Goal: Information Seeking & Learning: Find specific page/section

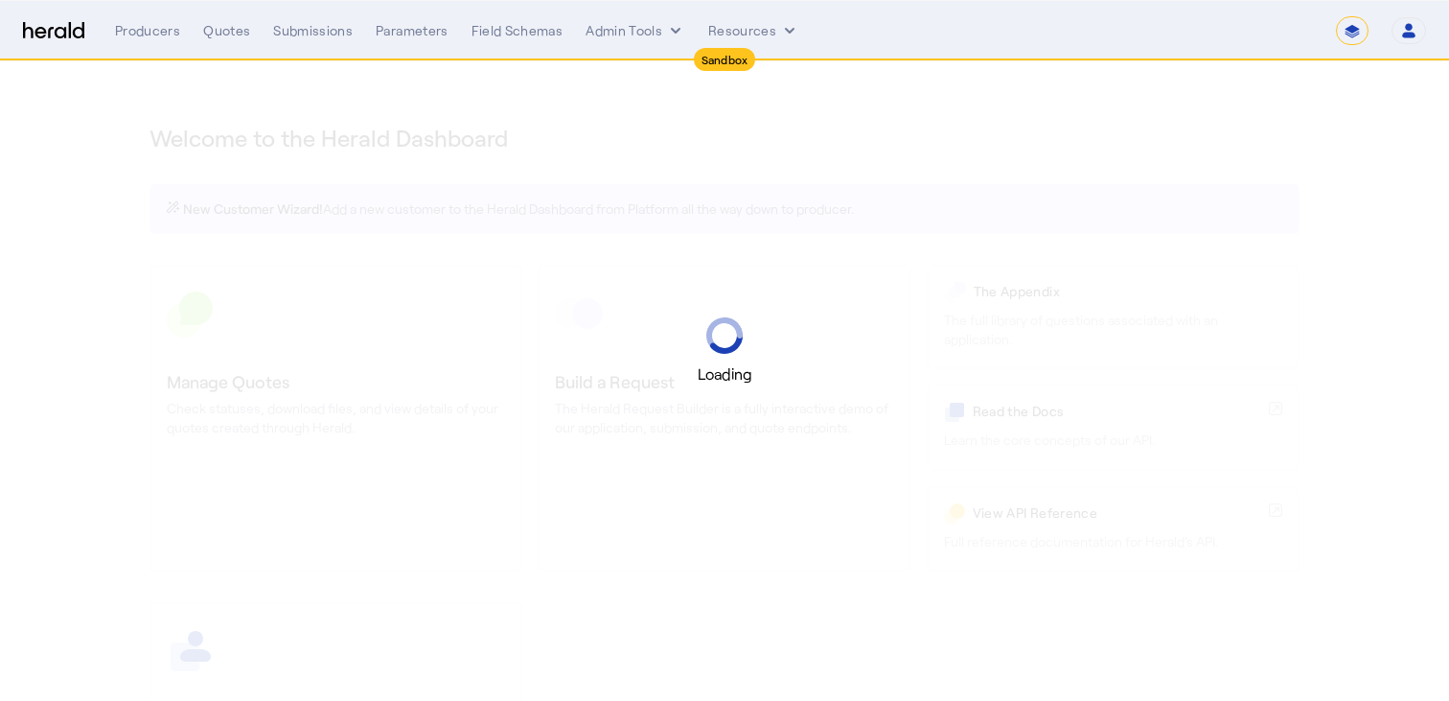
select select "*******"
select select "pfm_2v8p_herald_api"
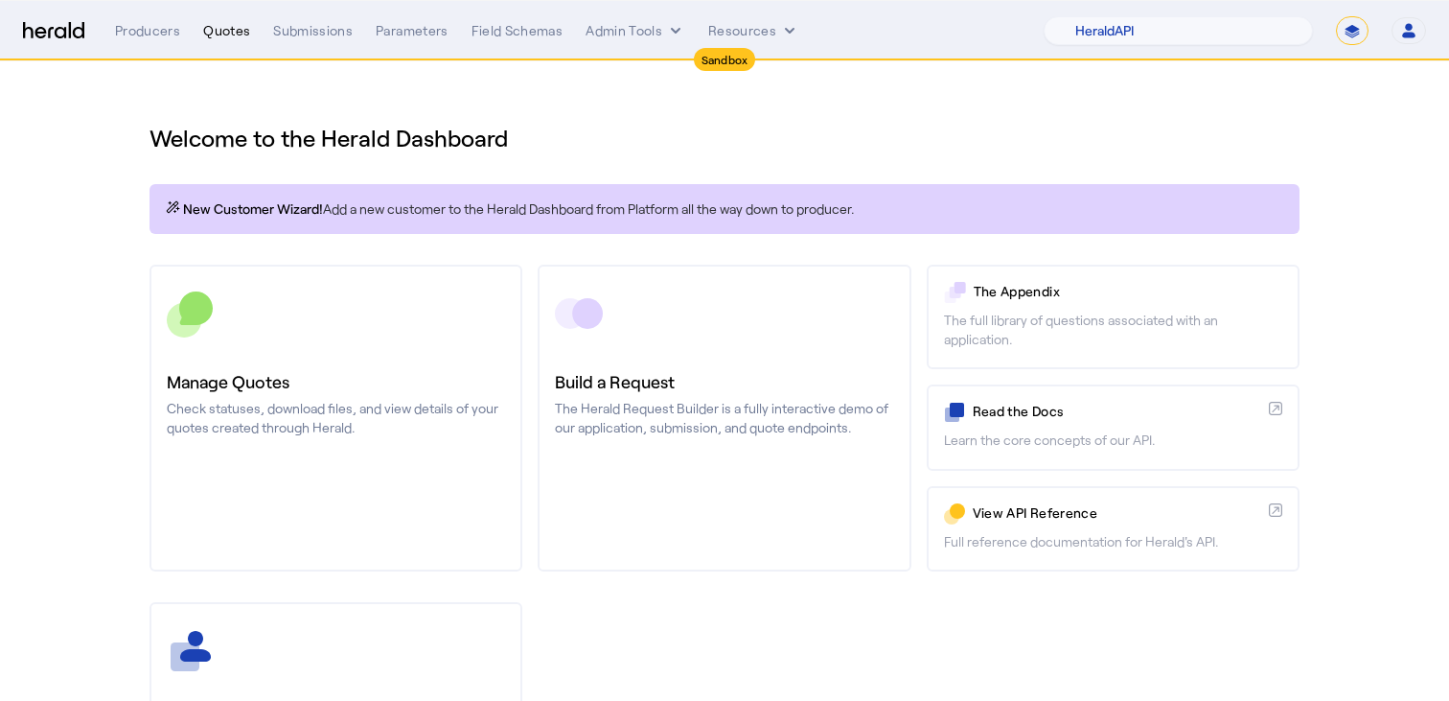
click at [219, 30] on div "Quotes" at bounding box center [226, 30] width 47 height 19
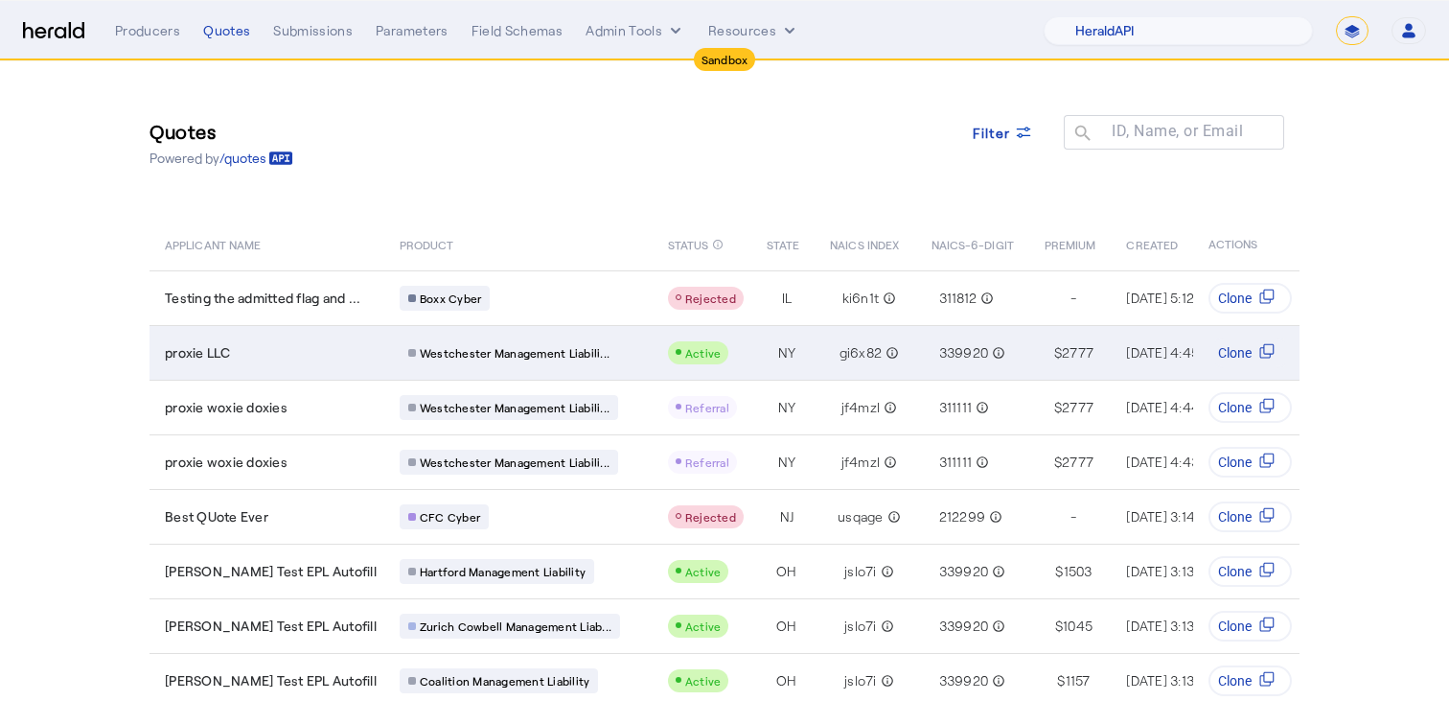
click at [306, 365] on td "proxie LLC" at bounding box center [267, 352] width 235 height 55
click at [299, 338] on td "proxie LLC" at bounding box center [267, 352] width 235 height 55
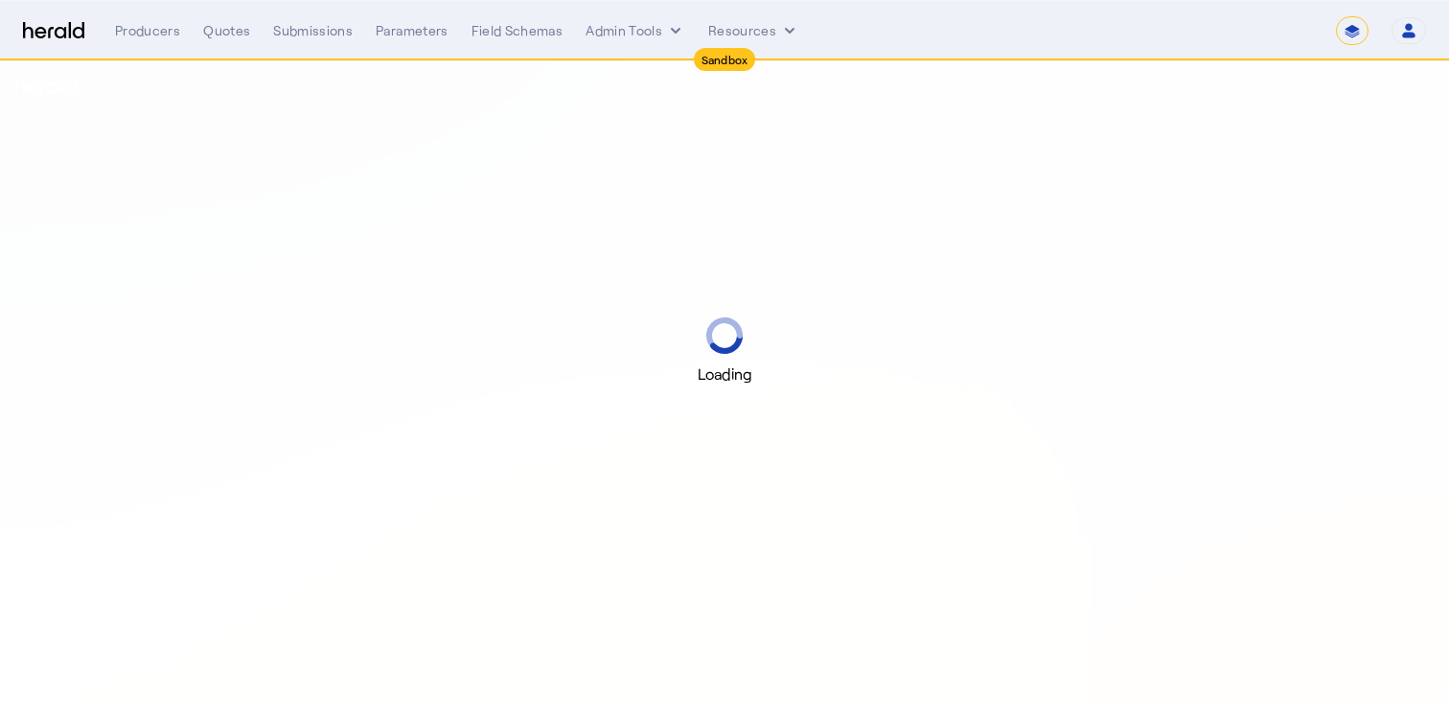
select select "*******"
select select "pfm_2v8p_herald_api"
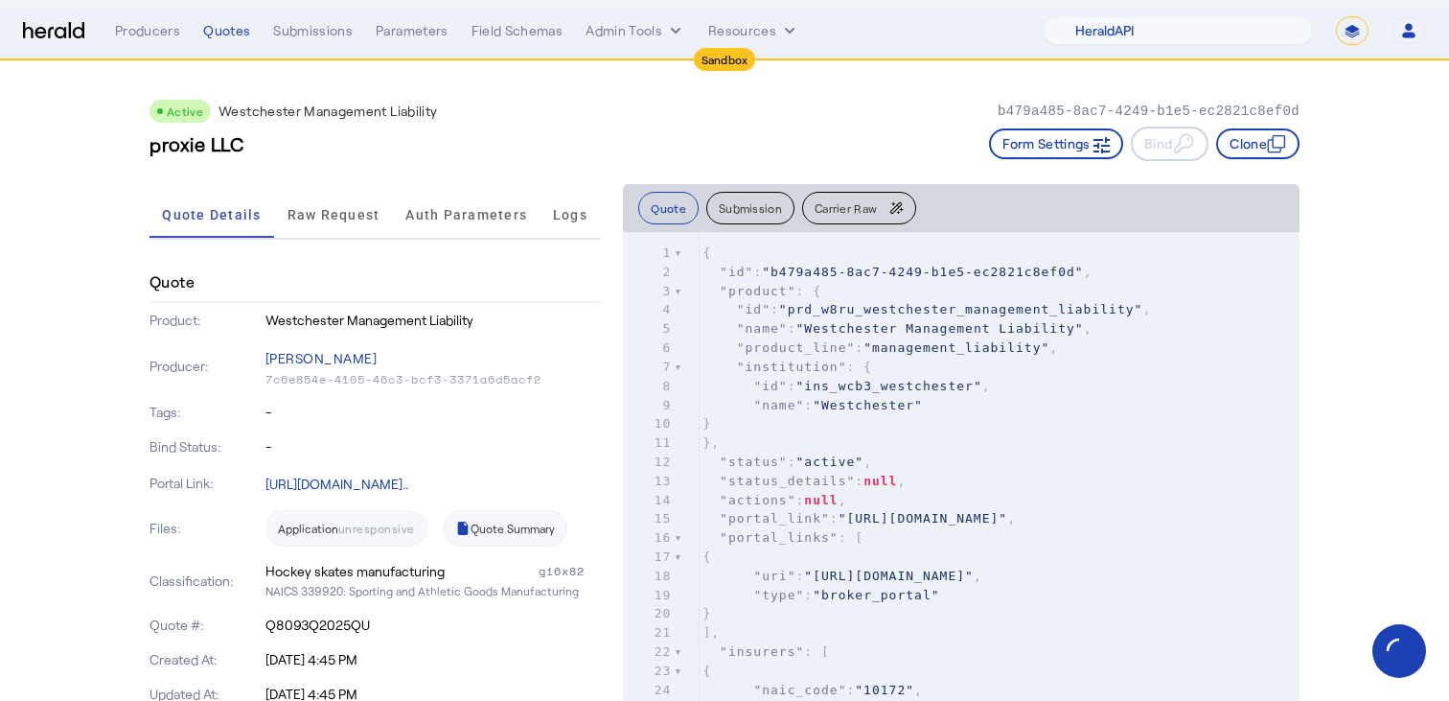
click at [796, 385] on span ""ins_wcb3_westchester"" at bounding box center [889, 386] width 186 height 14
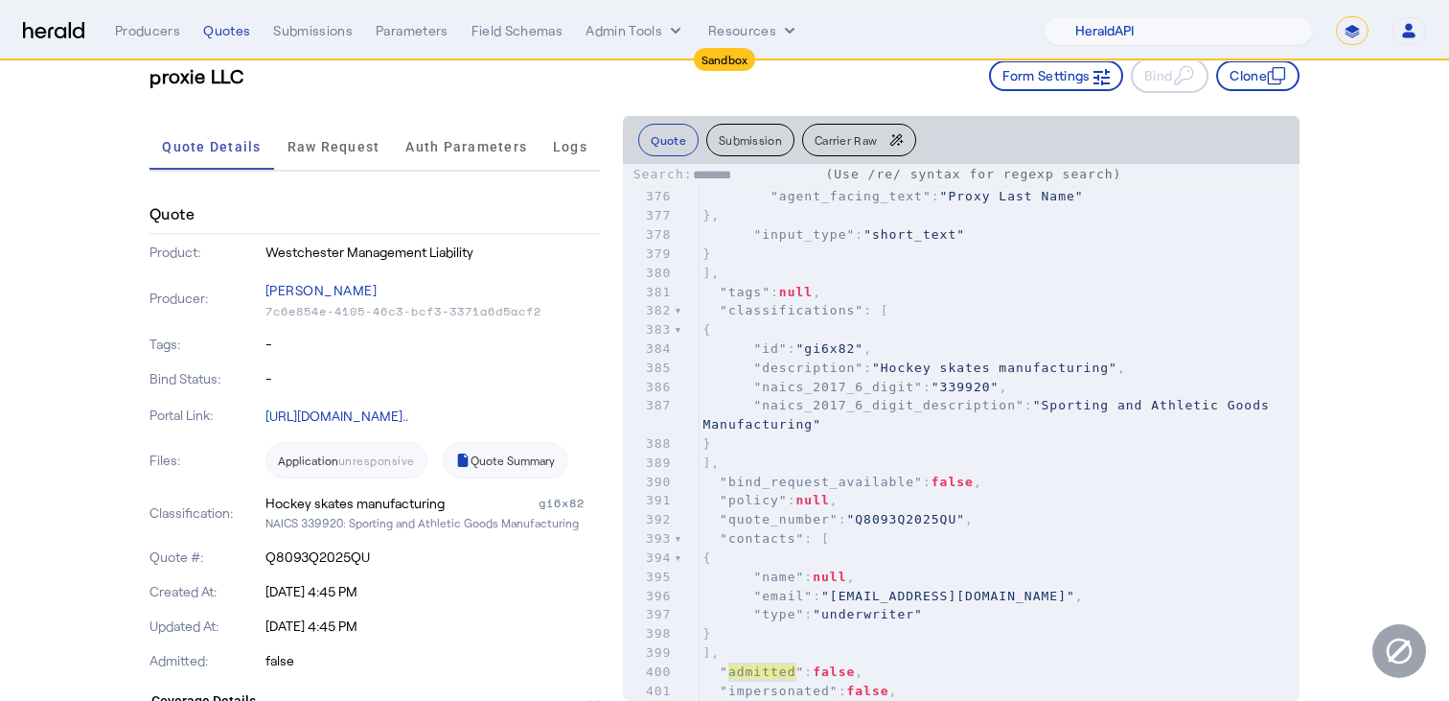
type input "********"
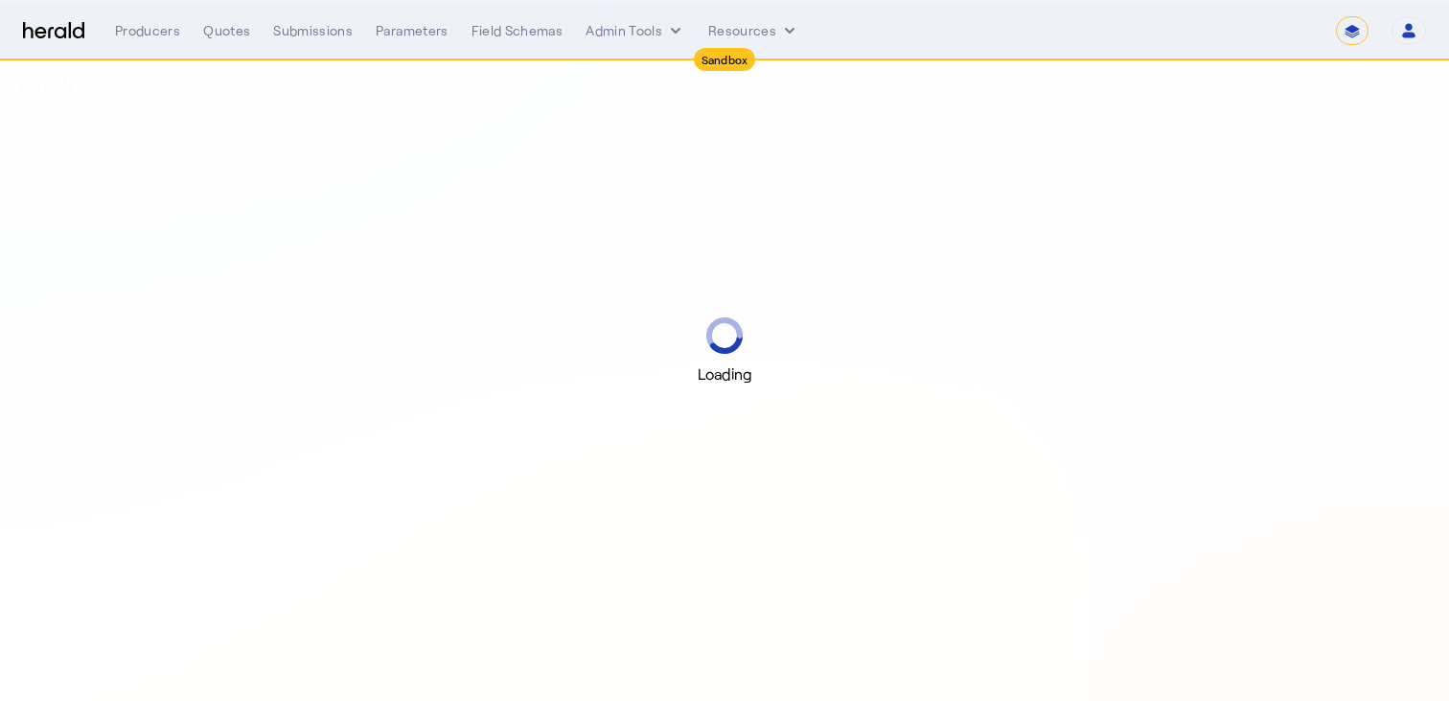
select select "*******"
select select "pfm_2v8p_herald_api"
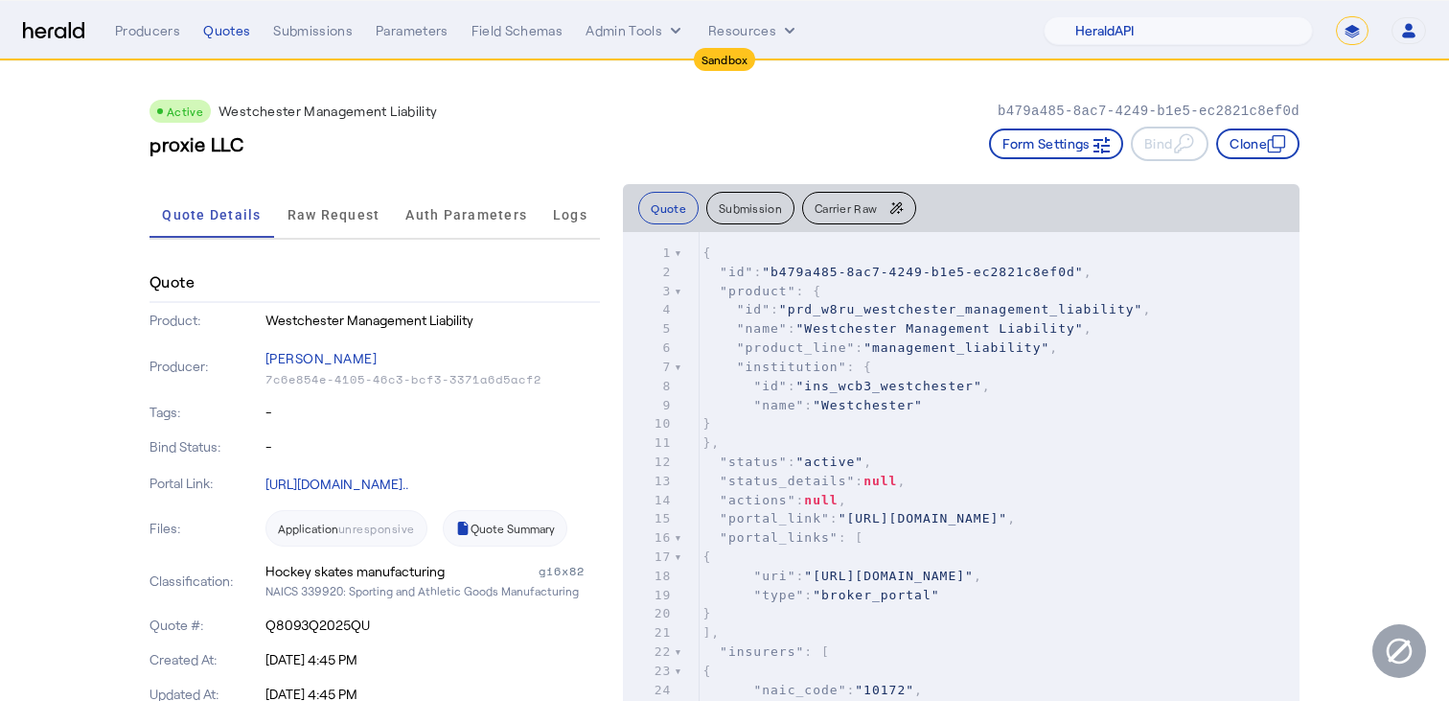
click at [733, 288] on span ""product"" at bounding box center [758, 291] width 76 height 14
type textarea "*******"
click at [733, 288] on span ""product"" at bounding box center [758, 291] width 76 height 14
click at [769, 488] on pre ""status_details" : null ," at bounding box center [999, 481] width 601 height 19
type input "**********"
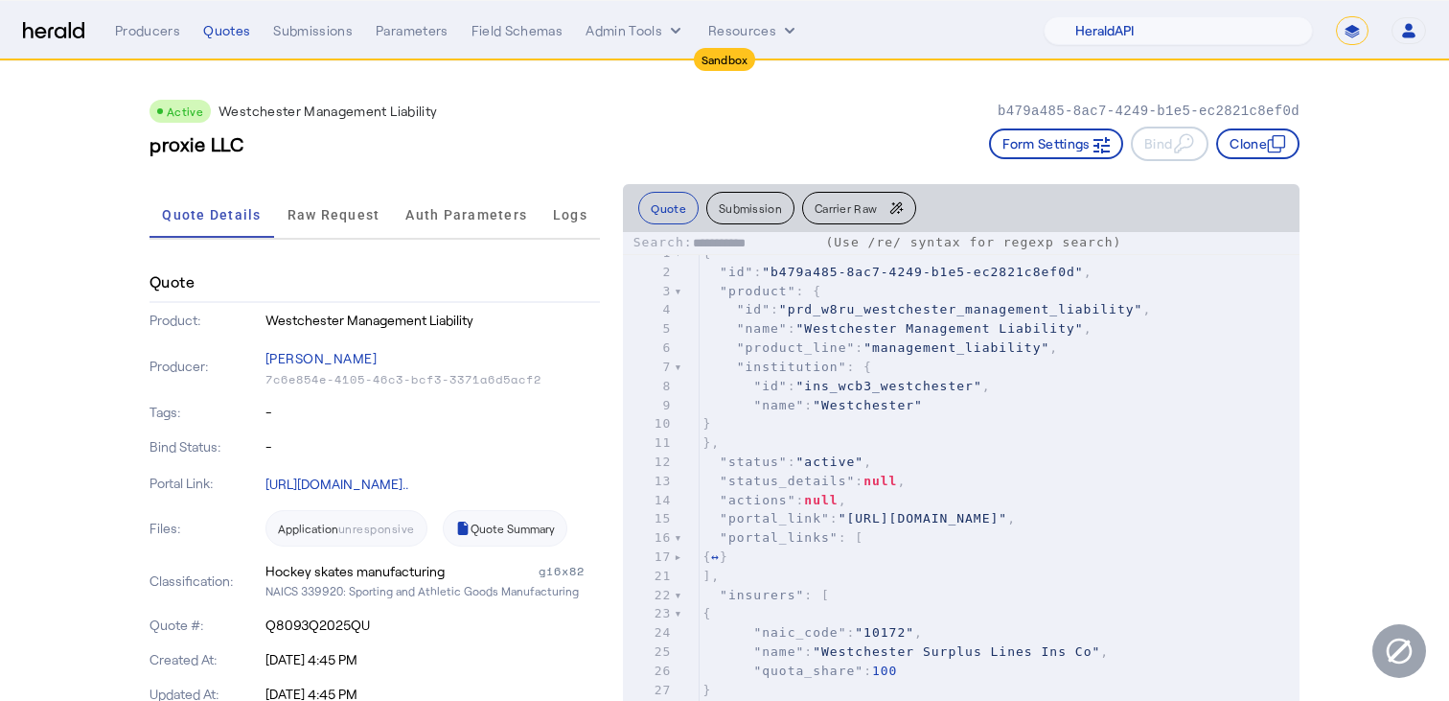
click at [659, 605] on div "22" at bounding box center [648, 595] width 51 height 19
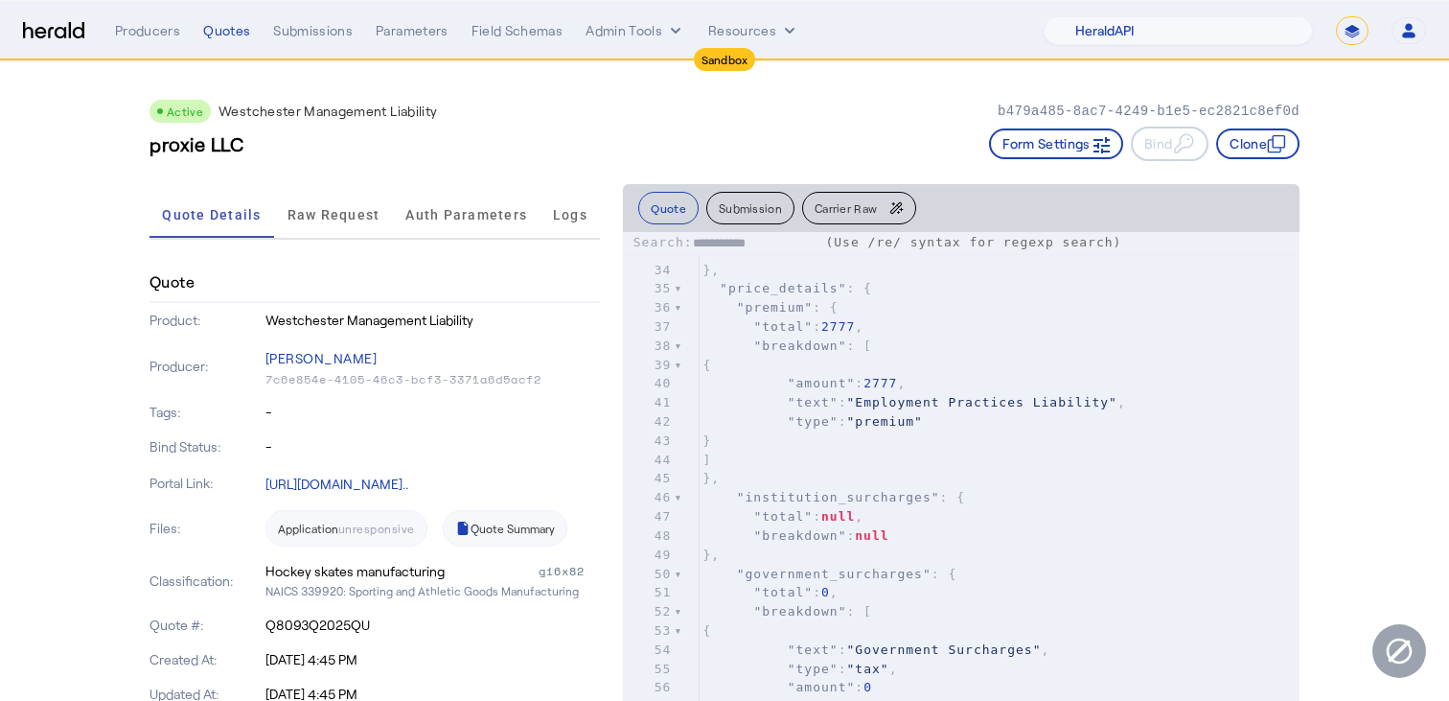
scroll to position [535, 0]
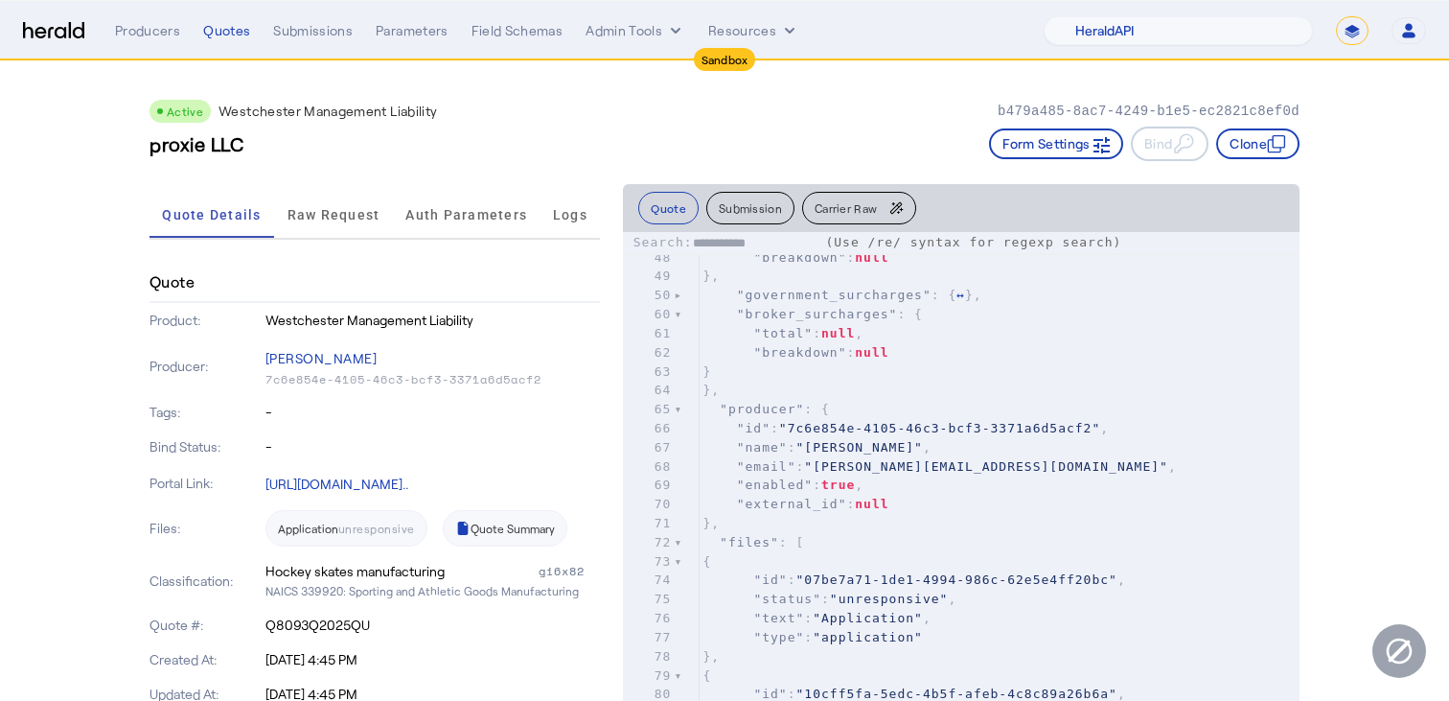
scroll to position [756, 0]
click at [674, 411] on div at bounding box center [678, 408] width 9 height 19
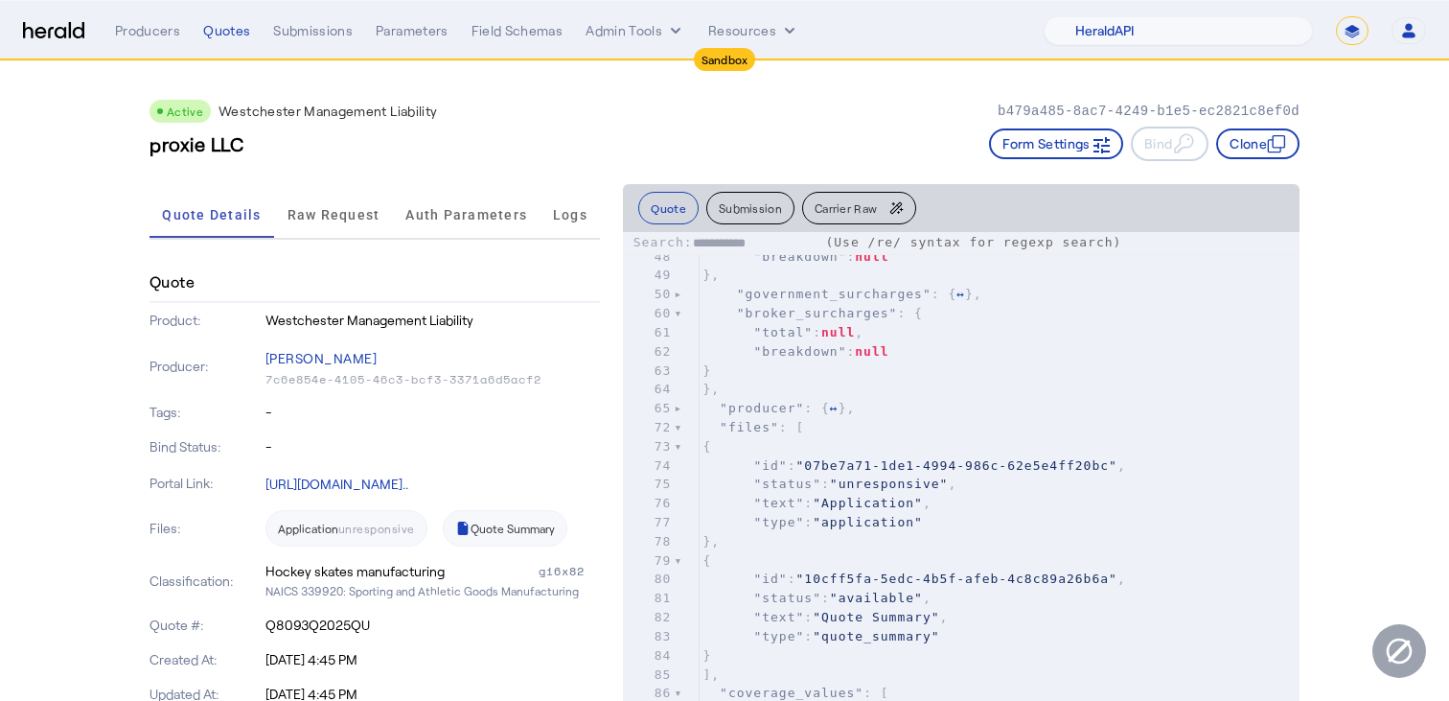
click at [674, 427] on div at bounding box center [678, 427] width 9 height 19
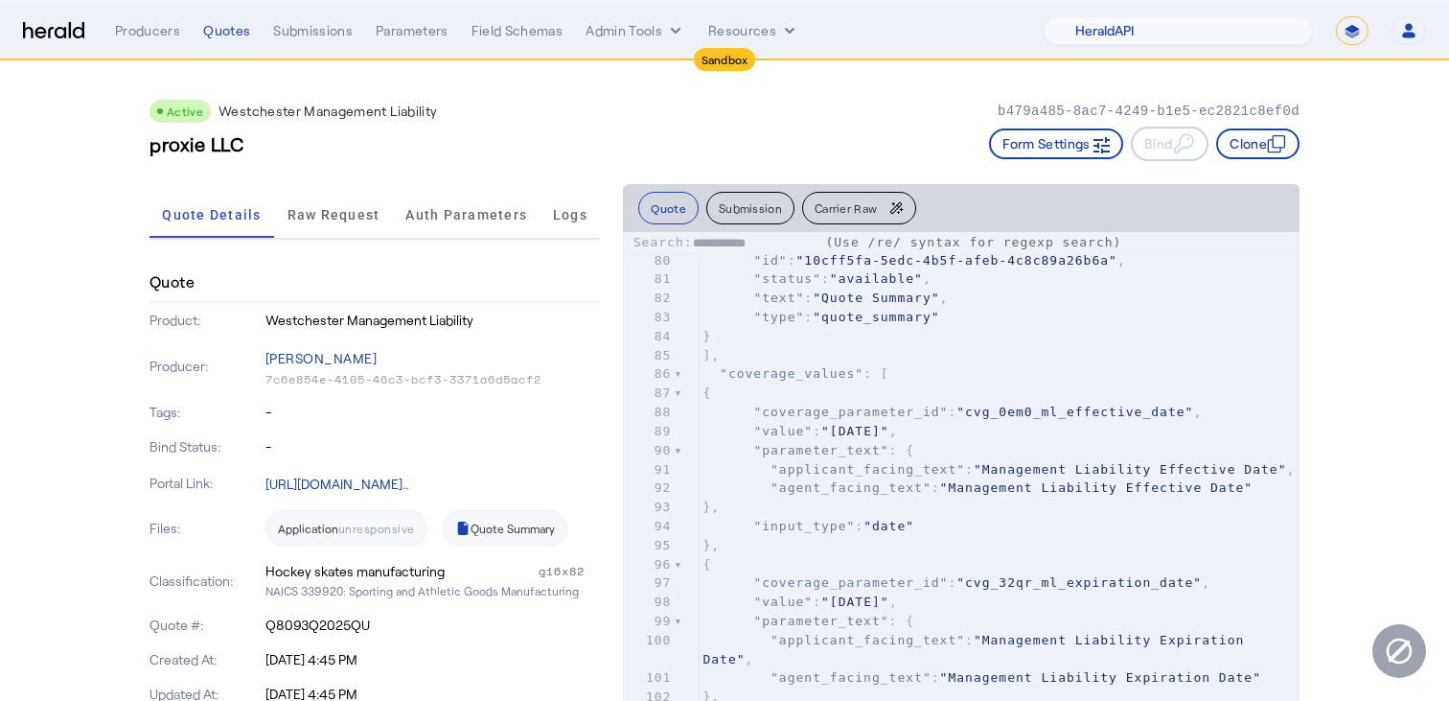
scroll to position [0, 0]
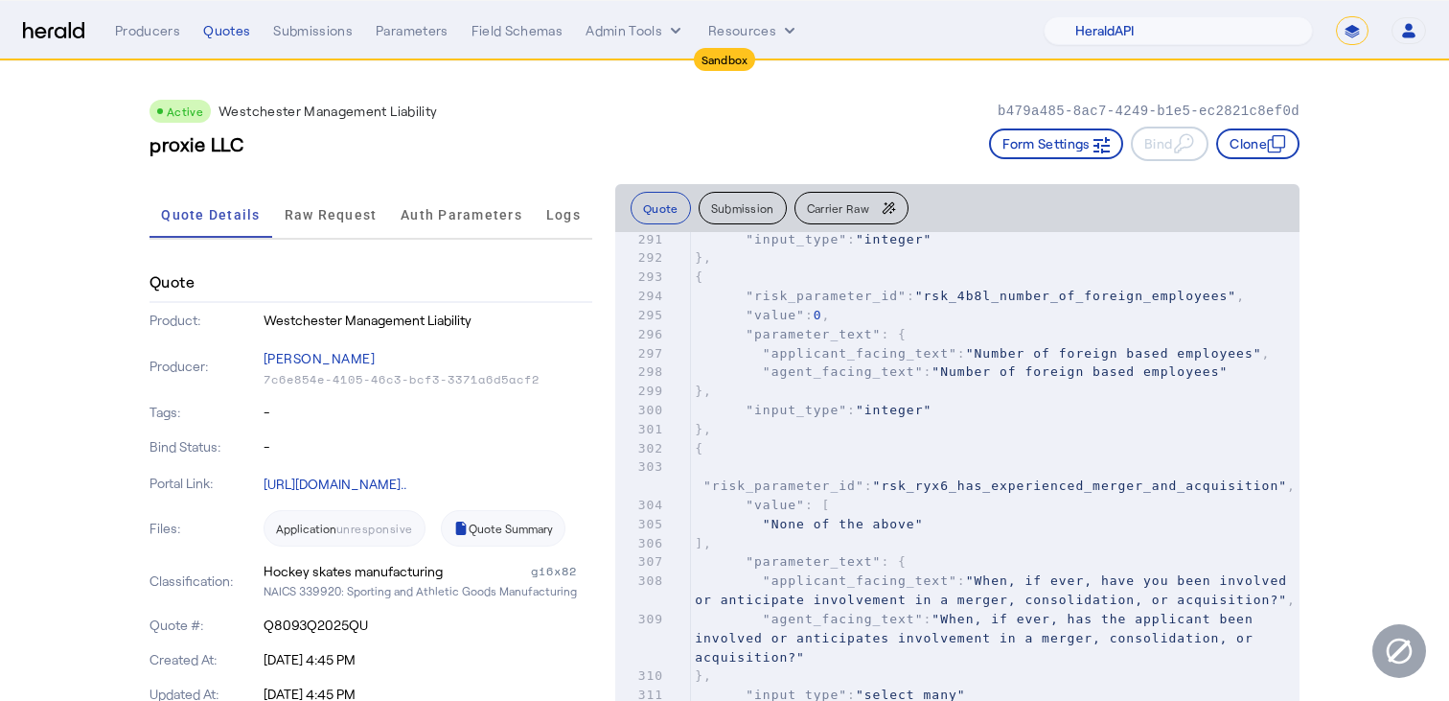
click at [1000, 439] on pre "{" at bounding box center [995, 448] width 609 height 19
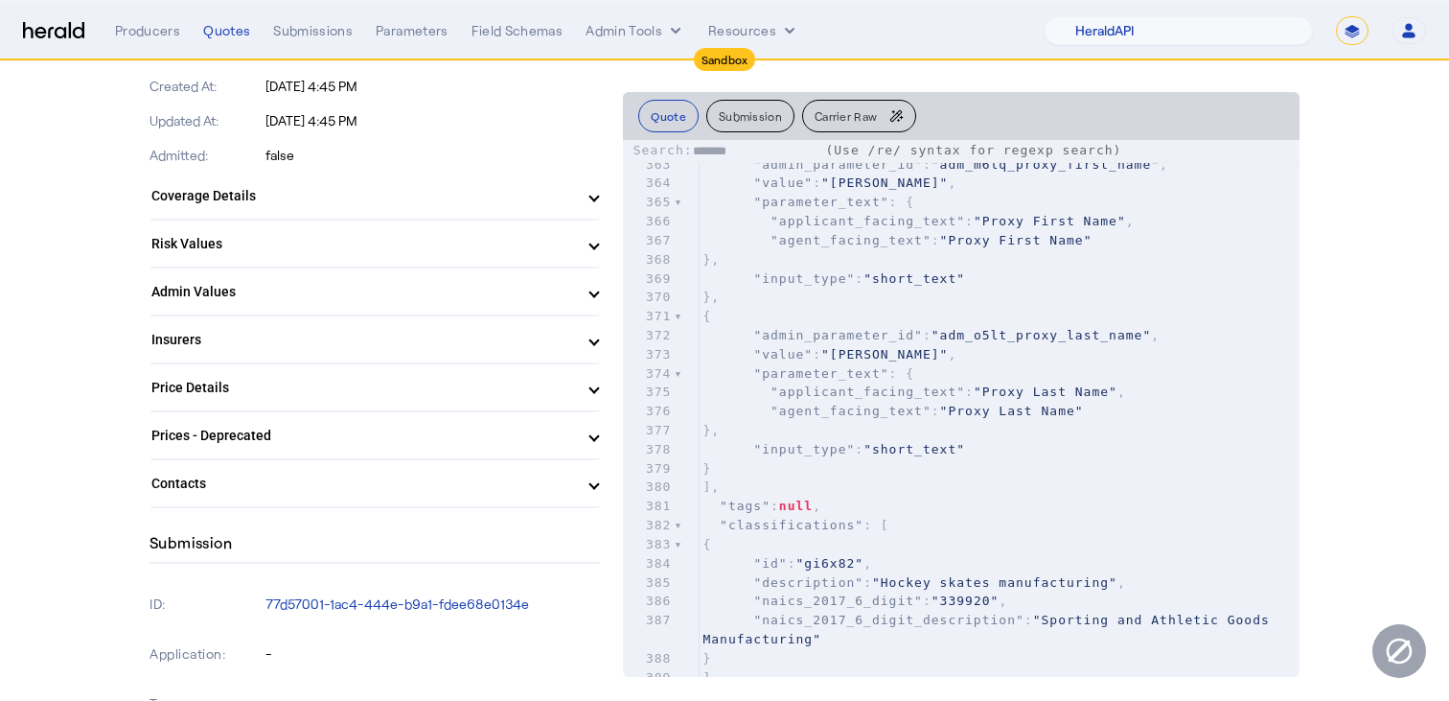
type input "*******"
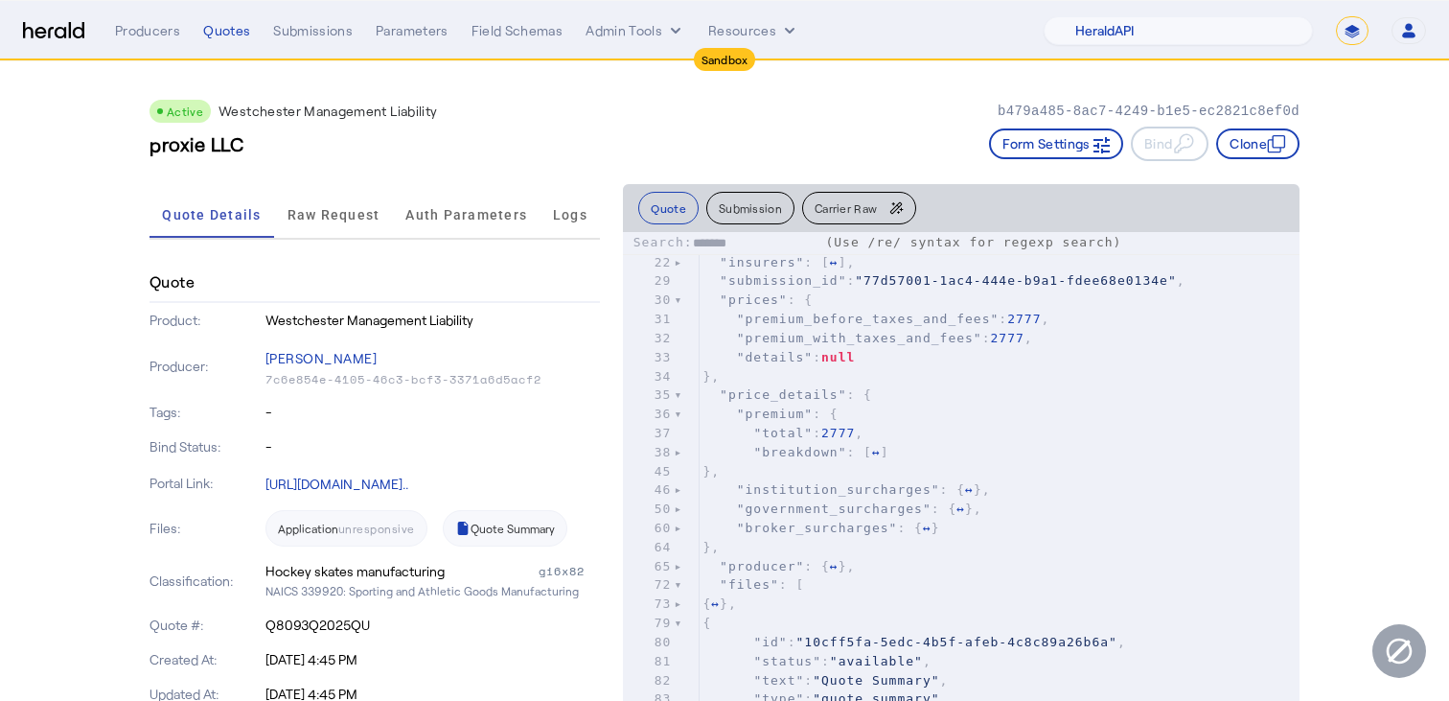
scroll to position [334, 0]
type textarea "**********"
click at [783, 401] on span ""price_details"" at bounding box center [783, 393] width 127 height 14
click at [770, 420] on span ""premium"" at bounding box center [775, 412] width 76 height 14
type textarea "*******"
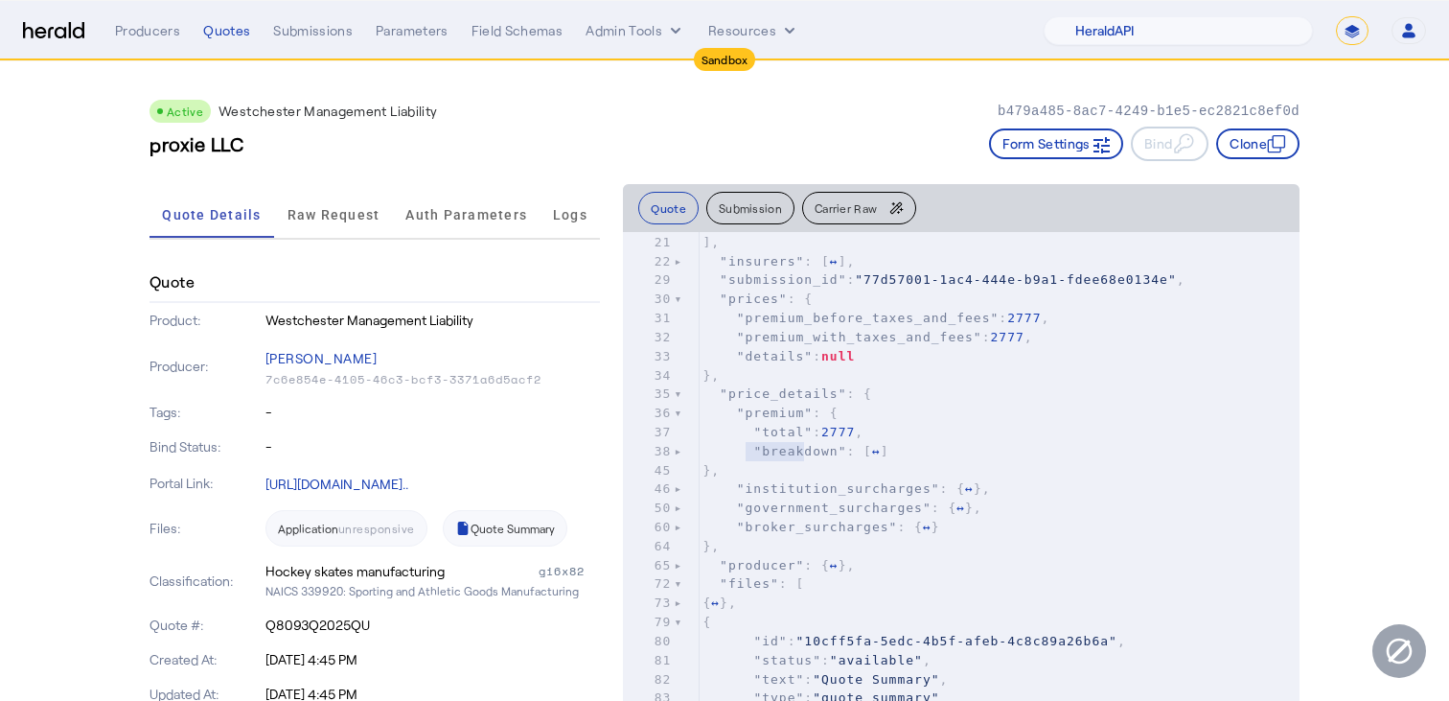
click at [770, 420] on span ""premium"" at bounding box center [775, 412] width 76 height 14
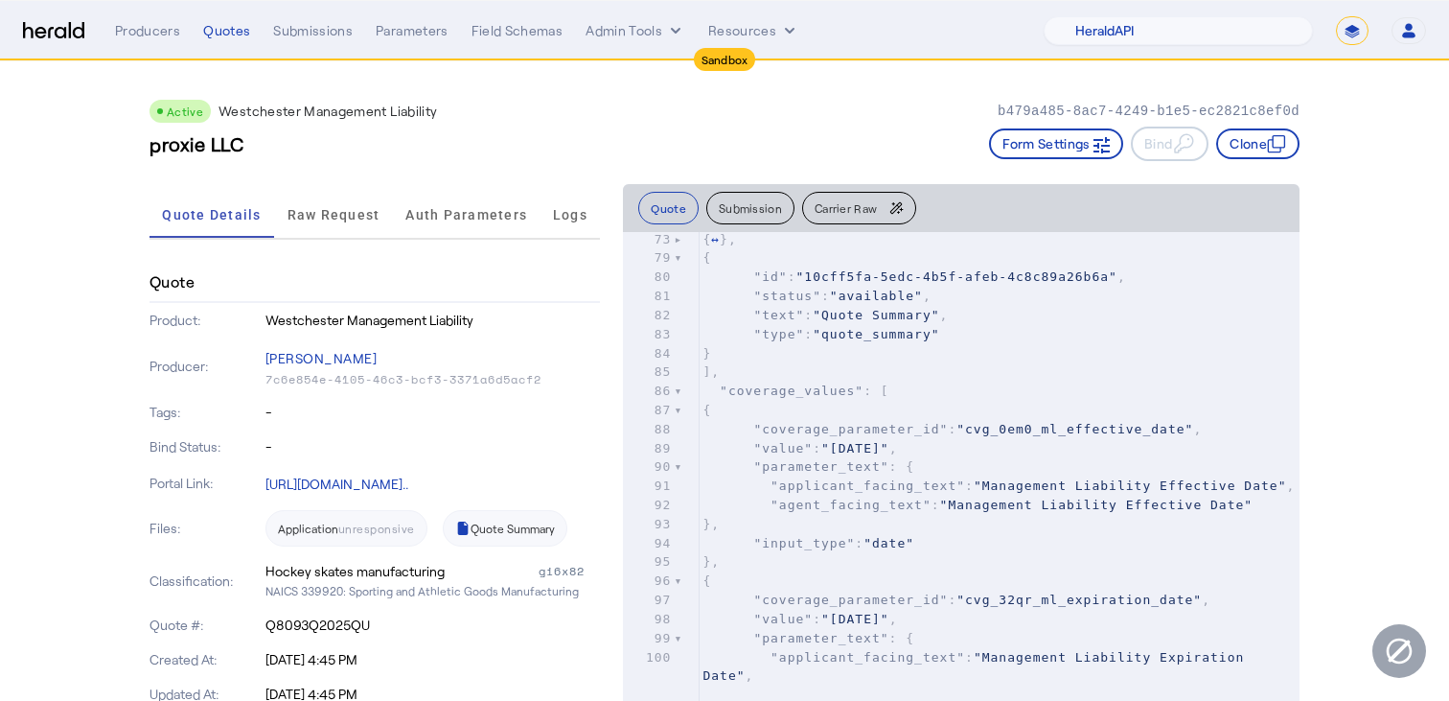
scroll to position [1081, 0]
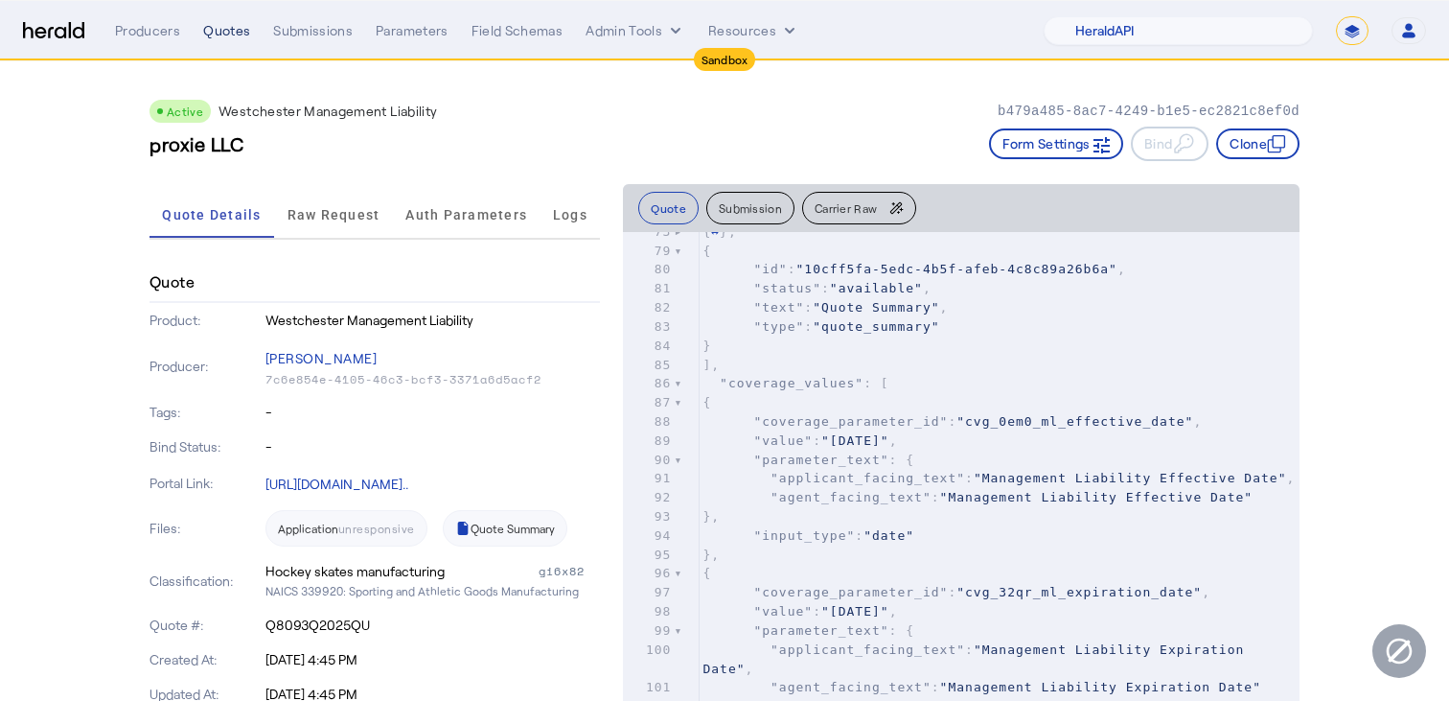
click at [231, 31] on div "Quotes" at bounding box center [226, 30] width 47 height 19
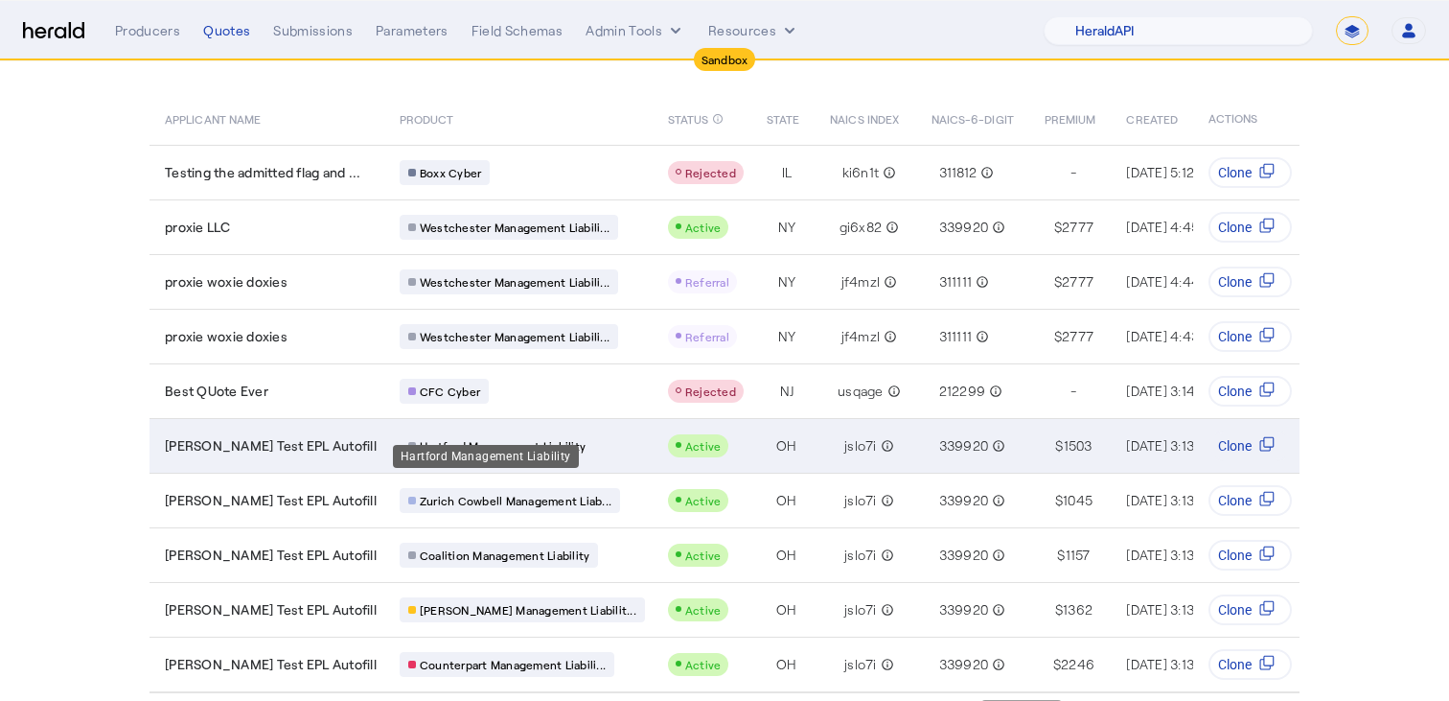
scroll to position [171, 0]
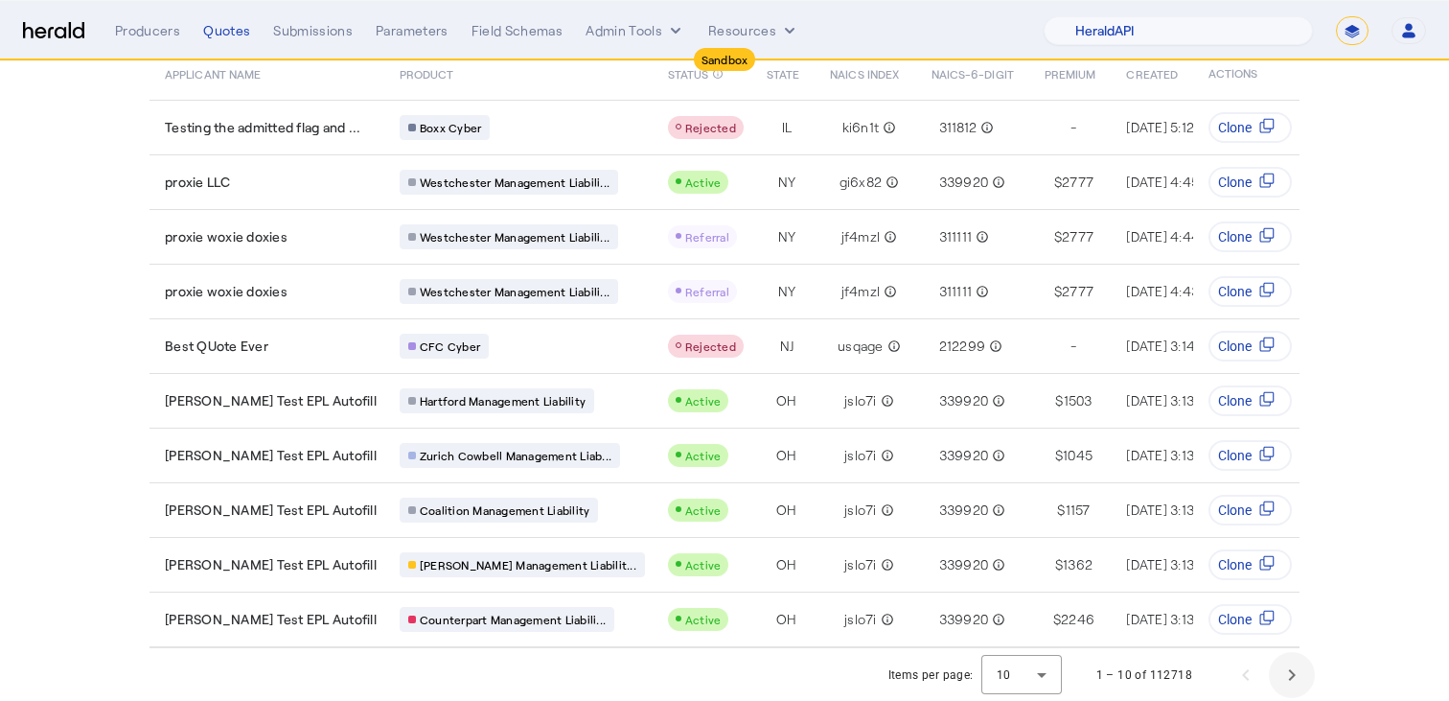
click at [1281, 657] on span "Next page" at bounding box center [1292, 675] width 46 height 46
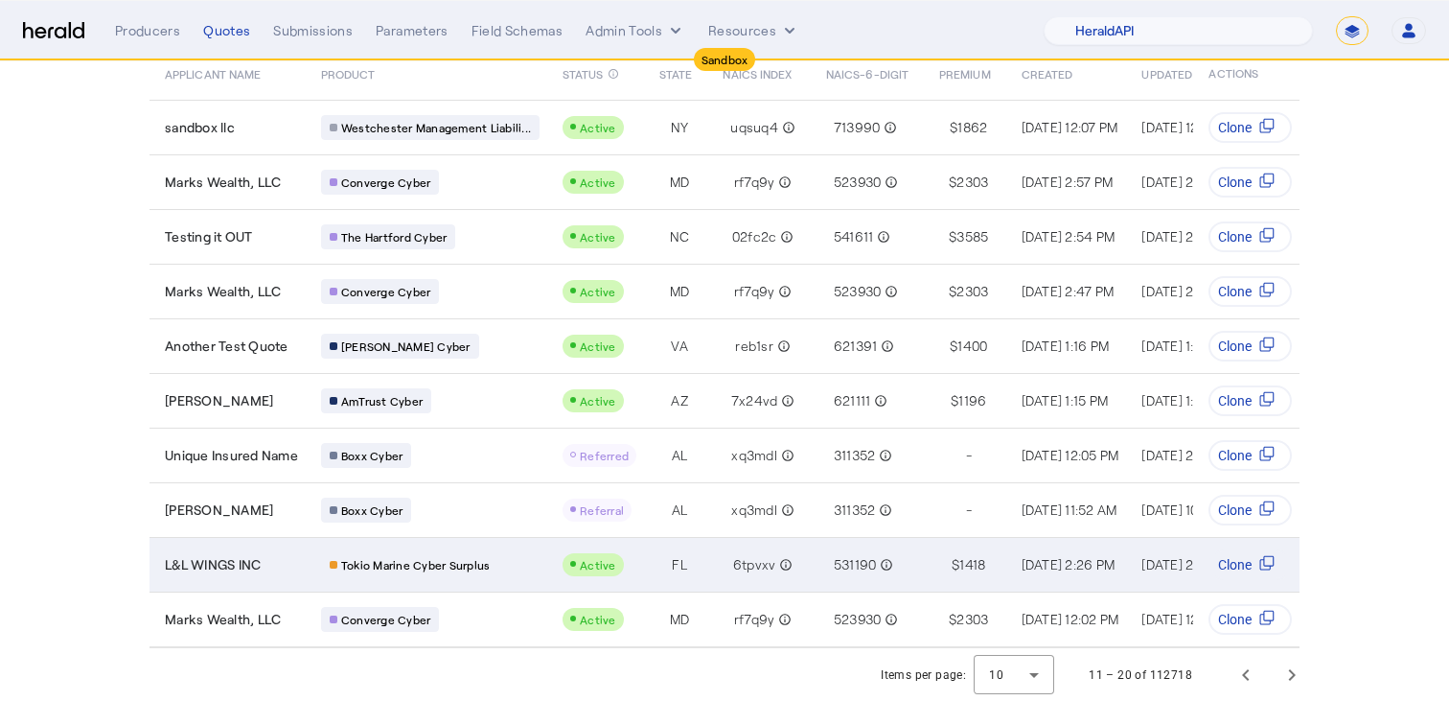
click at [530, 567] on div "Tokio Marine Cyber Surplus" at bounding box center [430, 564] width 219 height 25
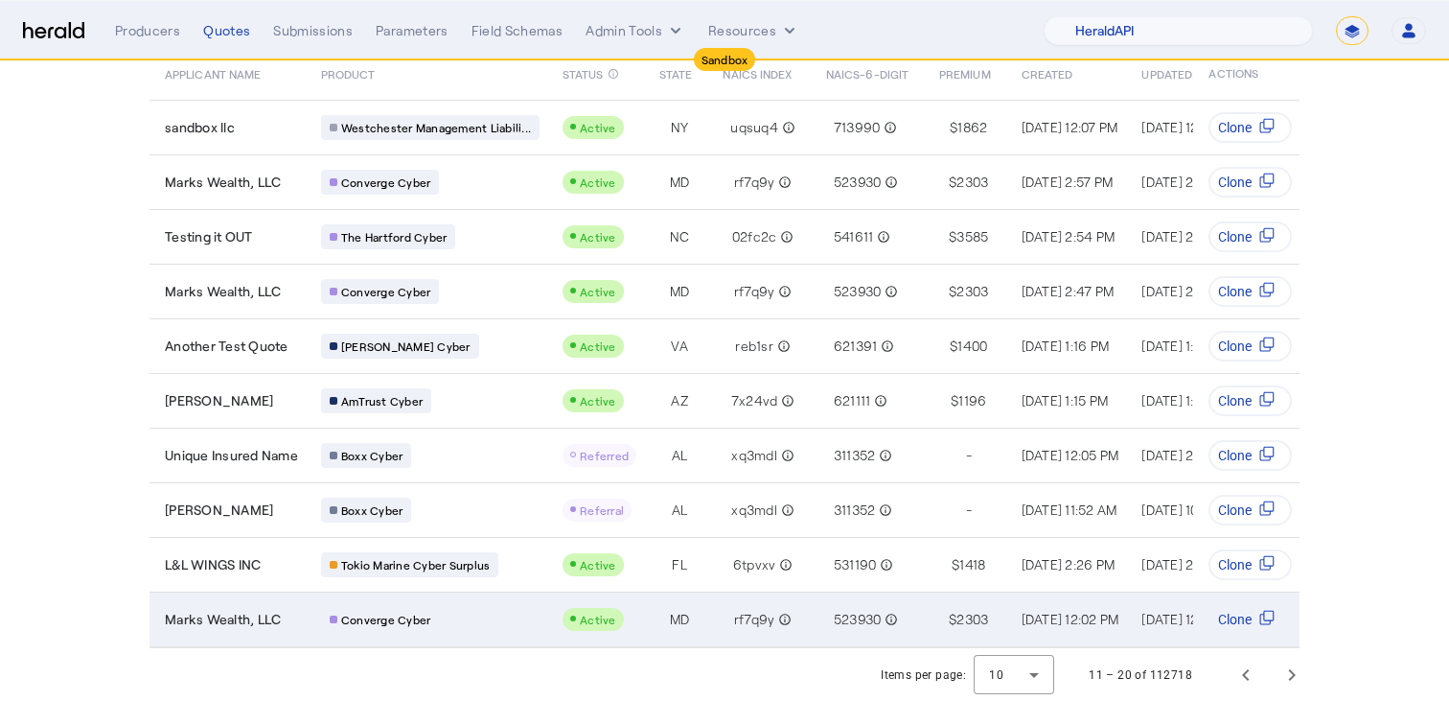
click at [490, 616] on div "Converge Cyber" at bounding box center [430, 619] width 219 height 25
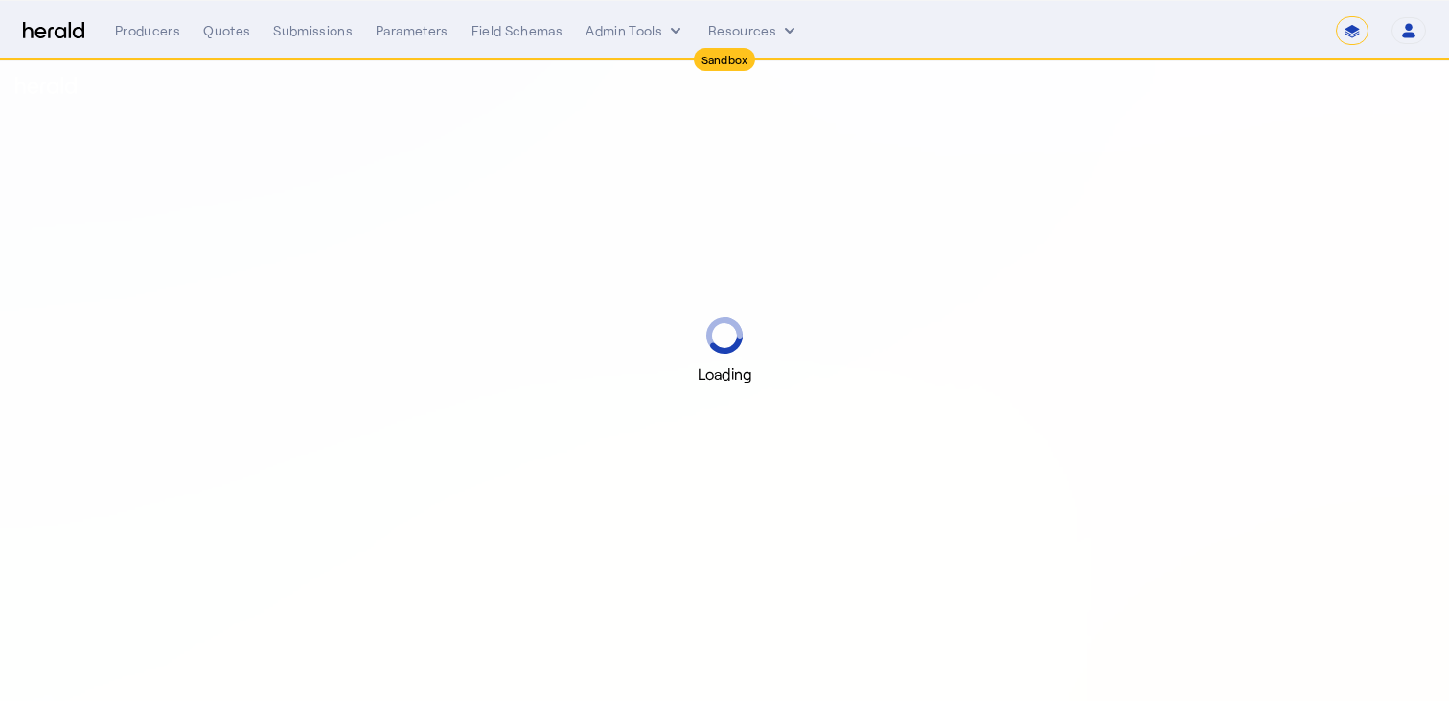
select select "*******"
select select "pfm_2v8p_herald_api"
select select "*******"
select select "pfm_2v8p_herald_api"
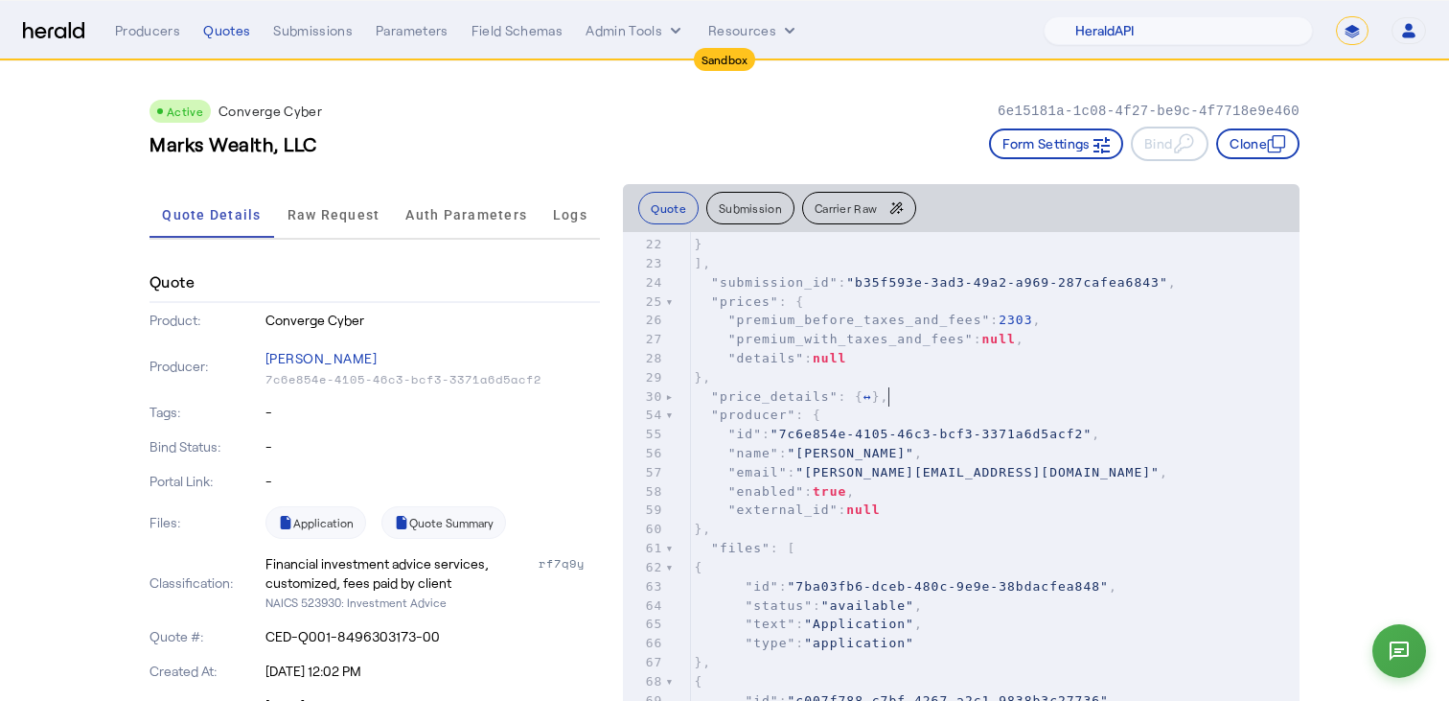
type textarea "**********"
drag, startPoint x: 894, startPoint y: 400, endPoint x: 641, endPoint y: 400, distance: 253.0
click at [690, 400] on div "30 "price_details" : { ↔ }," at bounding box center [995, 396] width 610 height 19
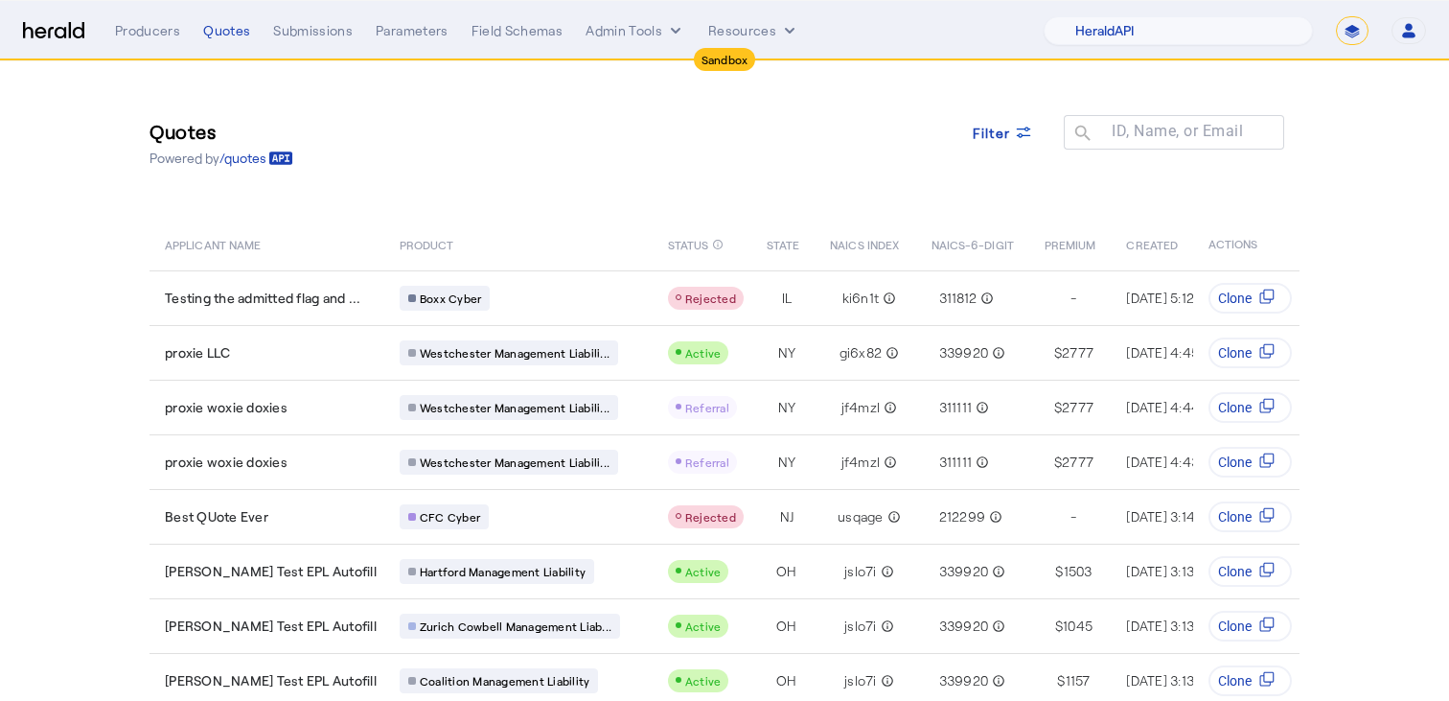
select select "pfm_2v8p_herald_api"
select select "*******"
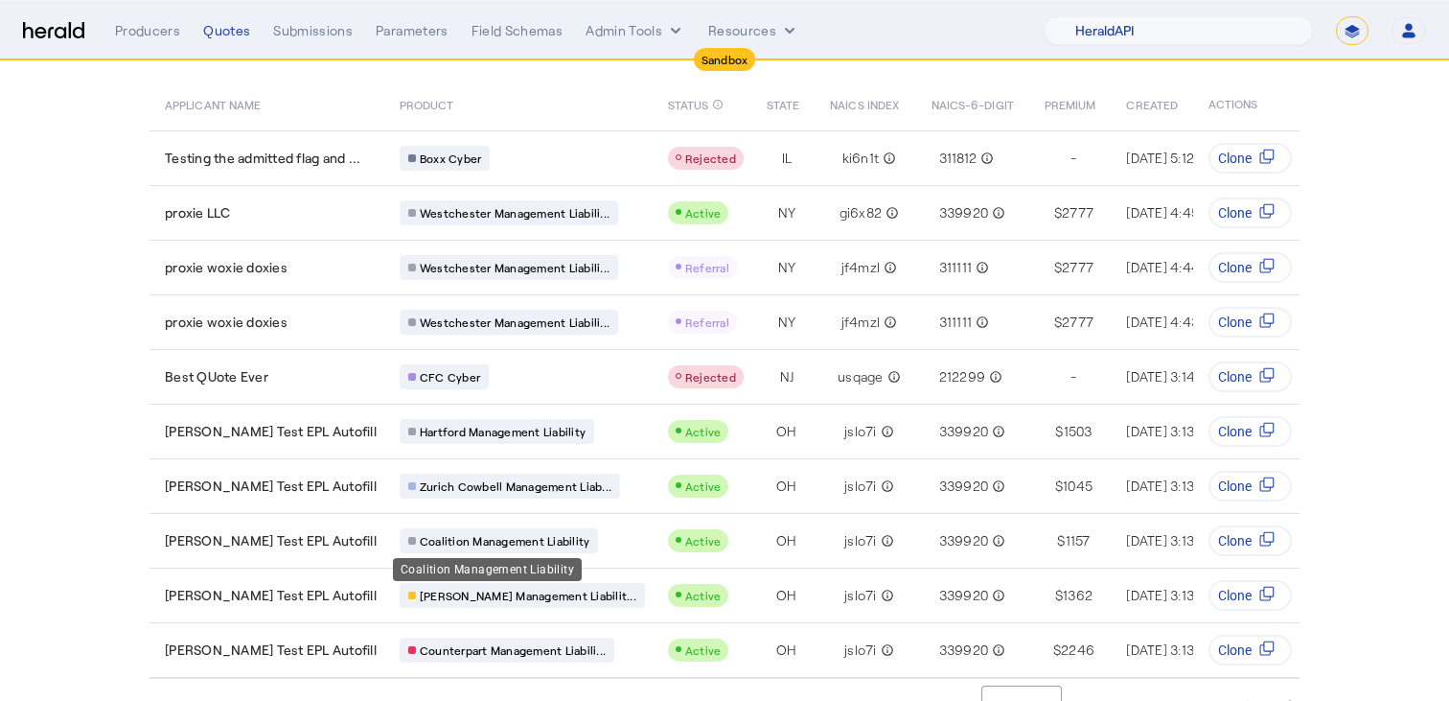
scroll to position [171, 0]
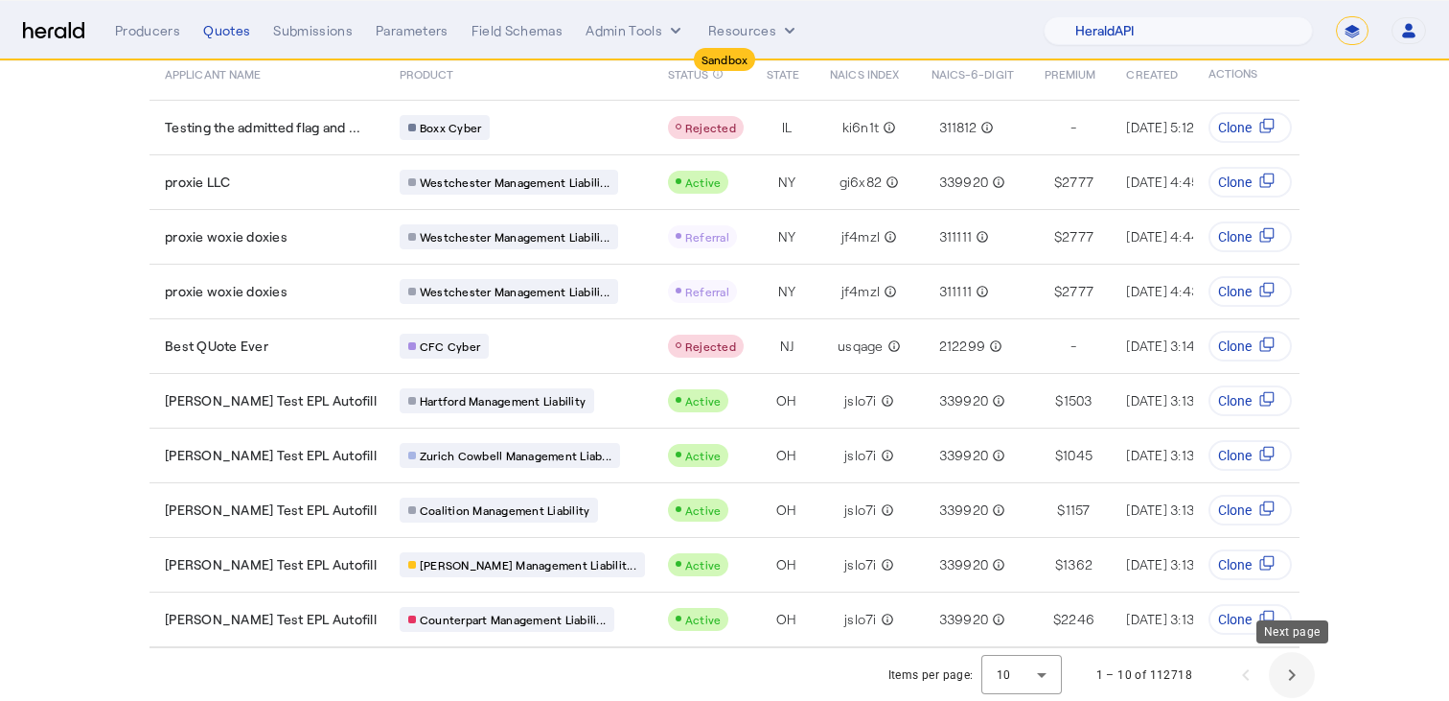
click at [1295, 675] on span "Next page" at bounding box center [1292, 675] width 46 height 46
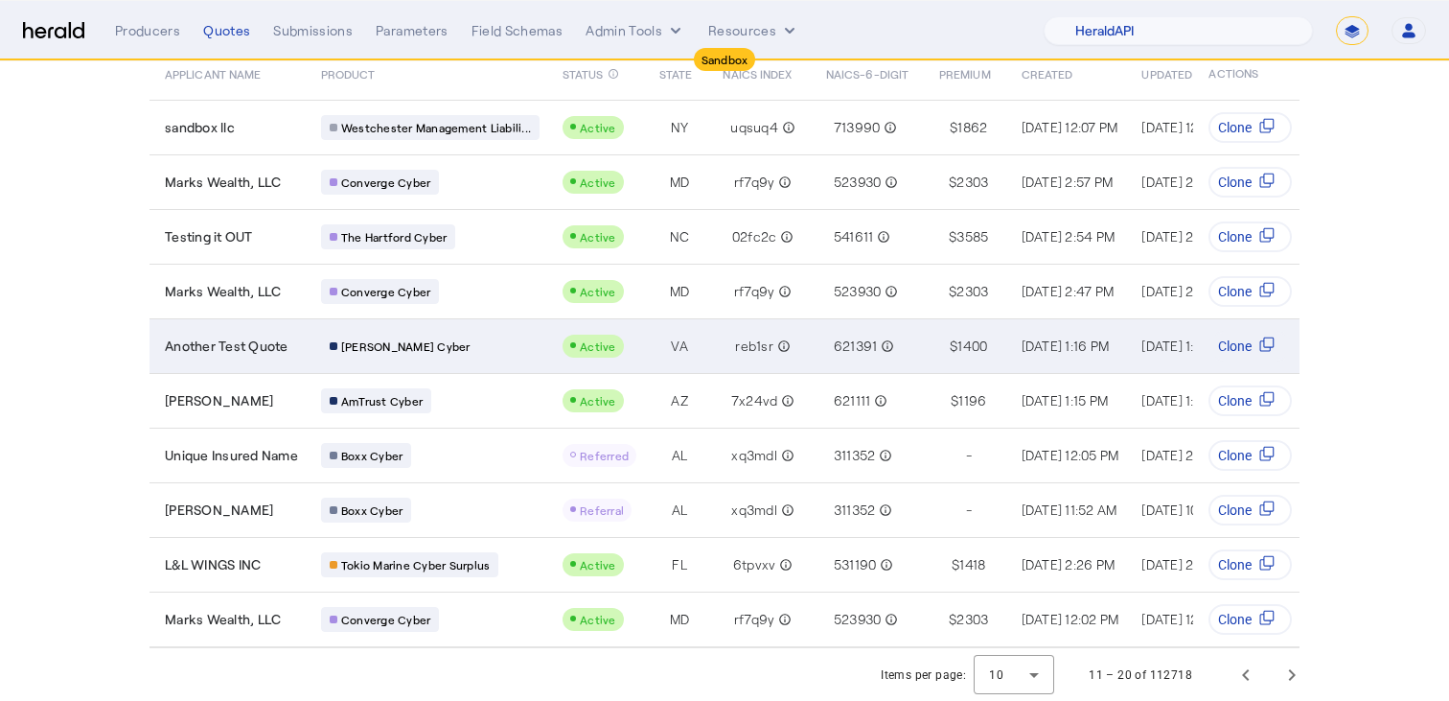
click at [493, 356] on div "[PERSON_NAME] Cyber" at bounding box center [430, 346] width 219 height 25
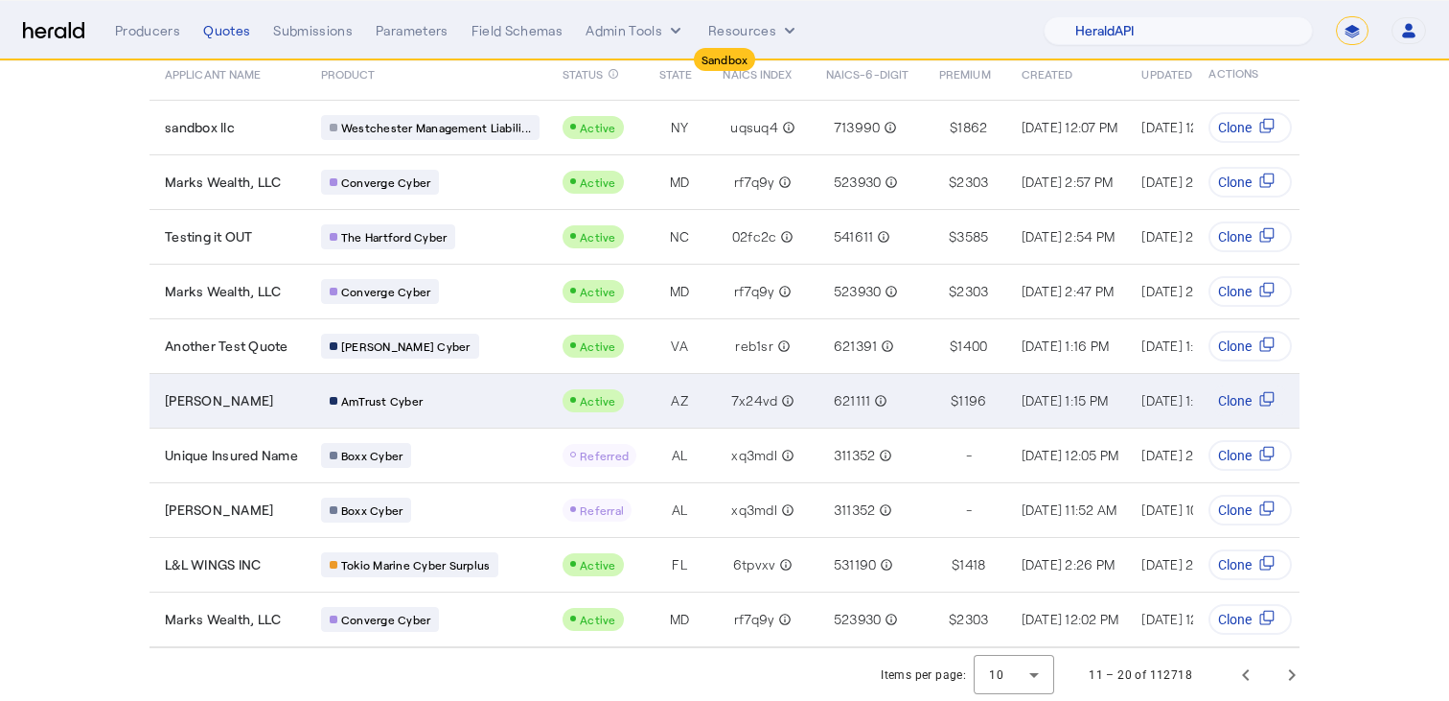
click at [499, 404] on div "AmTrust Cyber" at bounding box center [430, 400] width 219 height 25
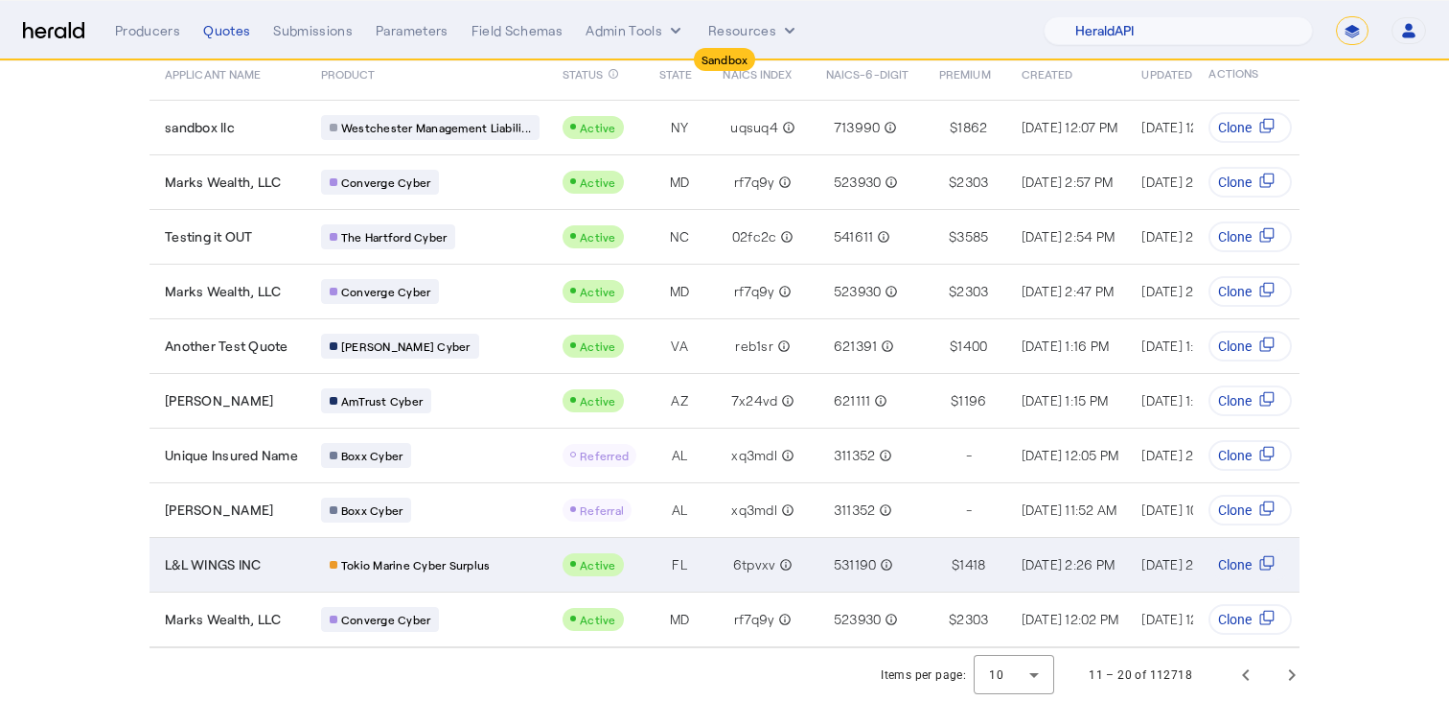
click at [547, 560] on td "Active" at bounding box center [595, 564] width 97 height 55
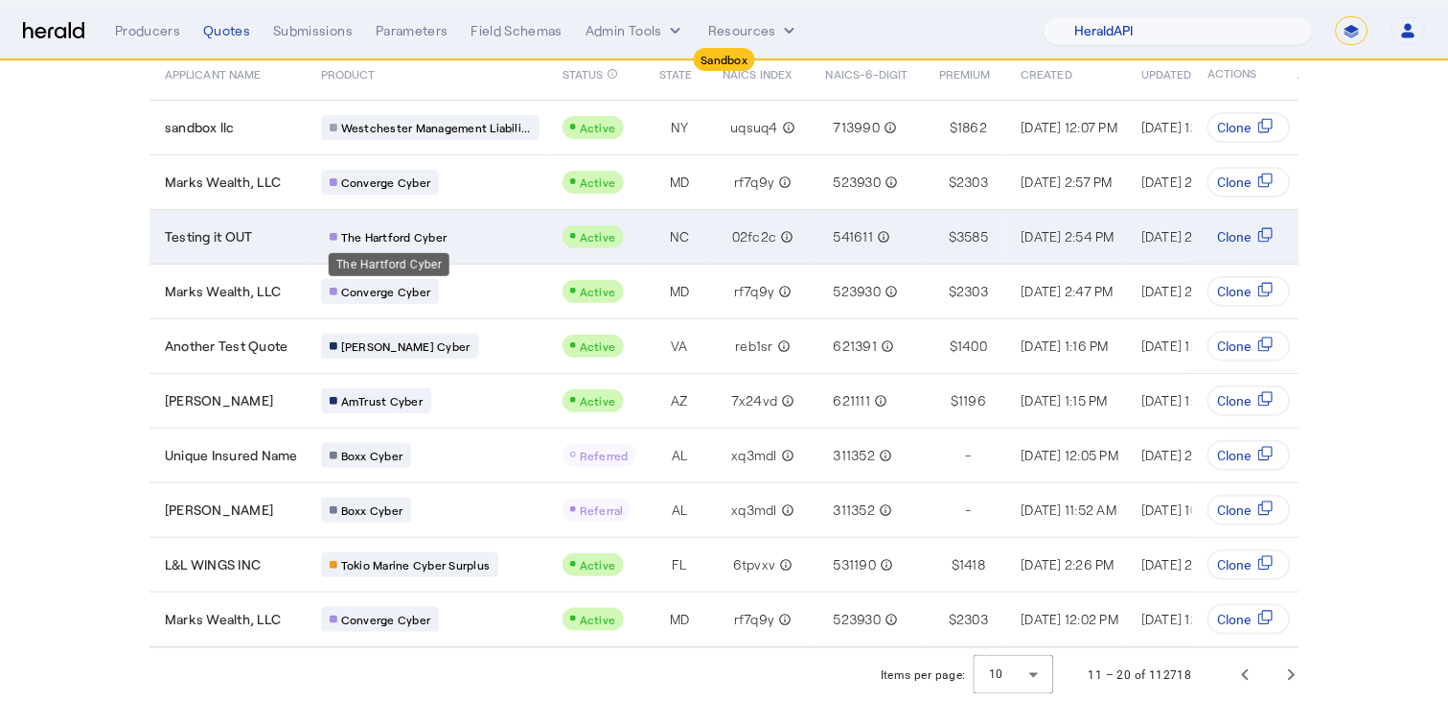
scroll to position [0, 0]
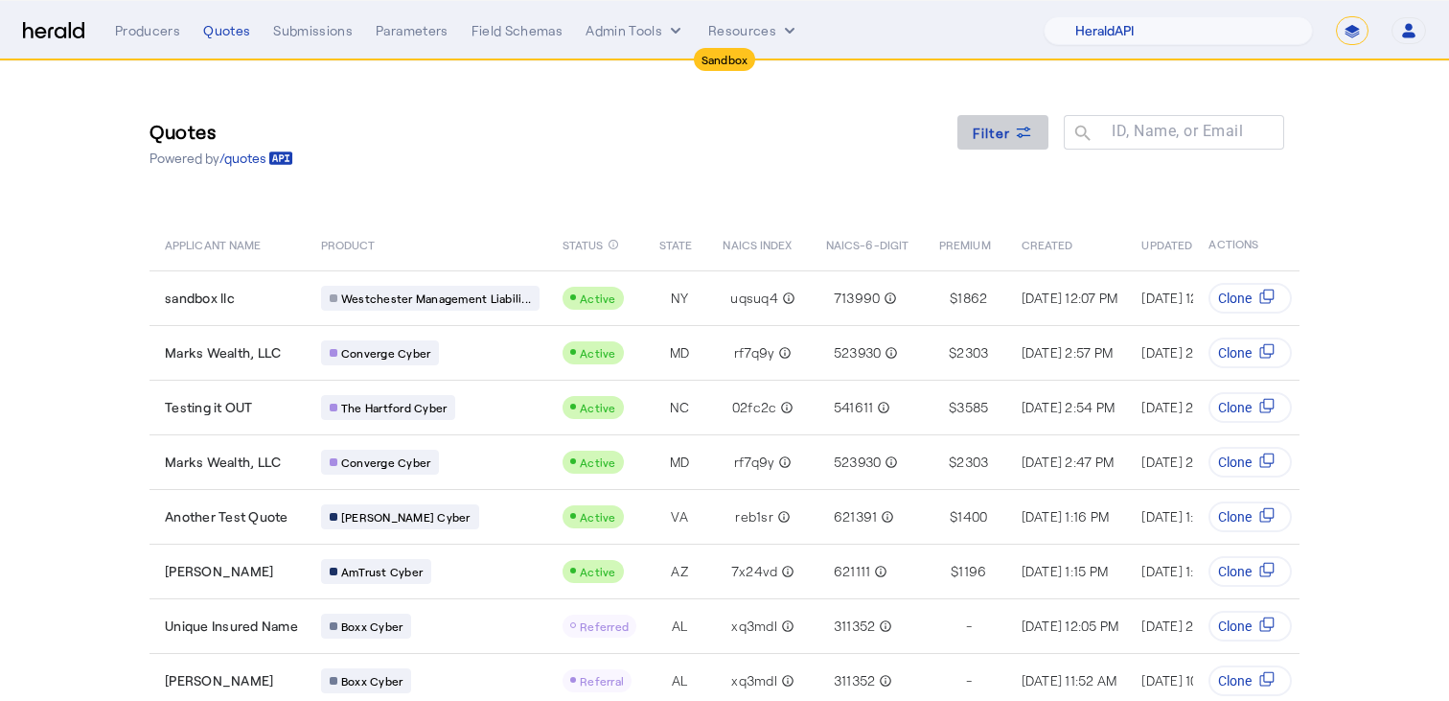
click at [1039, 125] on span at bounding box center [1003, 132] width 92 height 46
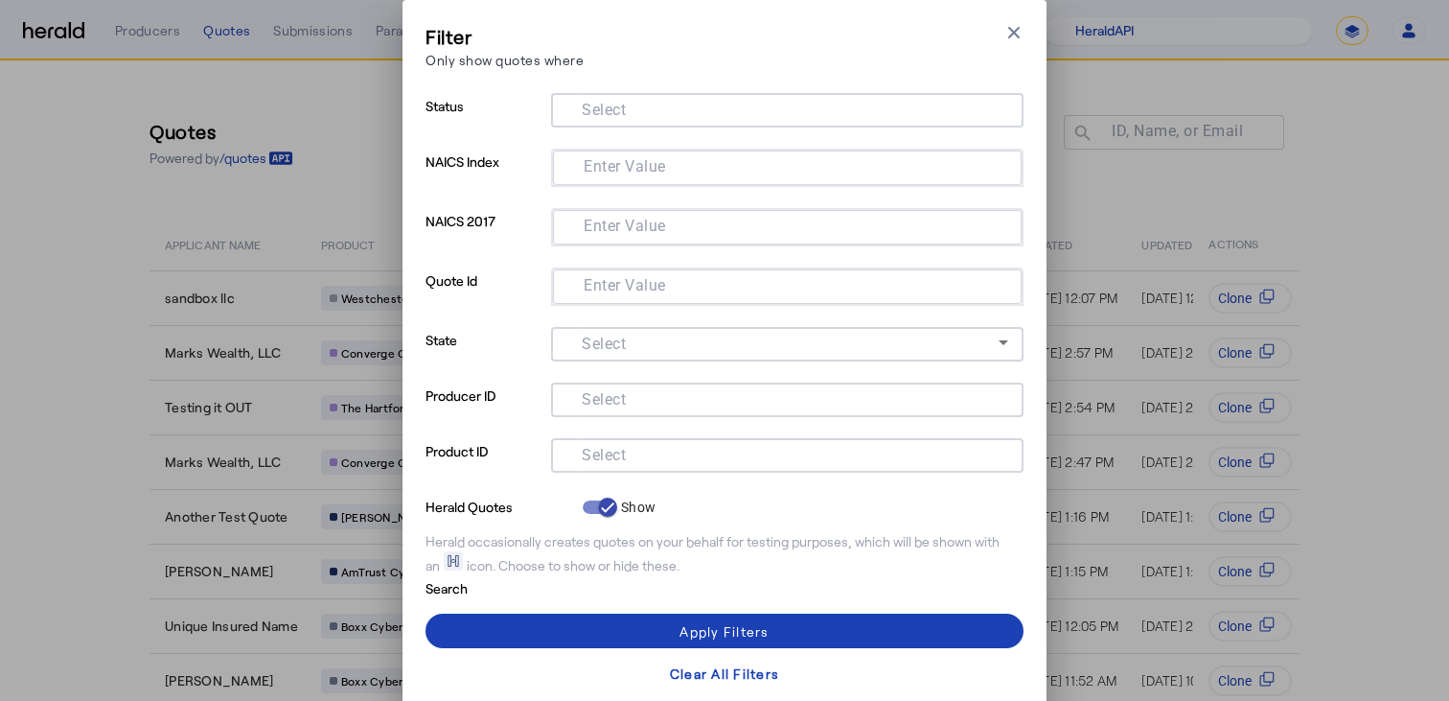
click at [622, 458] on mat-label "Select" at bounding box center [604, 455] width 44 height 18
click at [622, 458] on input "Select" at bounding box center [783, 453] width 434 height 23
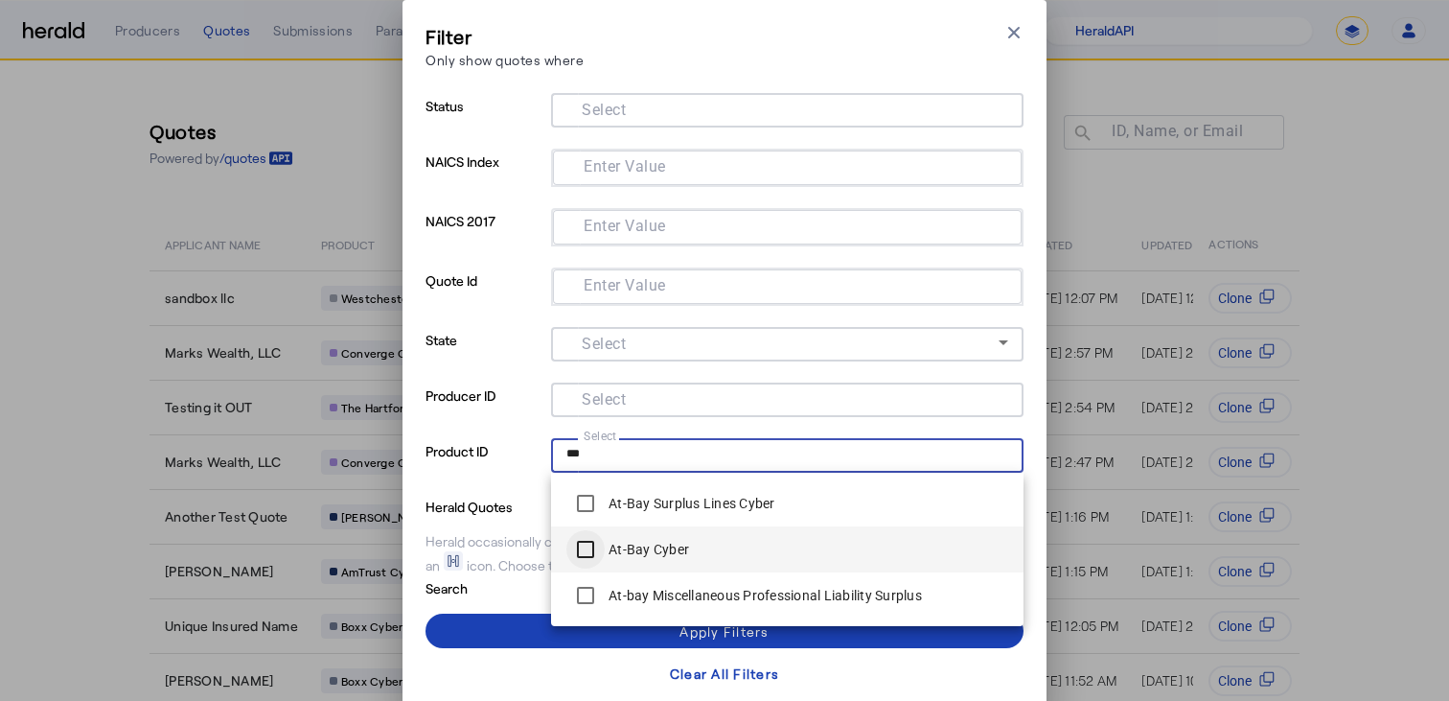
type input "***"
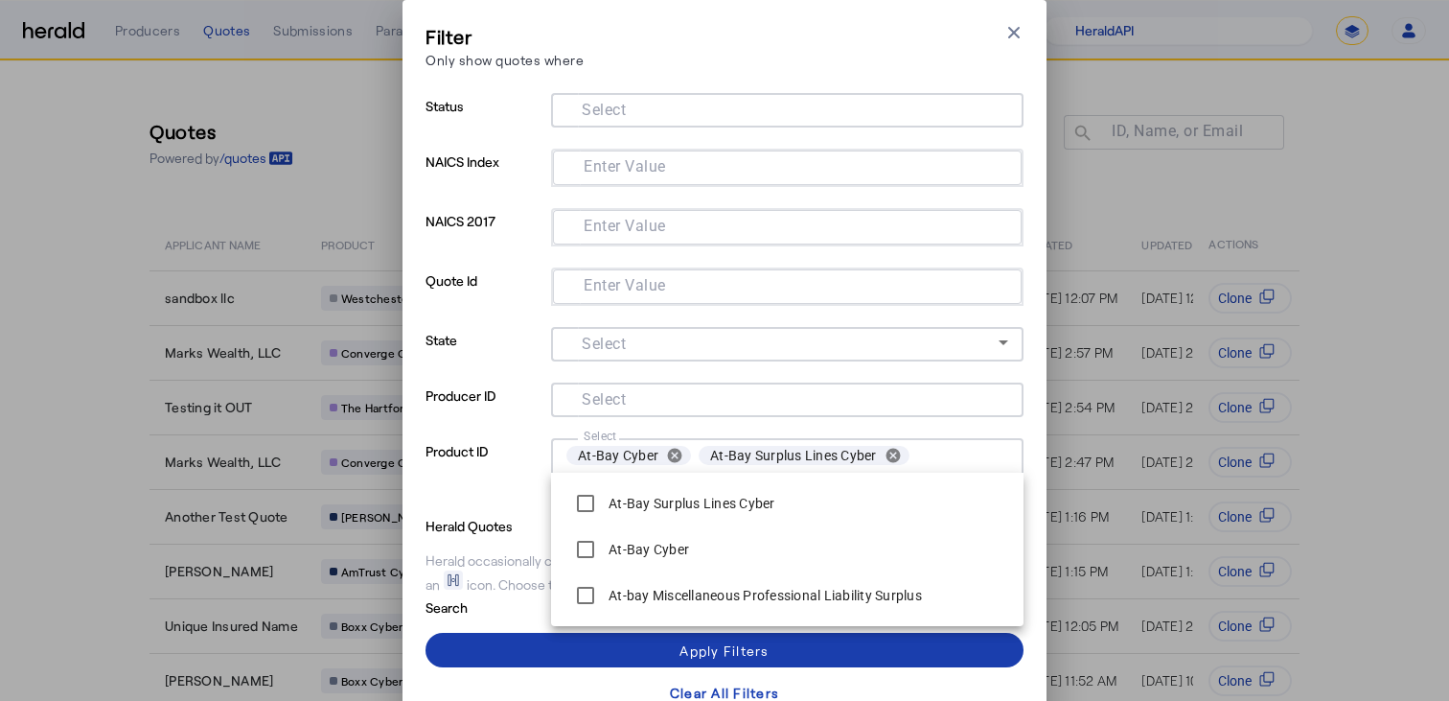
click at [494, 650] on span at bounding box center [725, 650] width 598 height 46
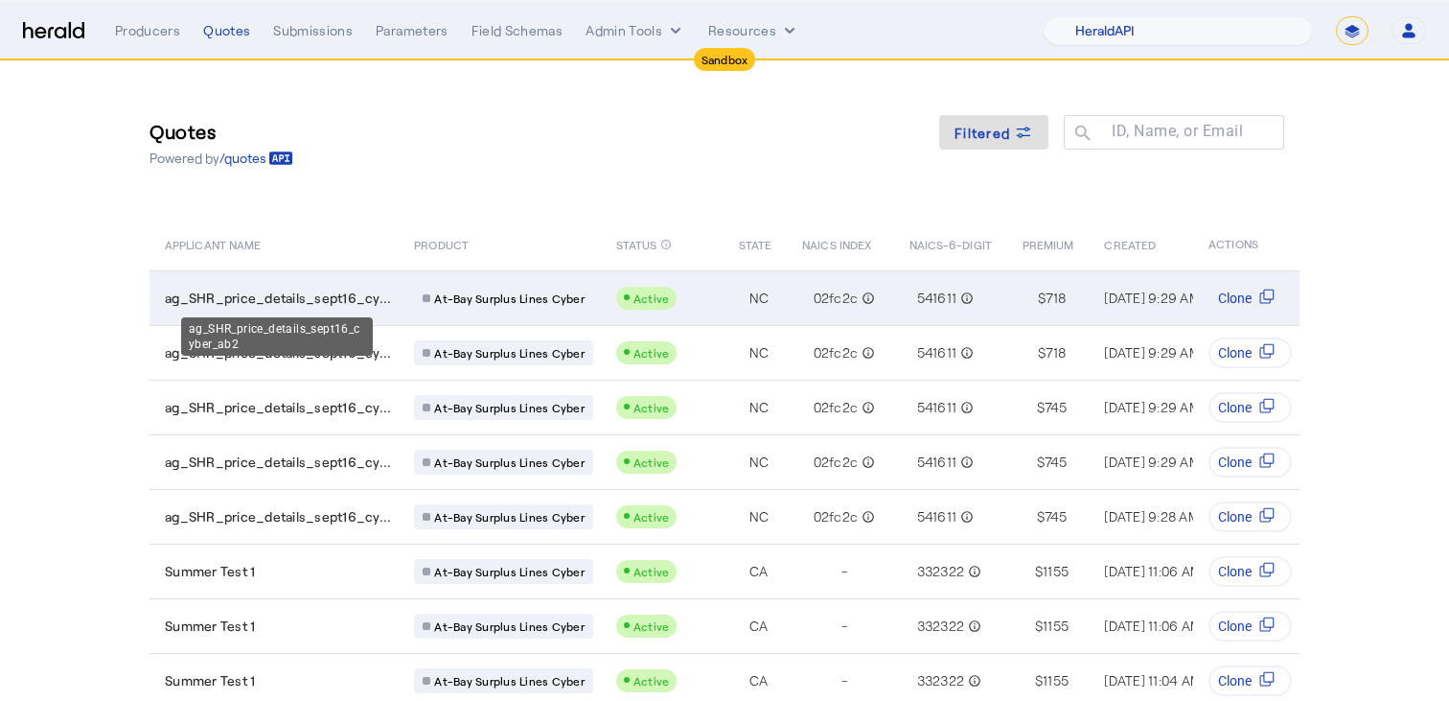
click at [358, 302] on span "ag_SHR_price_details_sept16_cy..." at bounding box center [278, 297] width 226 height 19
click at [358, 300] on span "ag_SHR_price_details_sept16_cy..." at bounding box center [278, 297] width 226 height 19
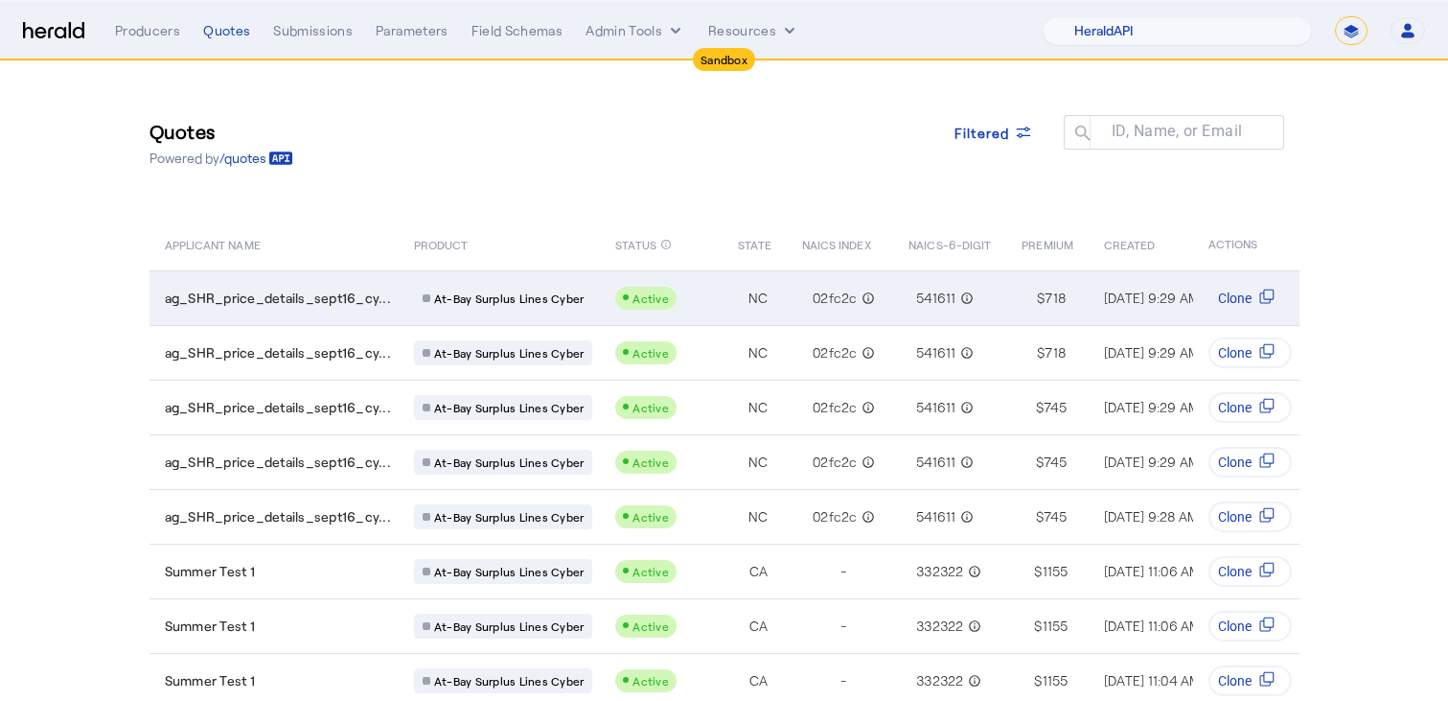
click at [336, 293] on span "ag_SHR_price_details_sept16_cy..." at bounding box center [278, 297] width 226 height 19
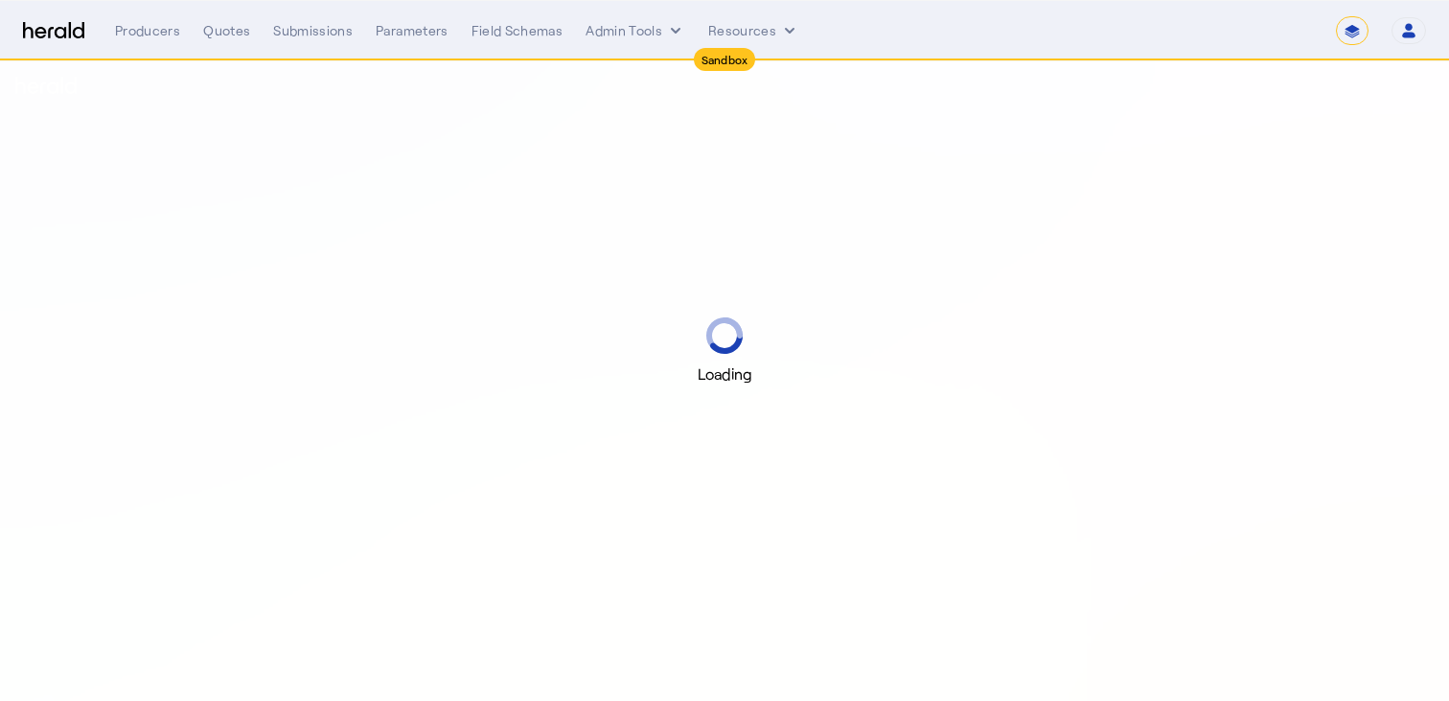
select select "*******"
select select "pfm_2v8p_herald_api"
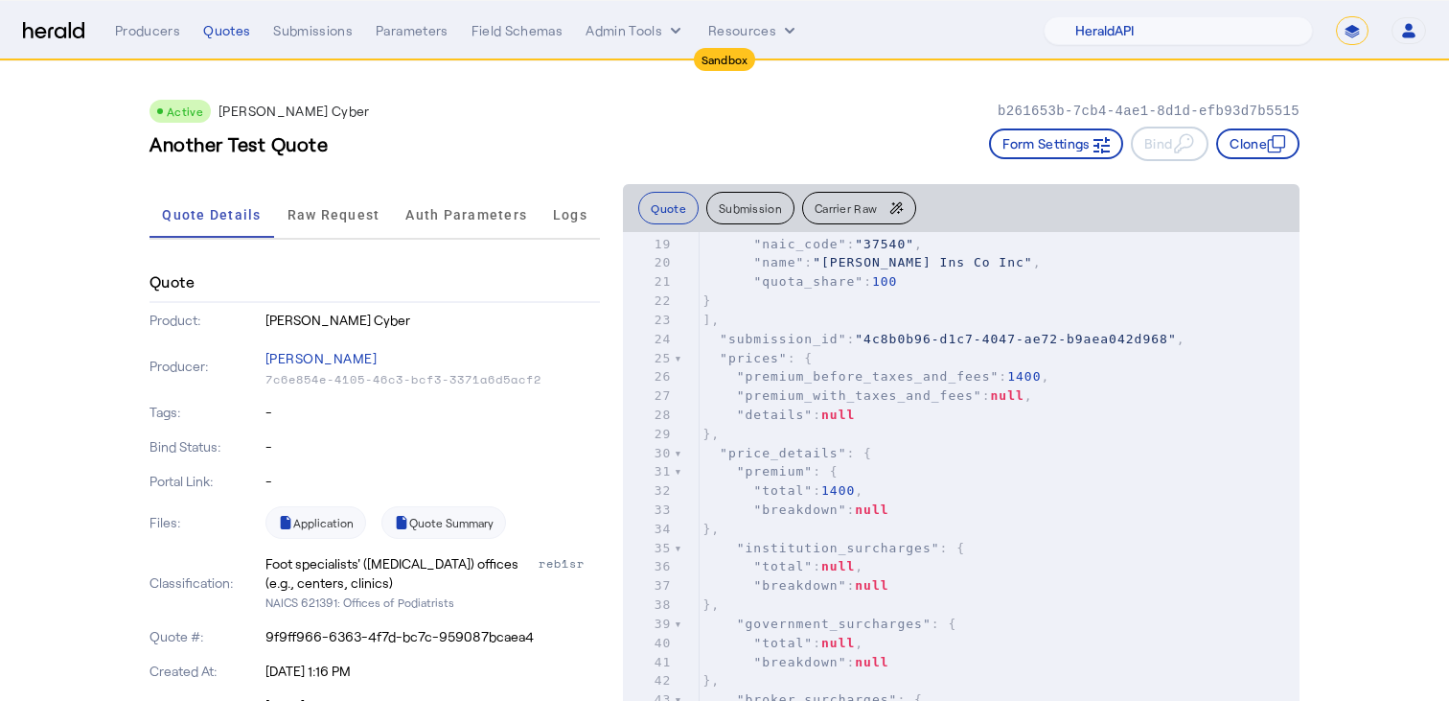
scroll to position [359, 0]
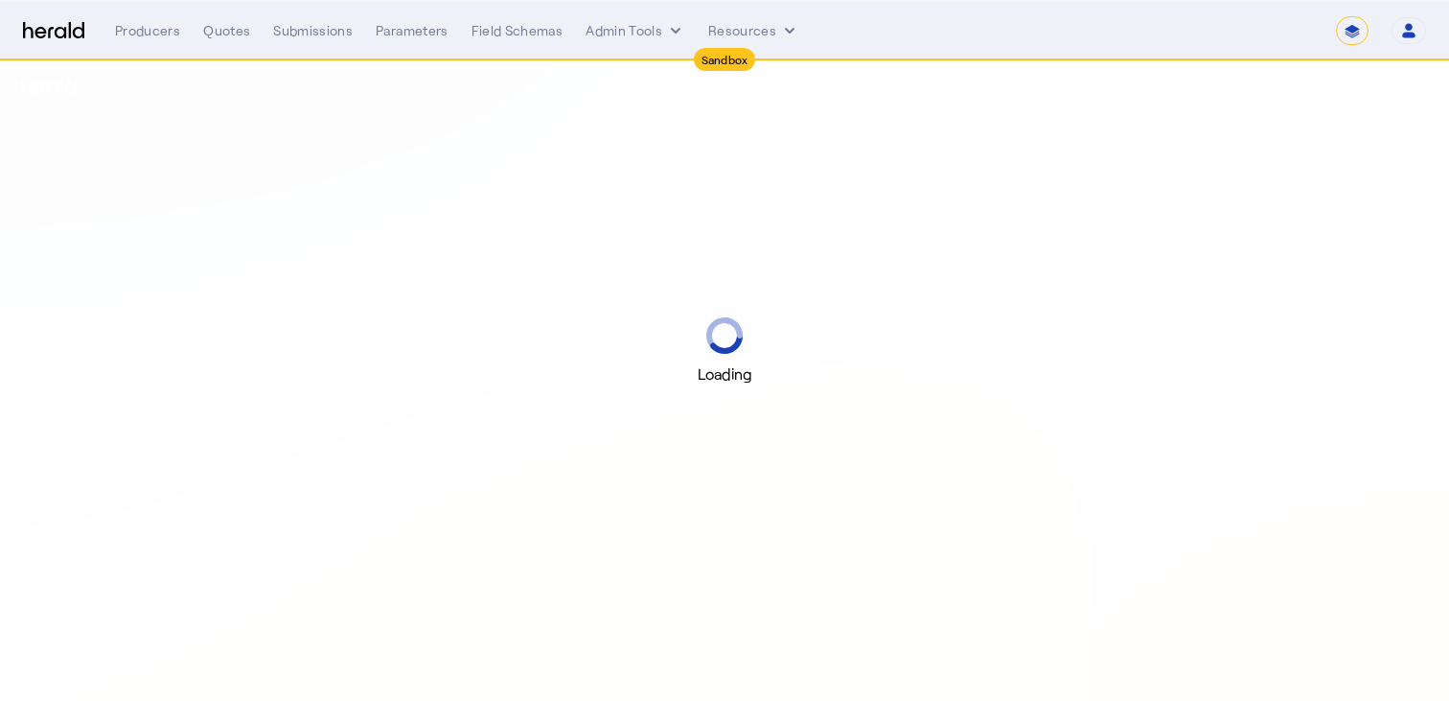
select select "*******"
select select "pfm_2v8p_herald_api"
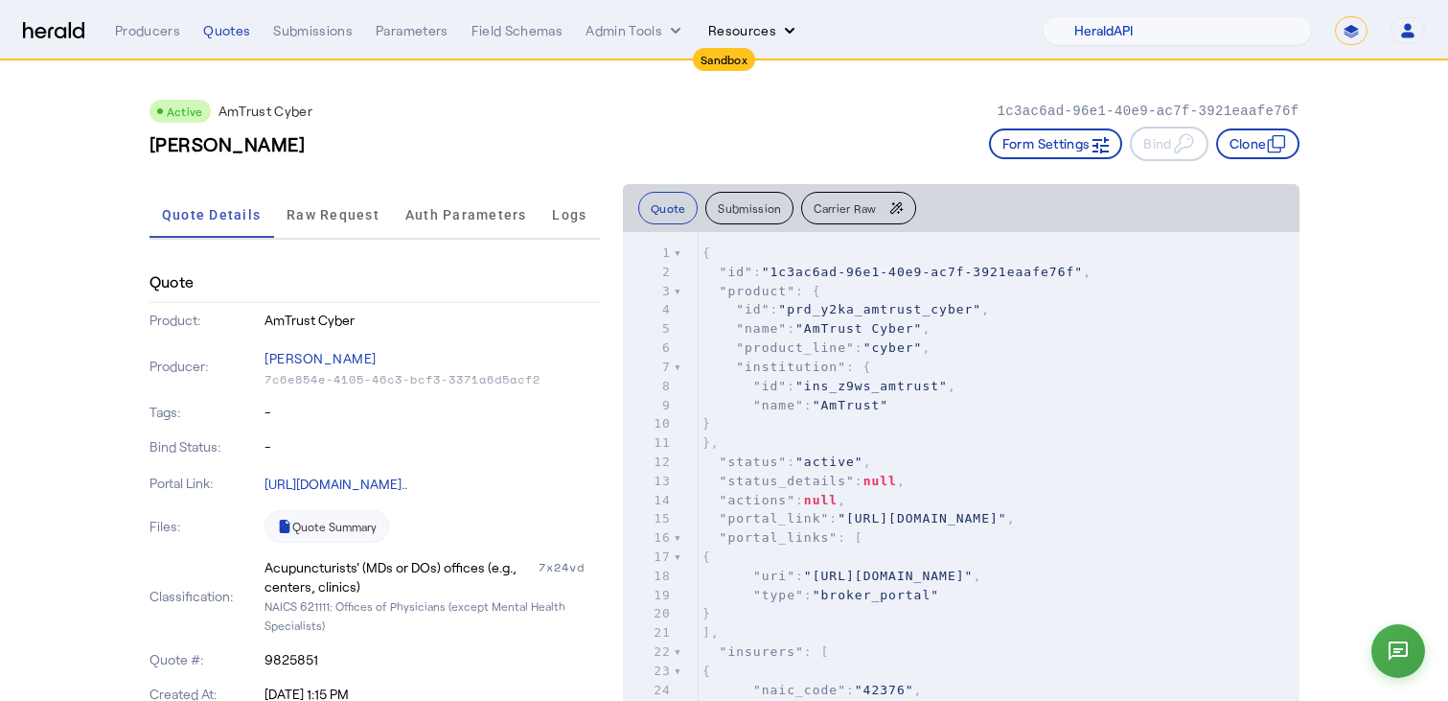
click at [716, 28] on button "Resources" at bounding box center [753, 30] width 91 height 19
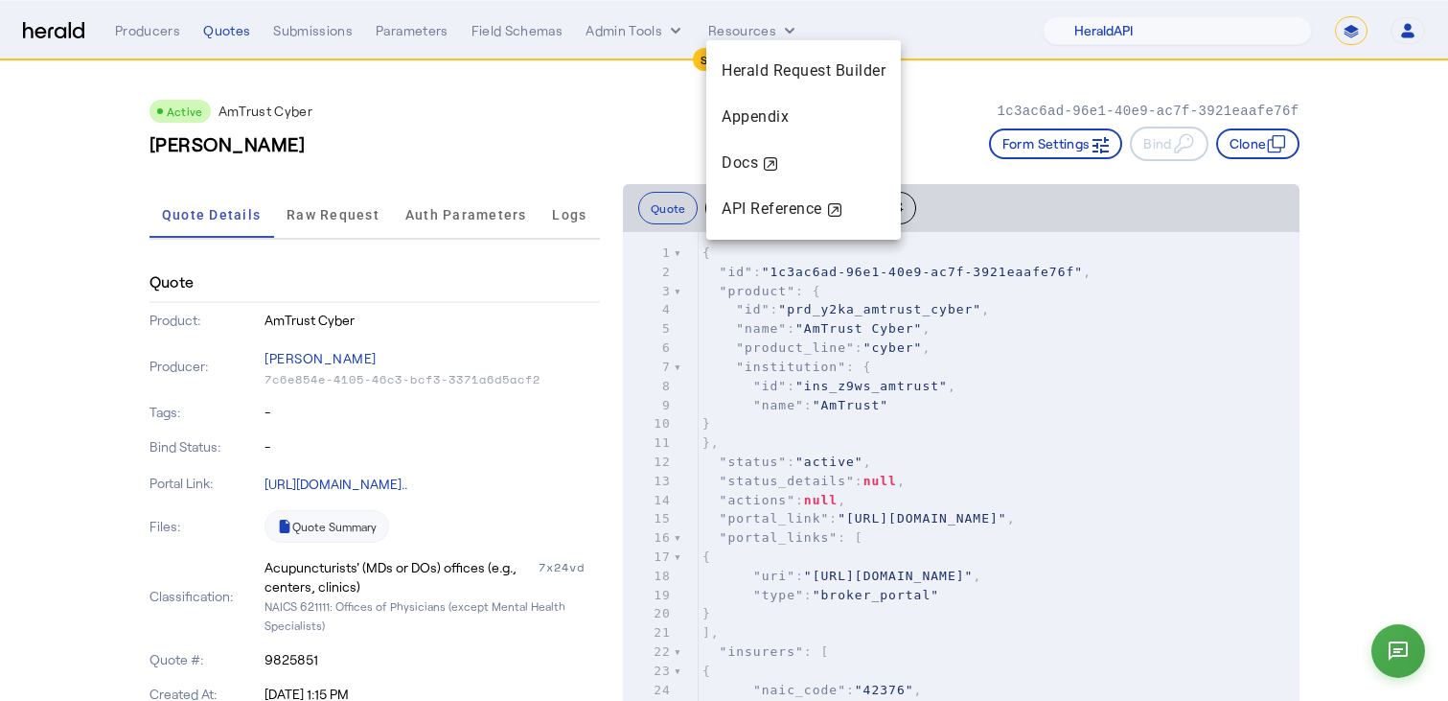
click at [659, 34] on div at bounding box center [724, 350] width 1448 height 701
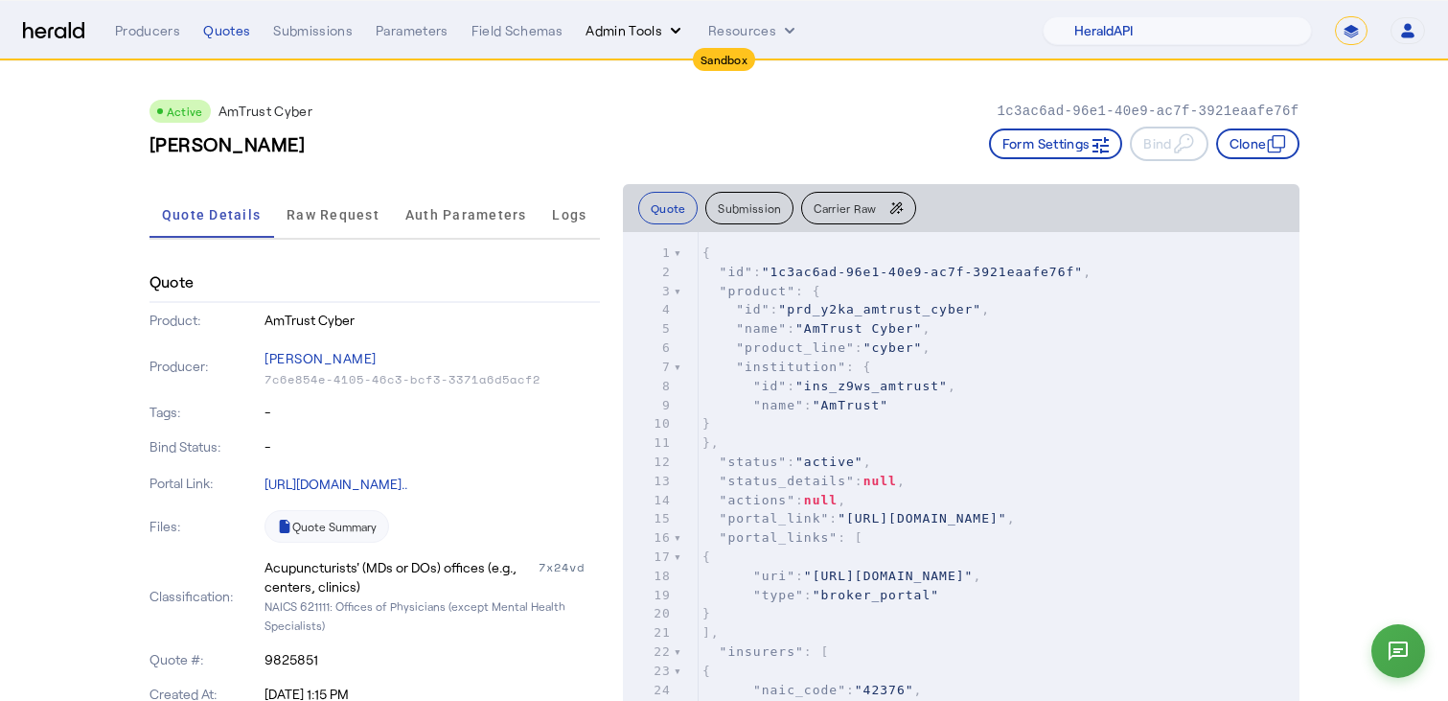
click at [659, 33] on button "Admin Tools" at bounding box center [636, 30] width 100 height 19
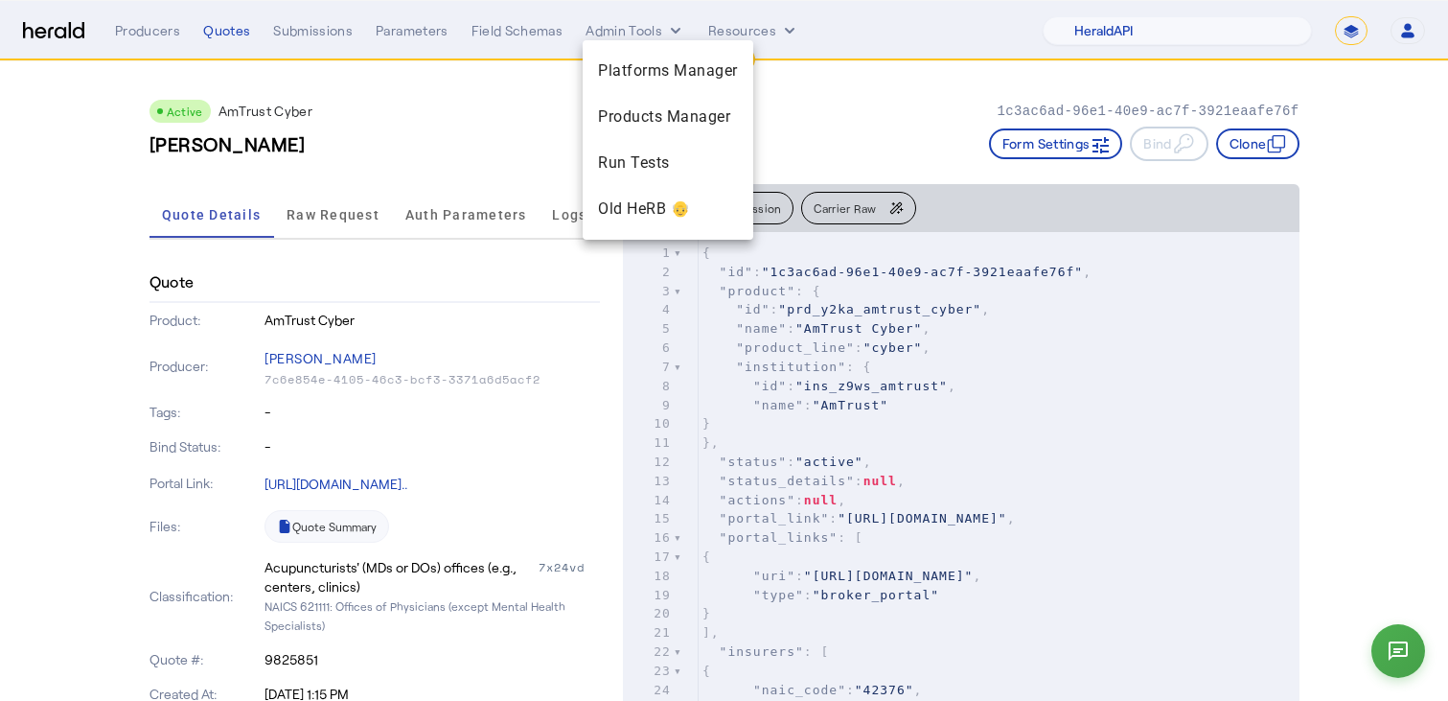
click at [799, 30] on div at bounding box center [724, 350] width 1448 height 701
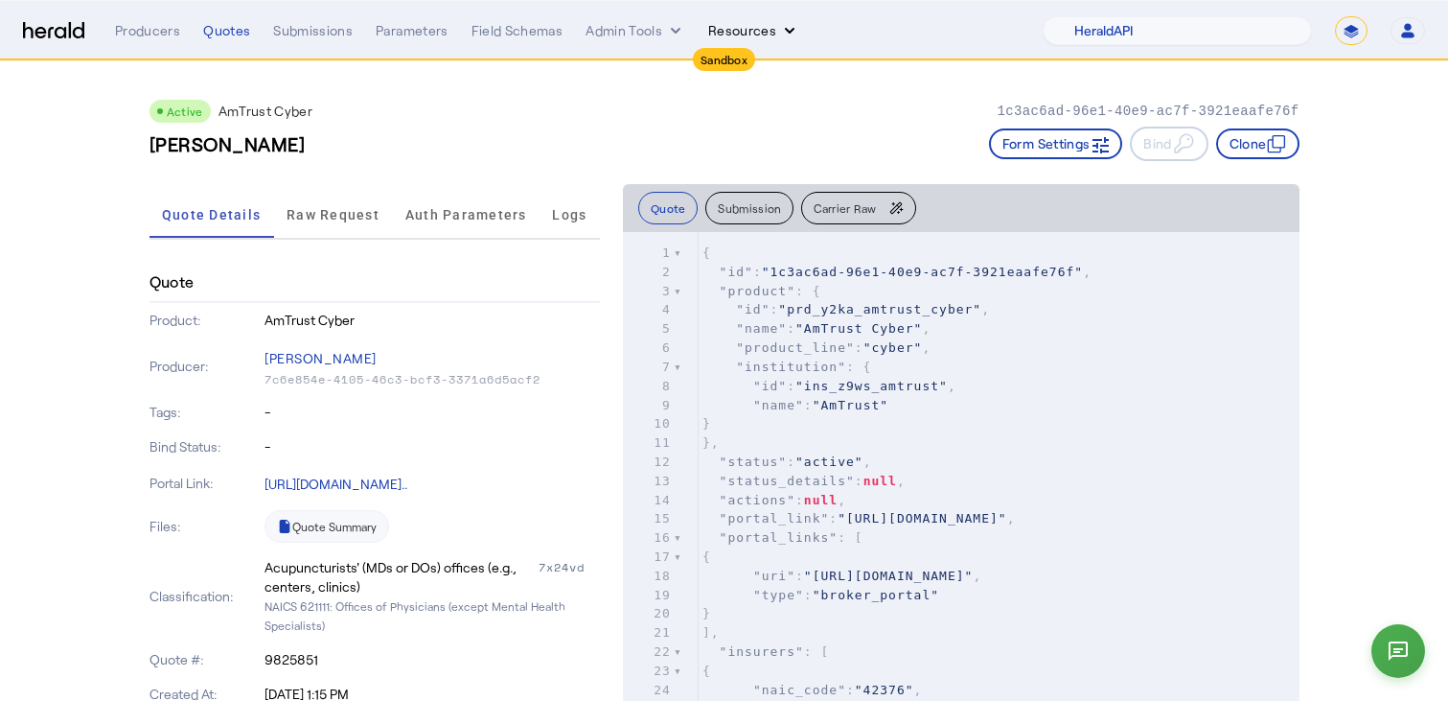
click at [780, 30] on icon "Resources dropdown menu" at bounding box center [789, 30] width 19 height 19
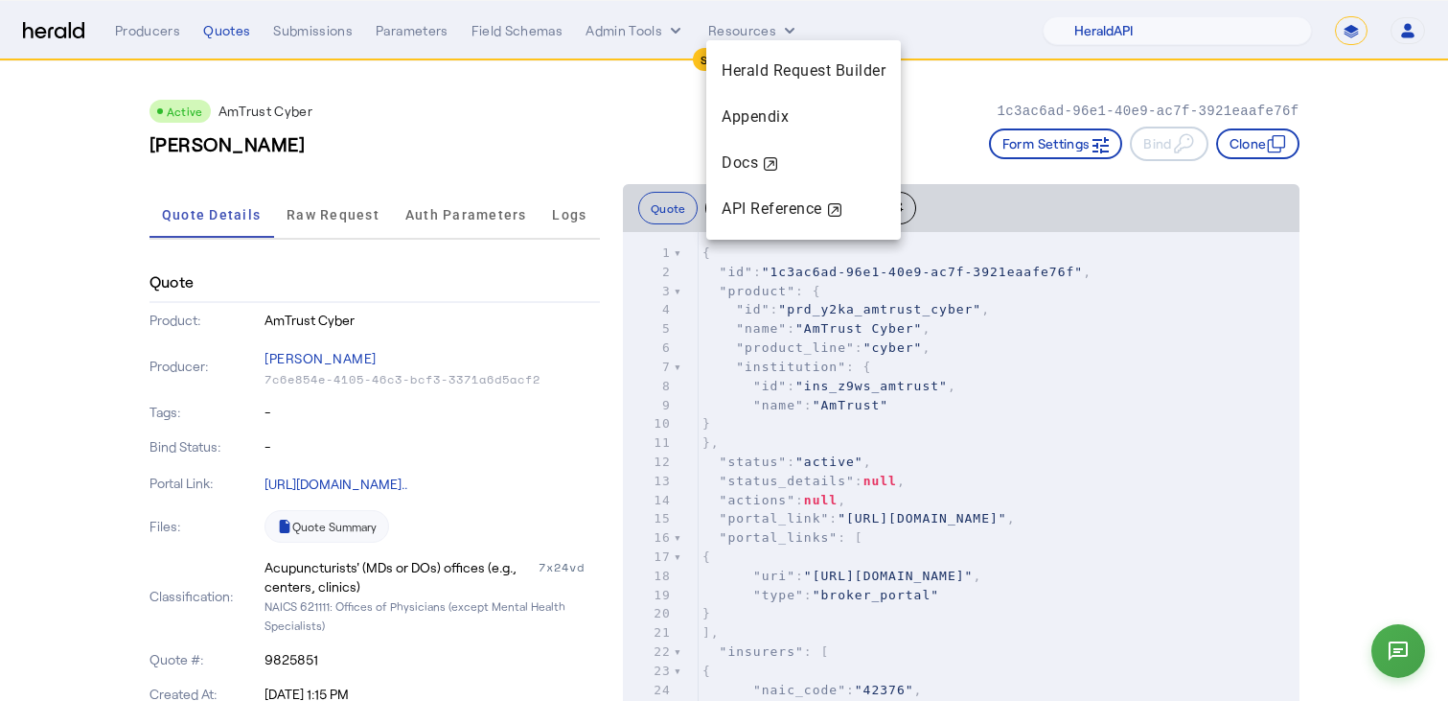
click at [645, 36] on div at bounding box center [724, 350] width 1448 height 701
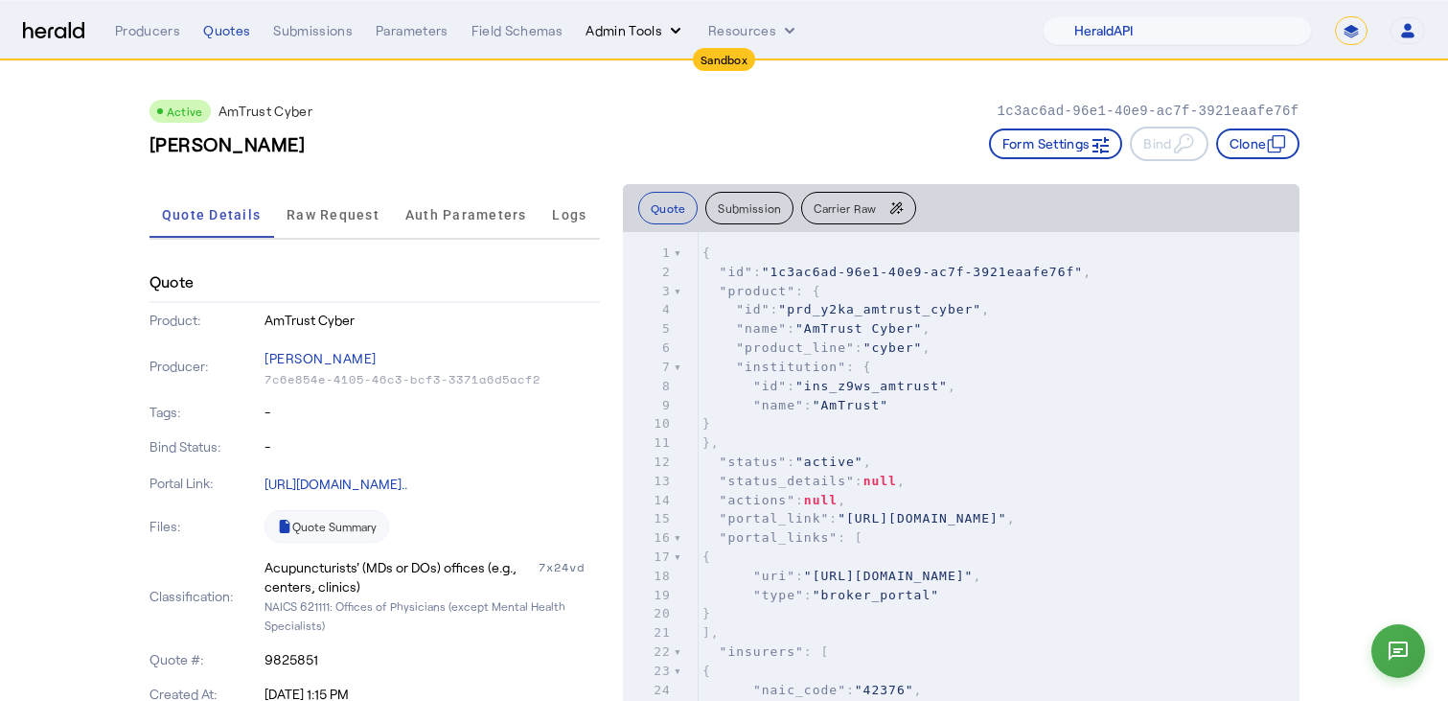
click at [648, 29] on button "Admin Tools" at bounding box center [636, 30] width 100 height 19
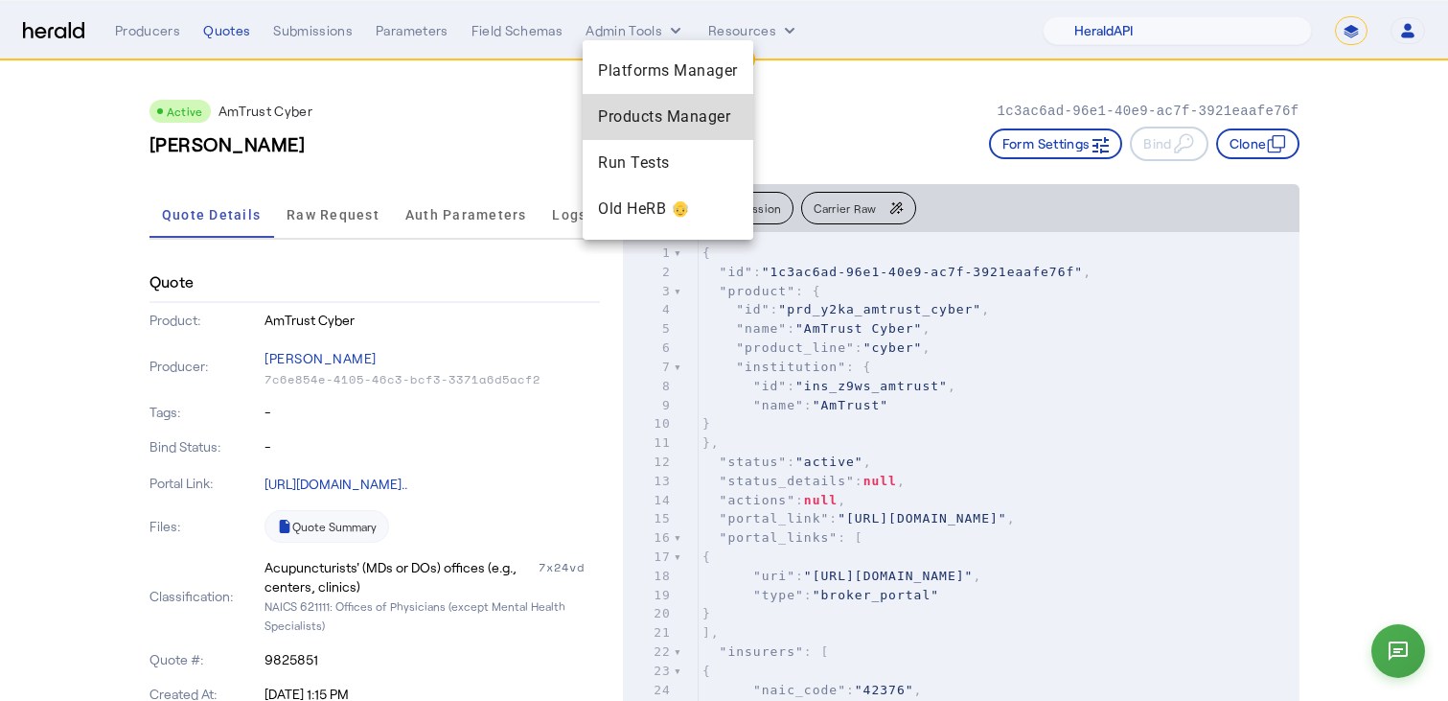
click at [677, 126] on span "Products Manager" at bounding box center [668, 116] width 140 height 23
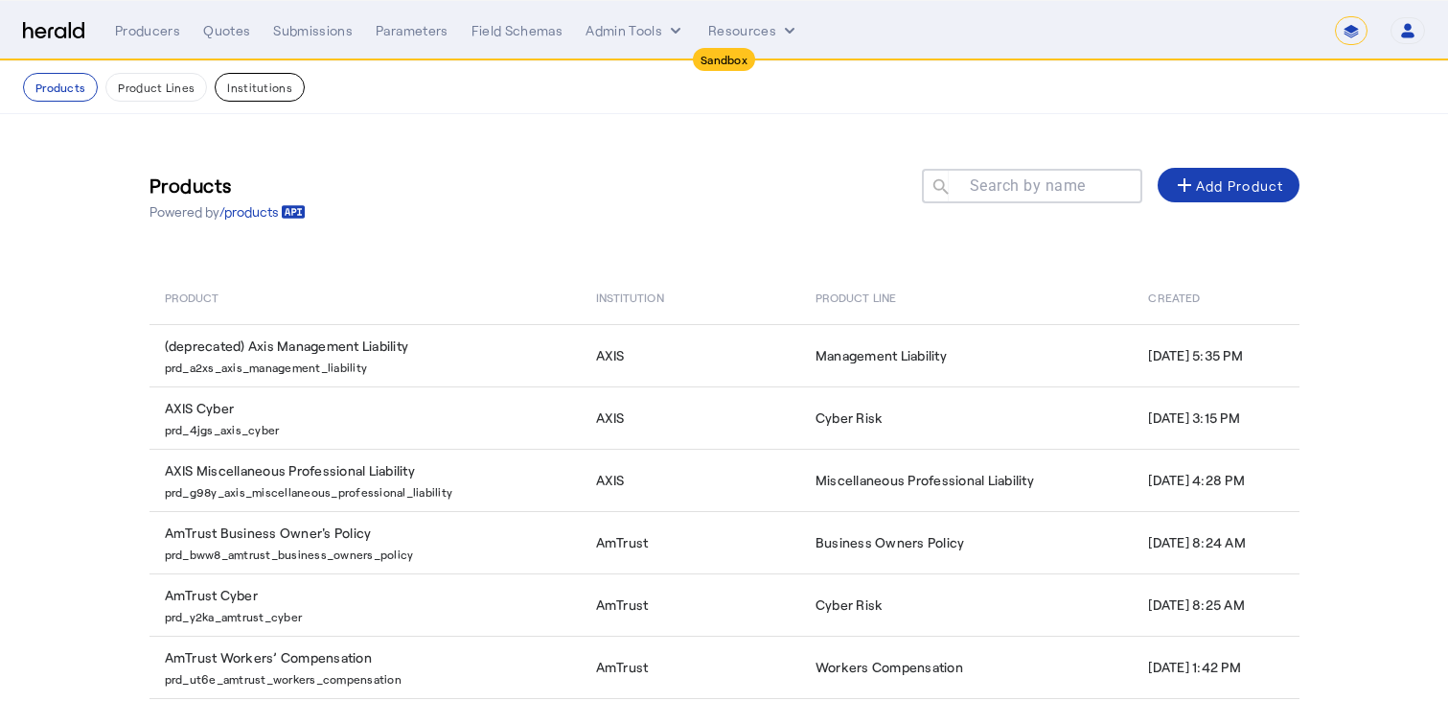
click at [271, 92] on button "Institutions" at bounding box center [260, 87] width 90 height 29
select select "pfm_2v8p_herald_api"
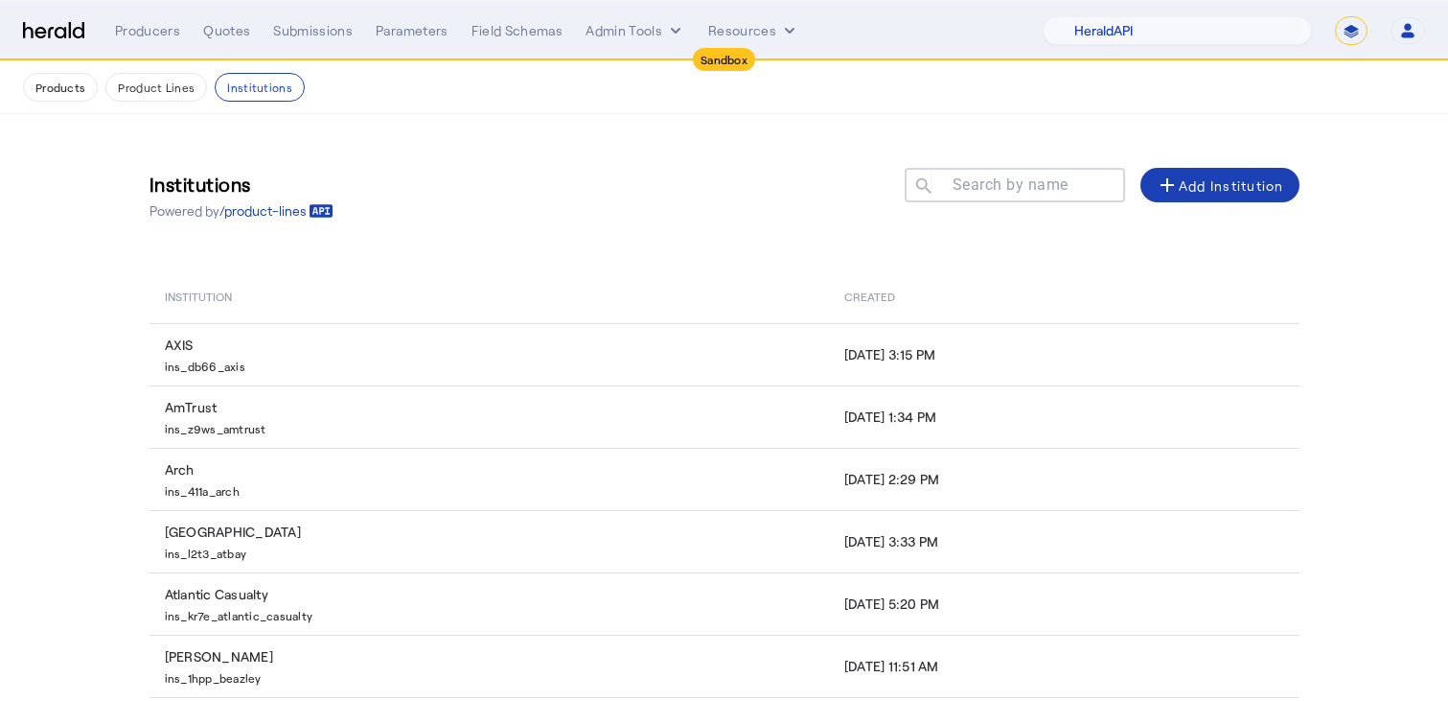
click at [973, 182] on mat-label "Search by name" at bounding box center [1011, 184] width 116 height 18
click at [973, 182] on input "Search by name" at bounding box center [1023, 184] width 173 height 23
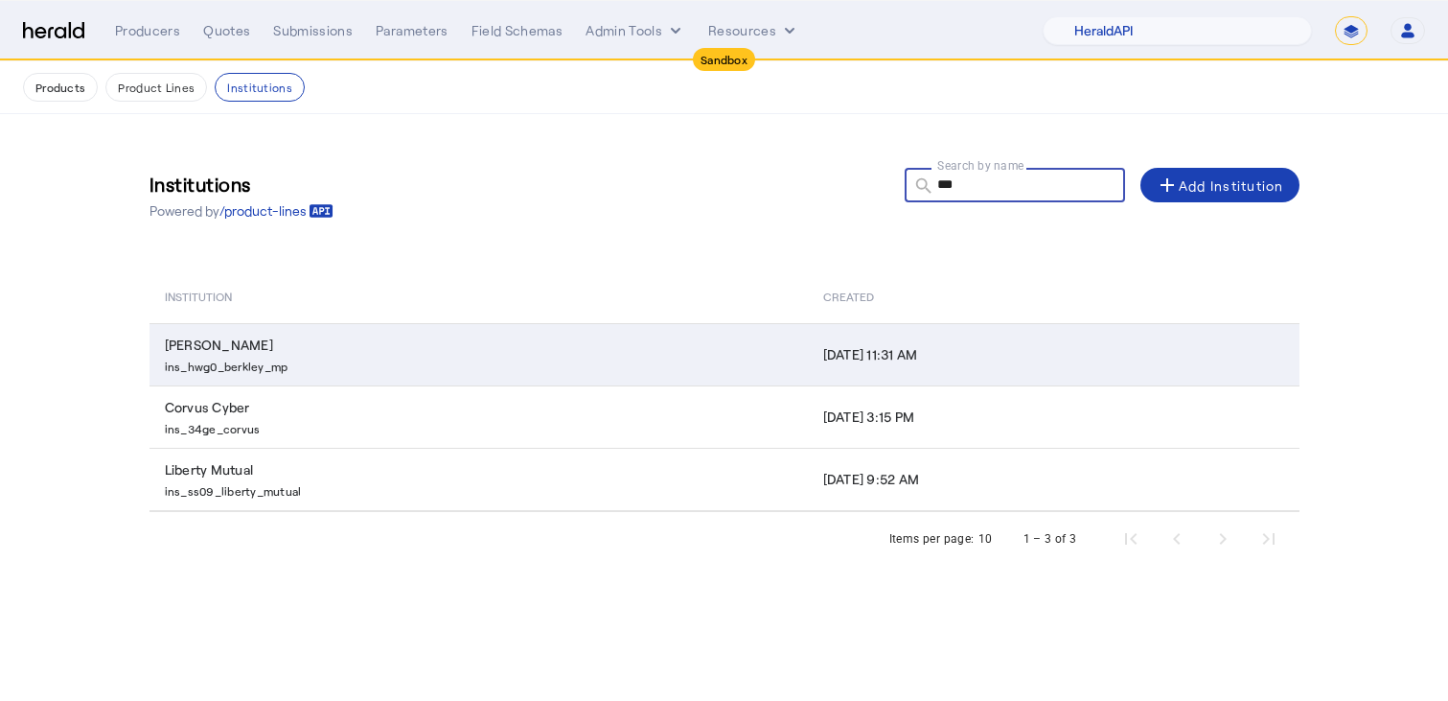
type input "***"
click at [312, 331] on td "[PERSON_NAME] ins_hwg0_berkley_mp" at bounding box center [479, 354] width 658 height 62
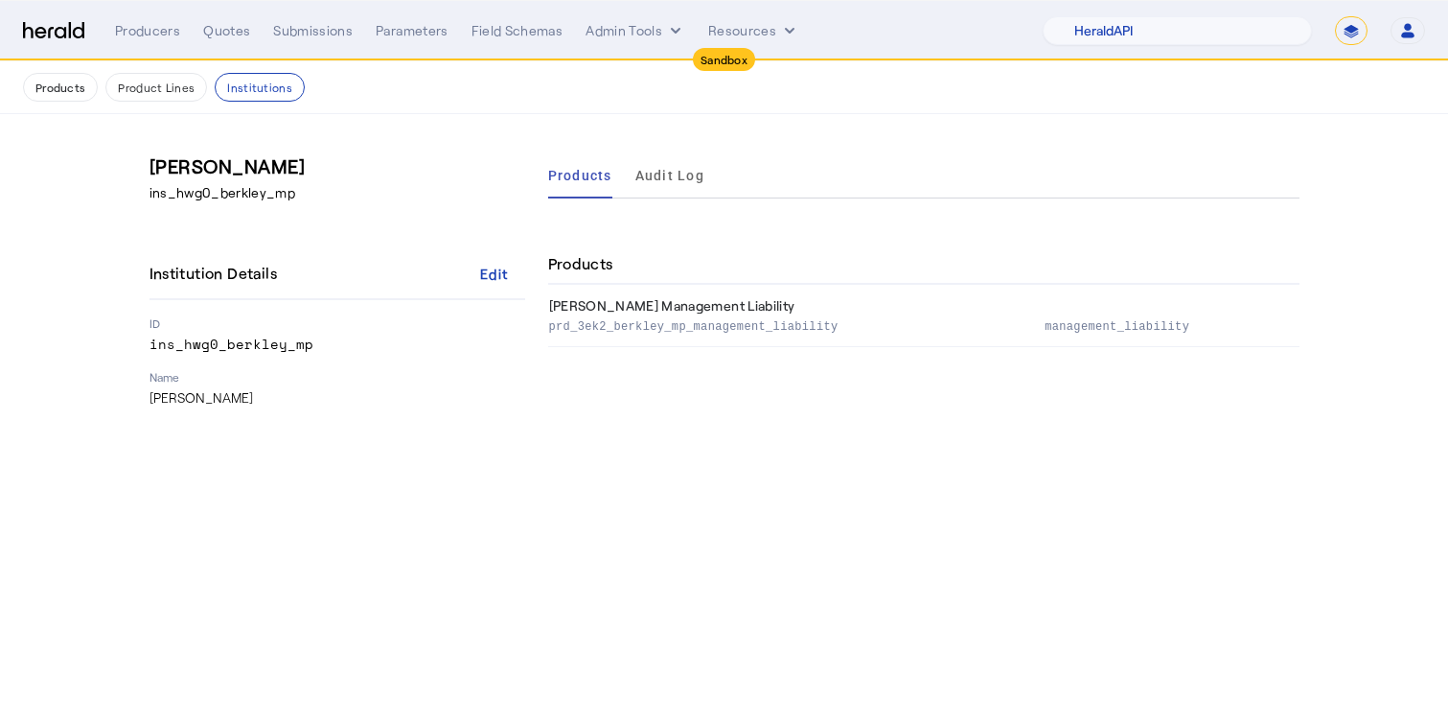
click at [194, 339] on p "ins_hwg0_berkley_mp" at bounding box center [338, 343] width 376 height 19
copy p "ins_hwg0_berkley_mp"
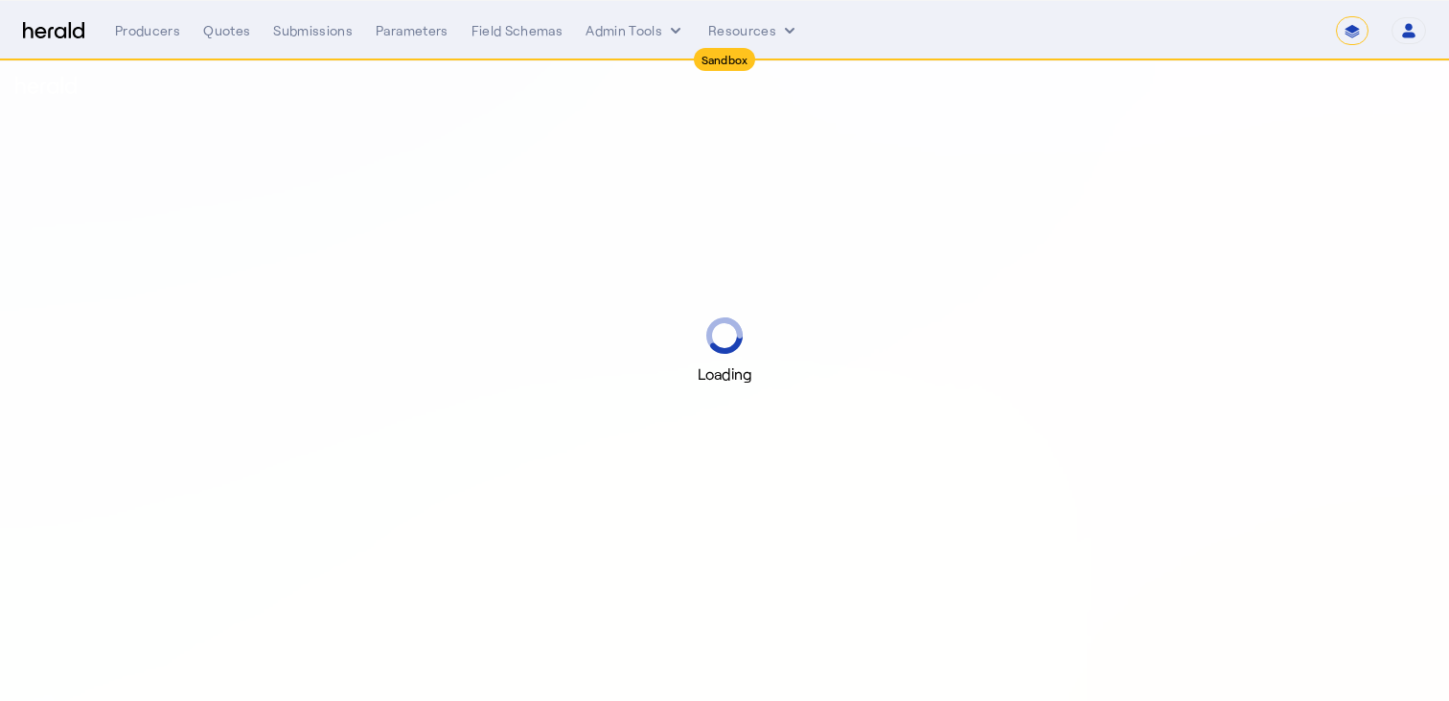
select select "*******"
select select "pfm_2v8p_herald_api"
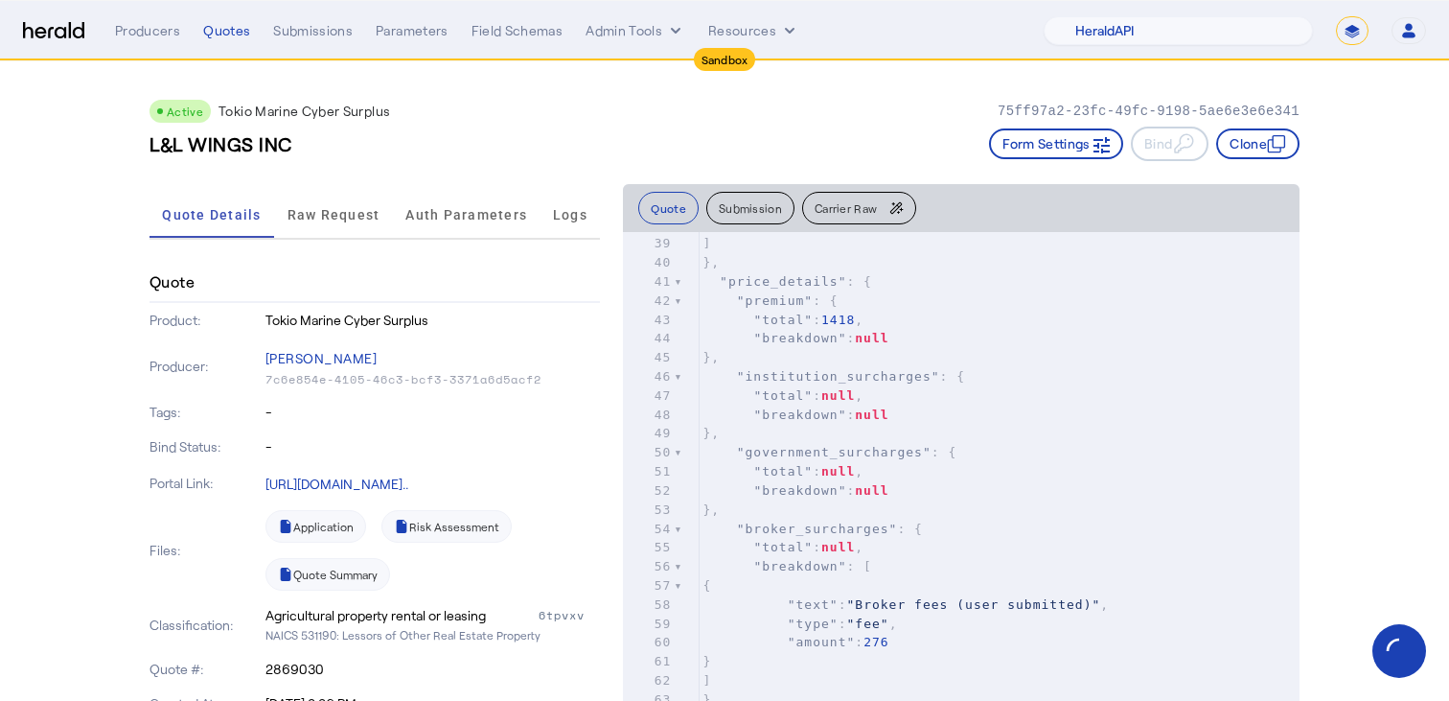
scroll to position [685, 0]
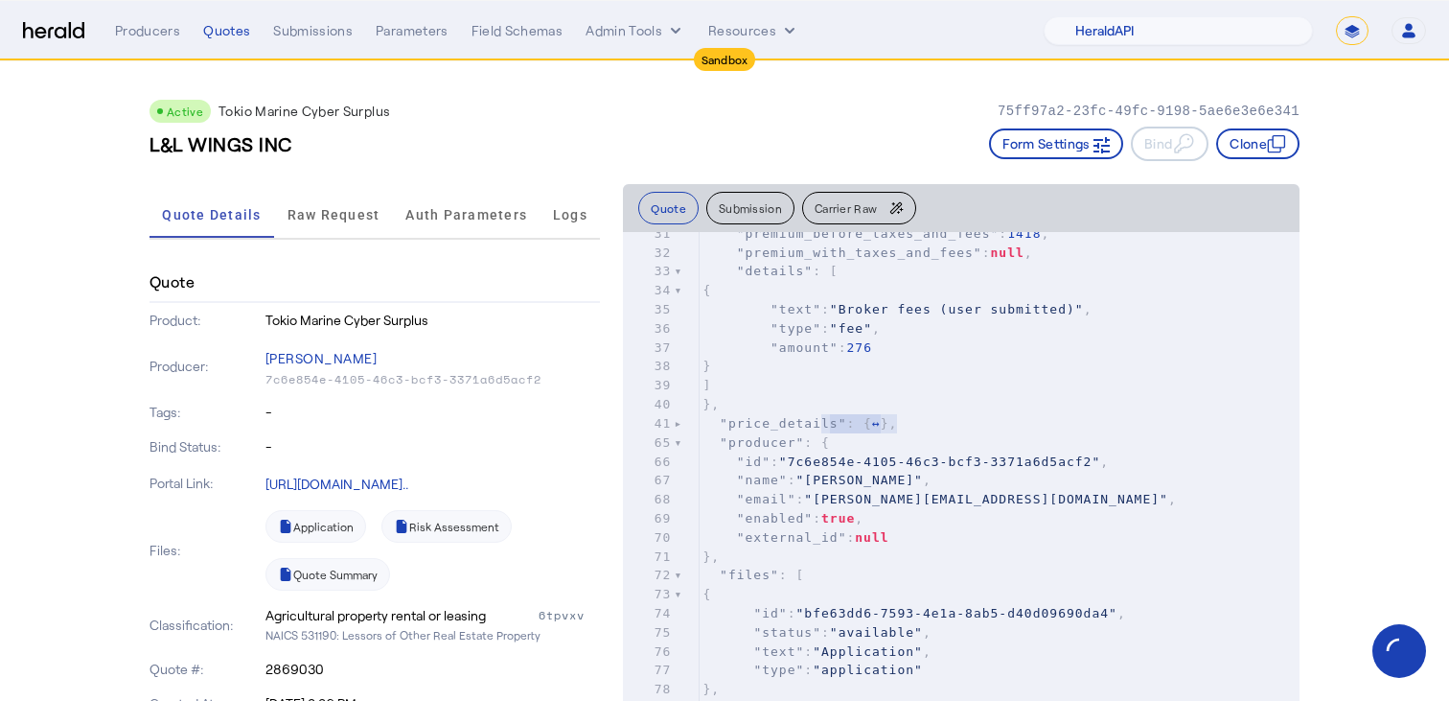
type textarea "**********"
drag, startPoint x: 865, startPoint y: 423, endPoint x: 652, endPoint y: 423, distance: 213.7
click at [699, 423] on div "41 "price_details" : { ↔ }," at bounding box center [999, 423] width 601 height 19
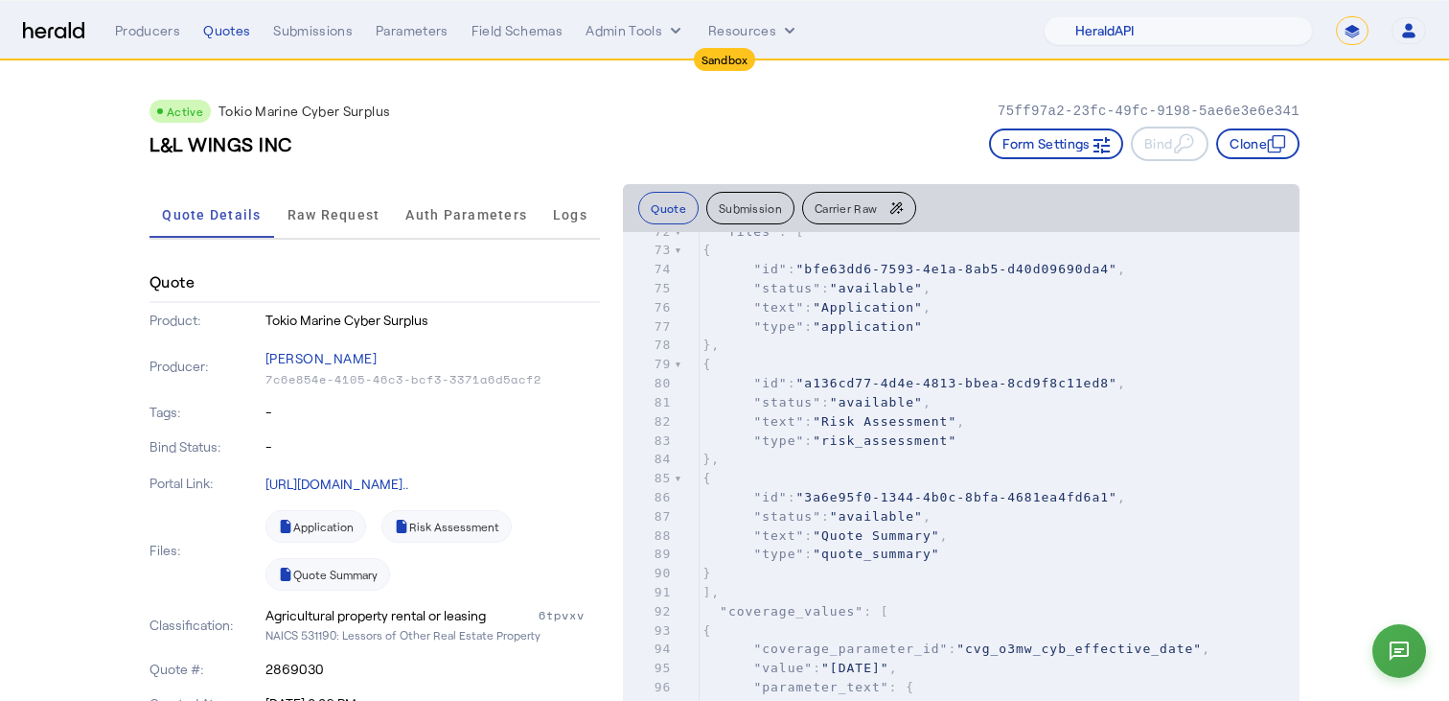
scroll to position [1030, 0]
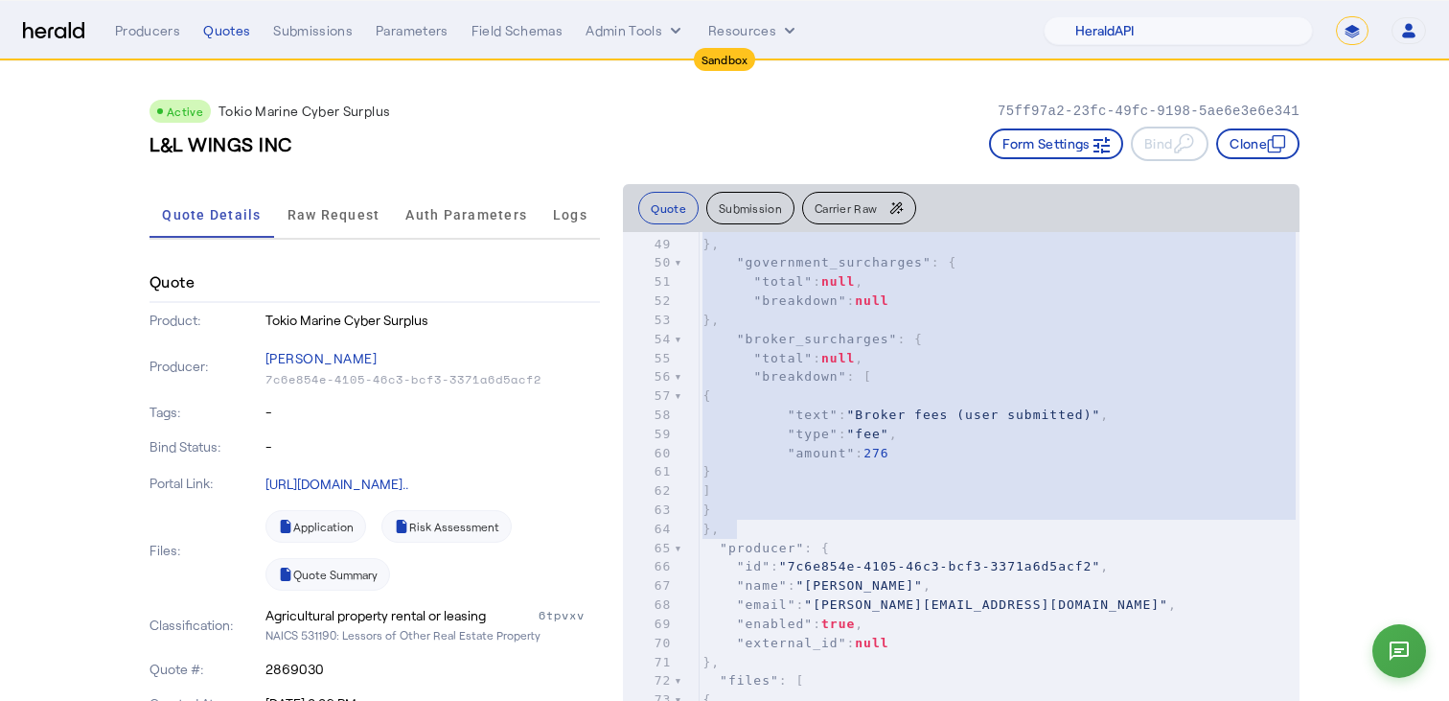
scroll to position [883, 0]
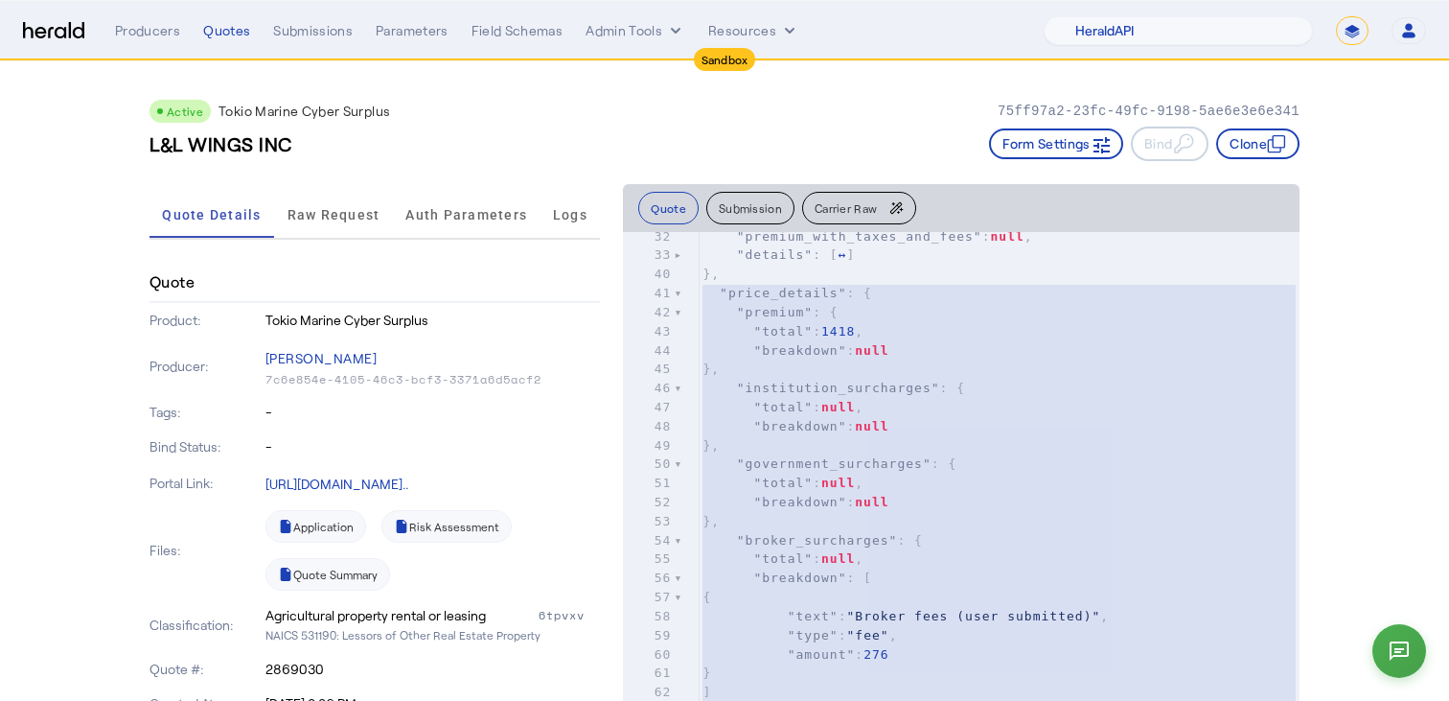
click at [847, 392] on span ""institution_surcharges"" at bounding box center [838, 388] width 203 height 14
type textarea "**********"
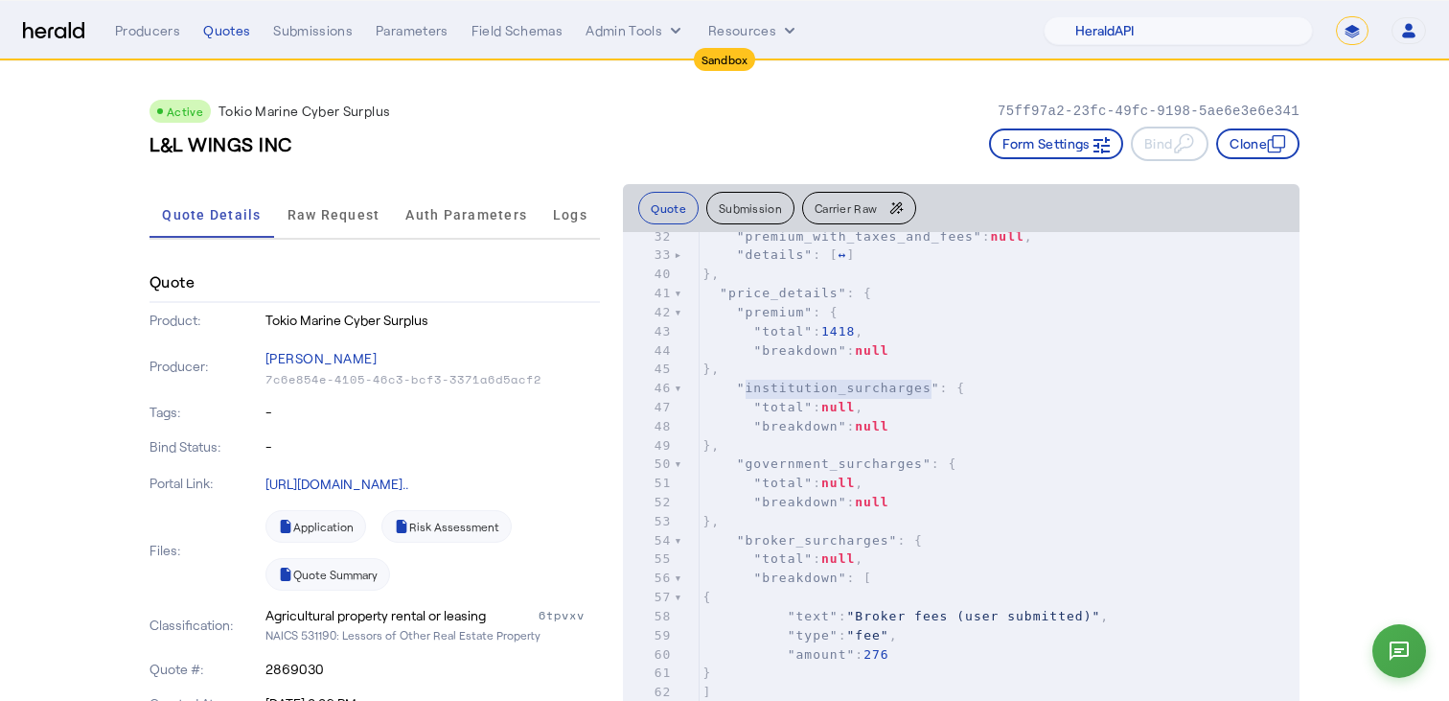
click at [847, 392] on span ""institution_surcharges"" at bounding box center [838, 388] width 203 height 14
click at [1343, 35] on select "**********" at bounding box center [1352, 30] width 33 height 29
click at [666, 28] on icon "internal dropdown menu" at bounding box center [675, 30] width 19 height 19
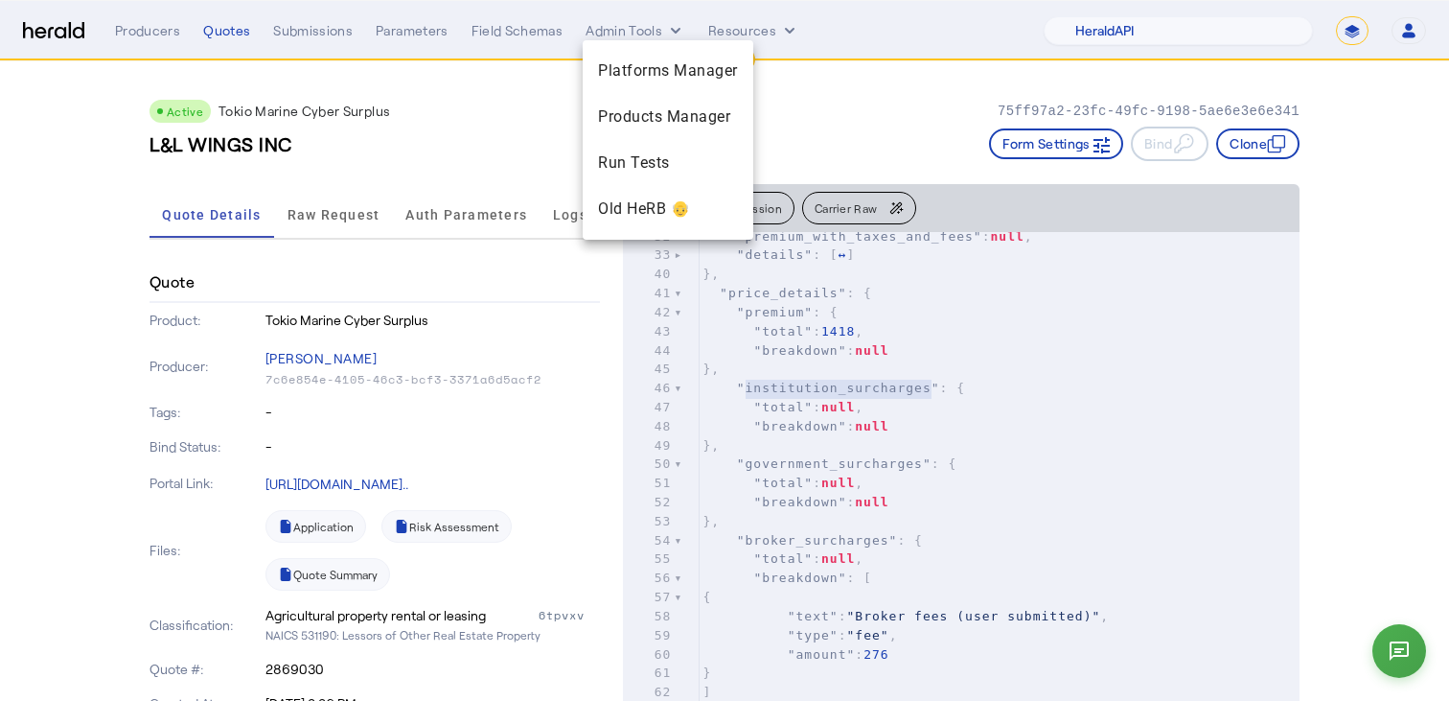
click at [427, 96] on div at bounding box center [724, 350] width 1449 height 701
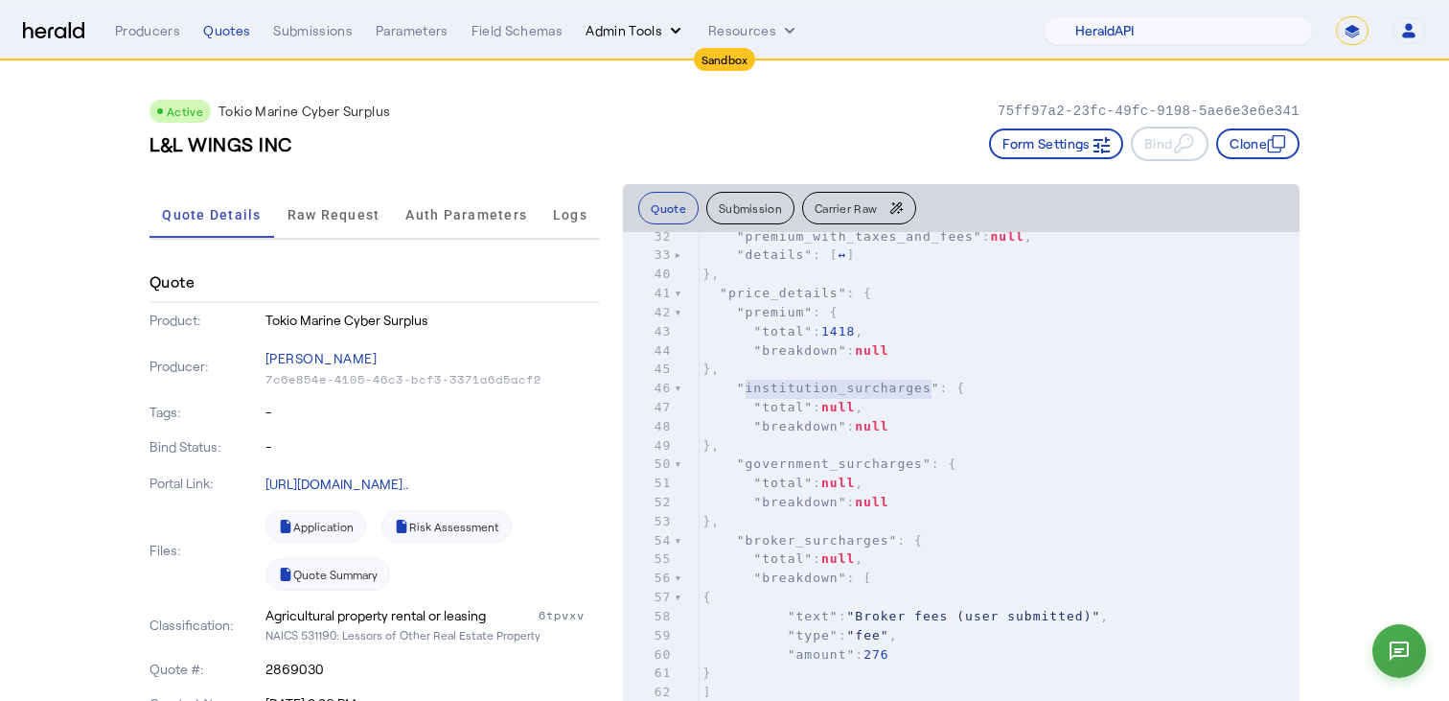
click at [621, 36] on button "Admin Tools" at bounding box center [636, 30] width 100 height 19
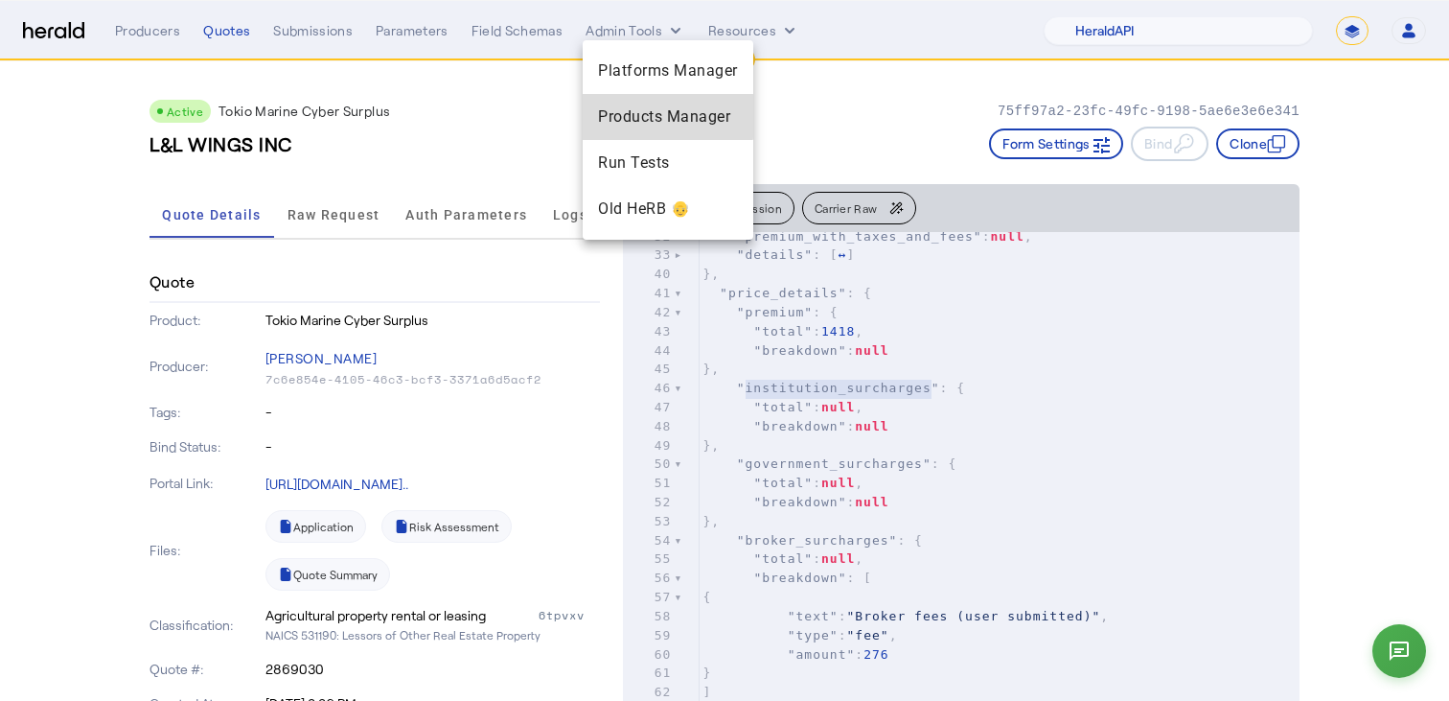
click at [631, 116] on span "Products Manager" at bounding box center [668, 116] width 140 height 23
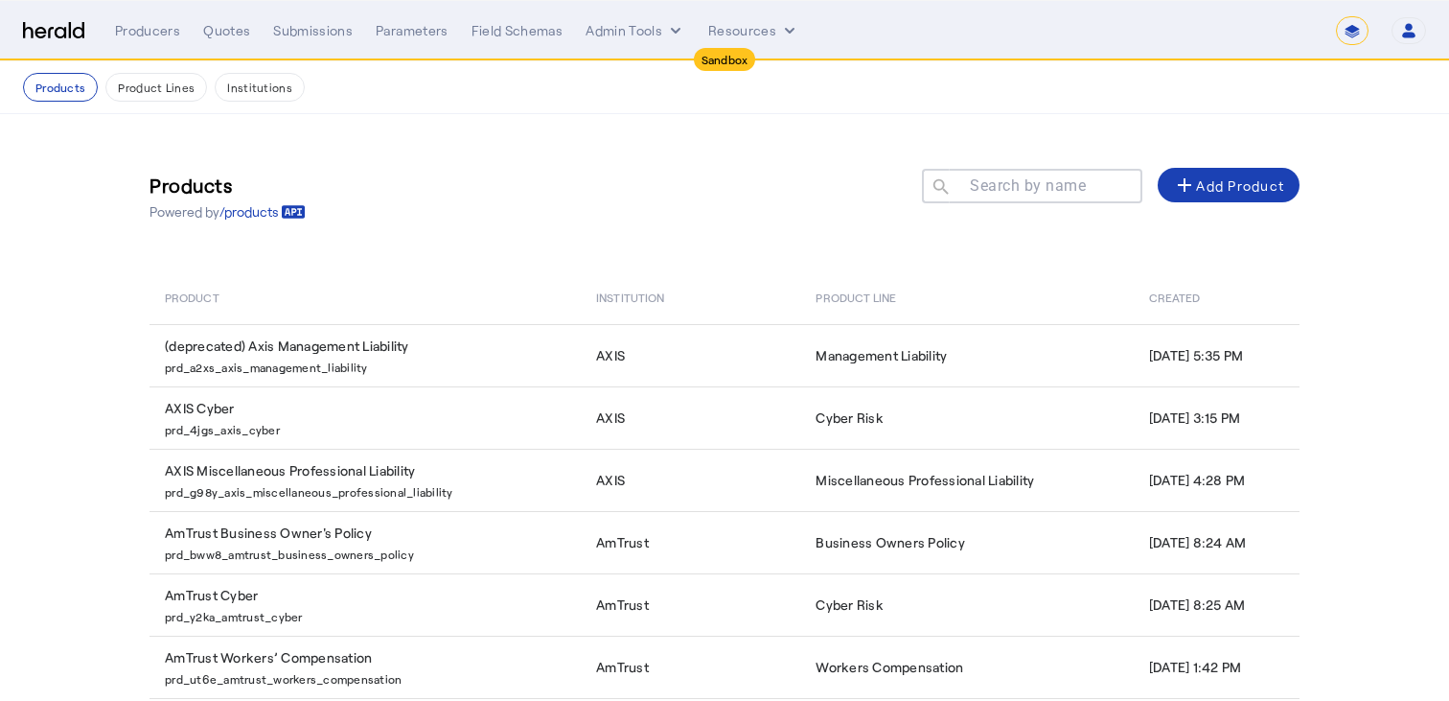
click at [749, 41] on div "**********" at bounding box center [770, 30] width 1311 height 29
click at [235, 81] on button "Institutions" at bounding box center [260, 87] width 90 height 29
select select "pfm_2v8p_herald_api"
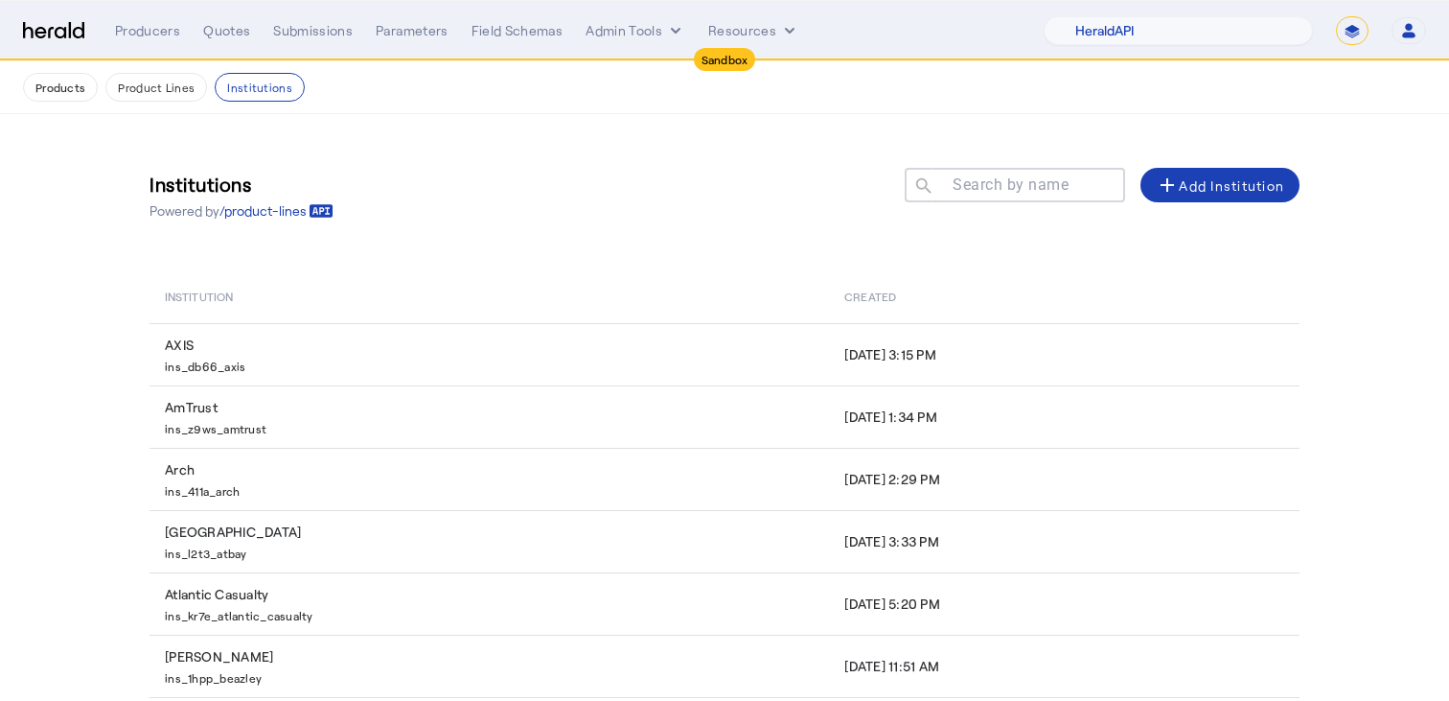
click at [984, 170] on div at bounding box center [1023, 195] width 173 height 54
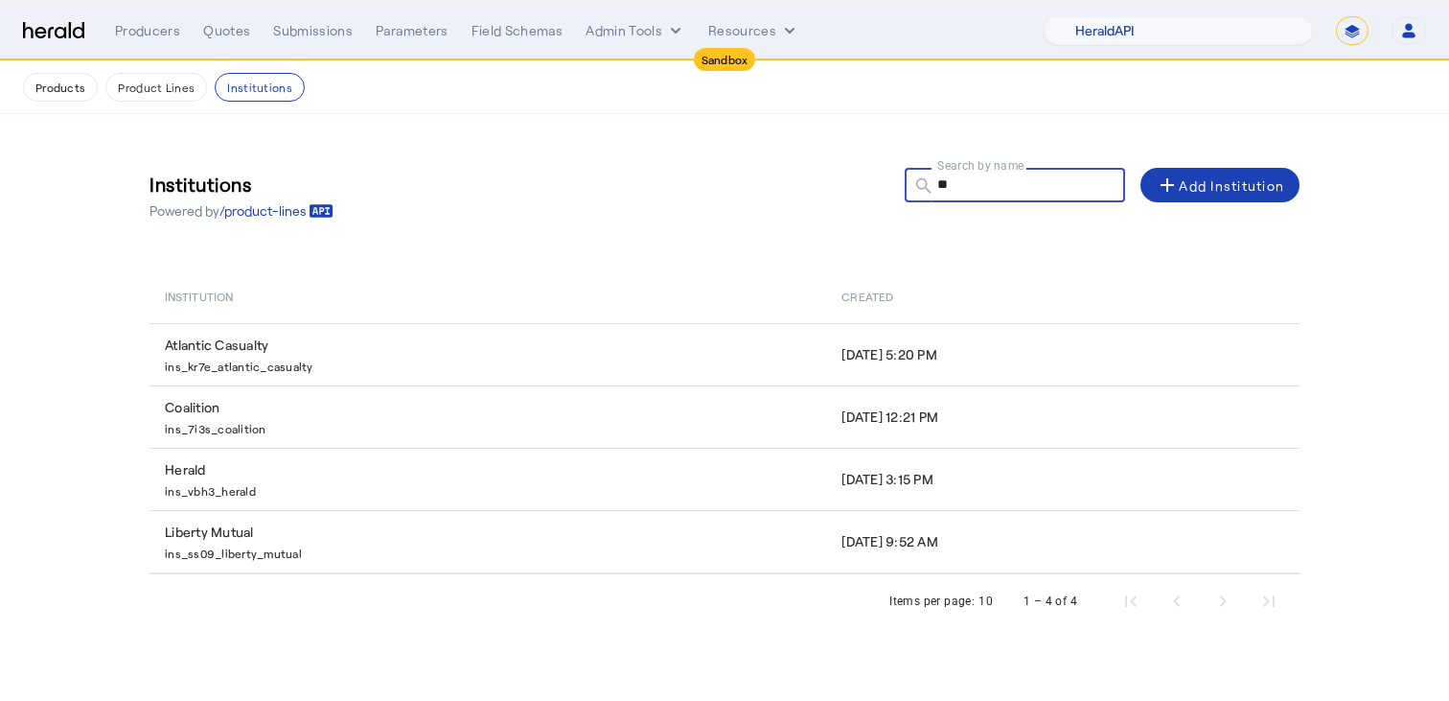
type input "*"
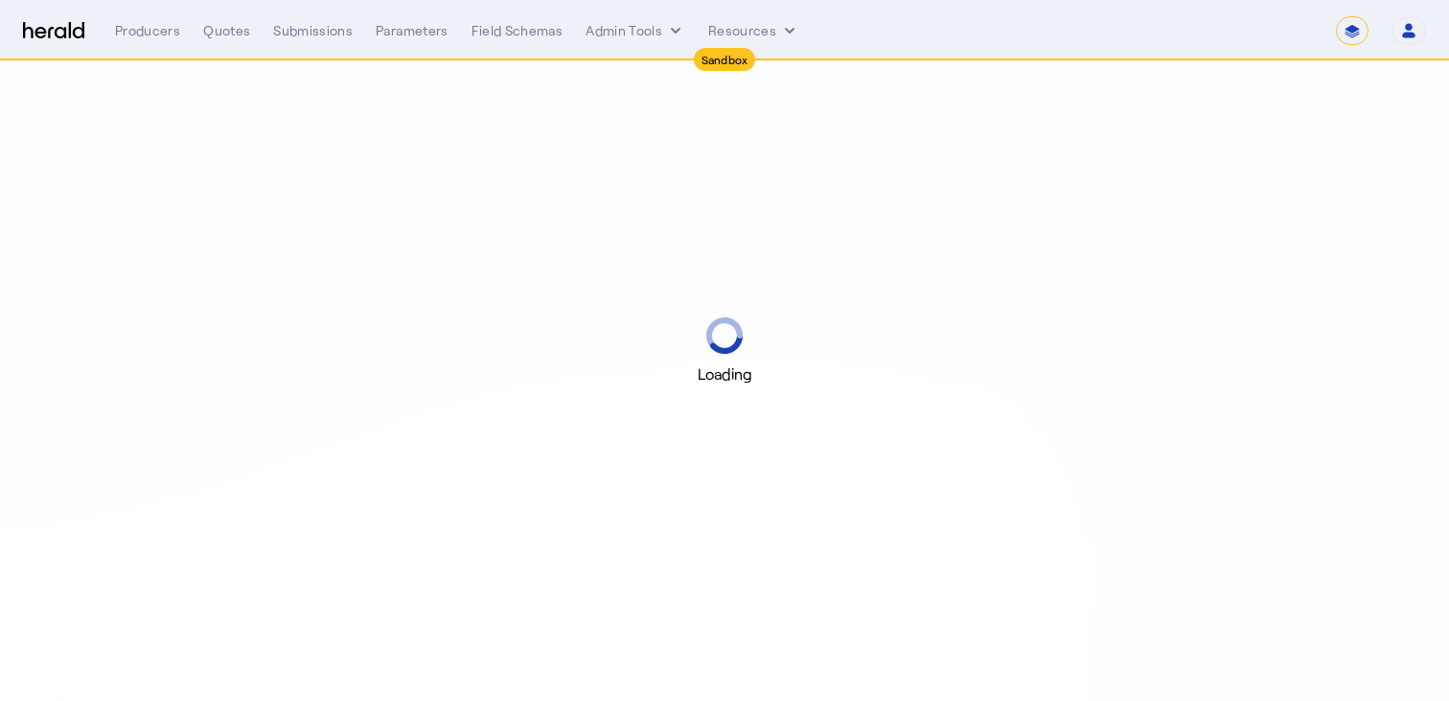
select select "*******"
select select "pfm_2v8p_herald_api"
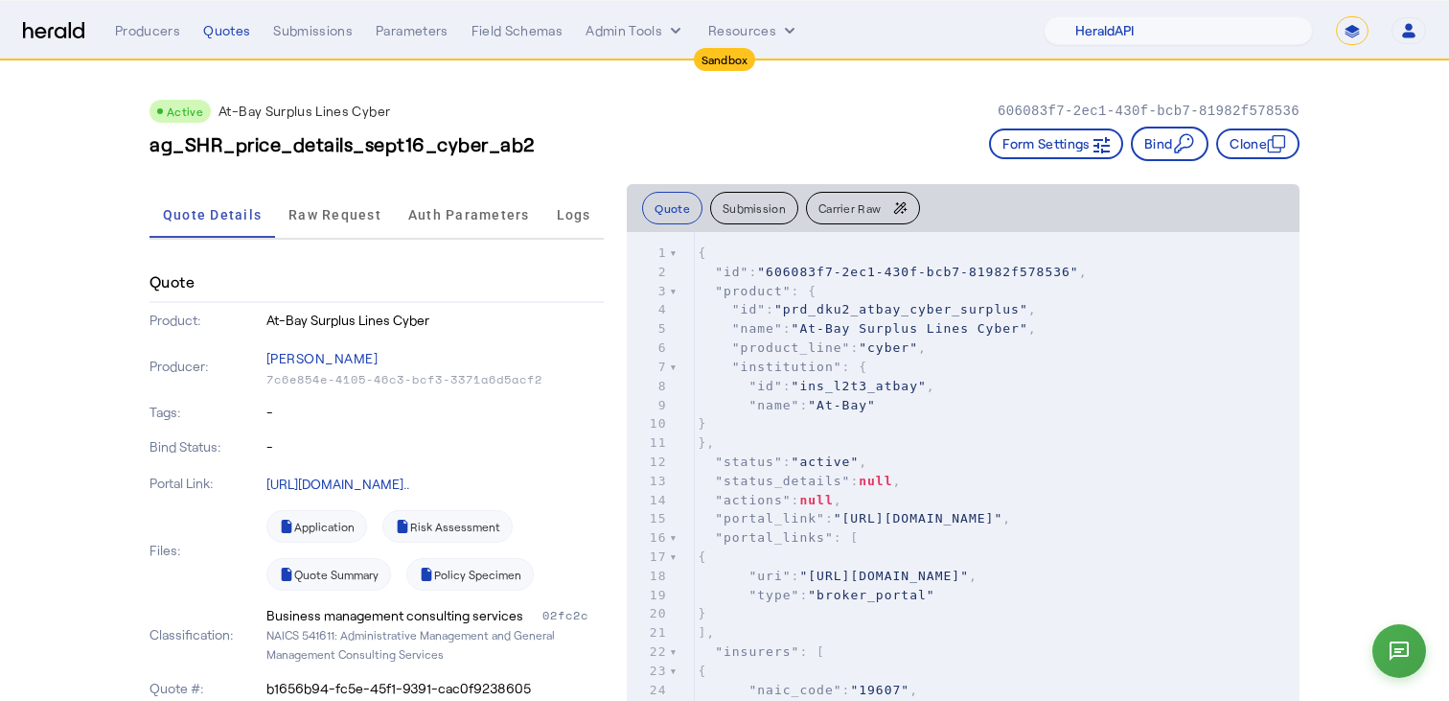
click at [833, 385] on span ""ins_l2t3_atbay"" at bounding box center [859, 386] width 135 height 14
type textarea "**********"
click at [833, 385] on span ""ins_l2t3_atbay"" at bounding box center [859, 386] width 135 height 14
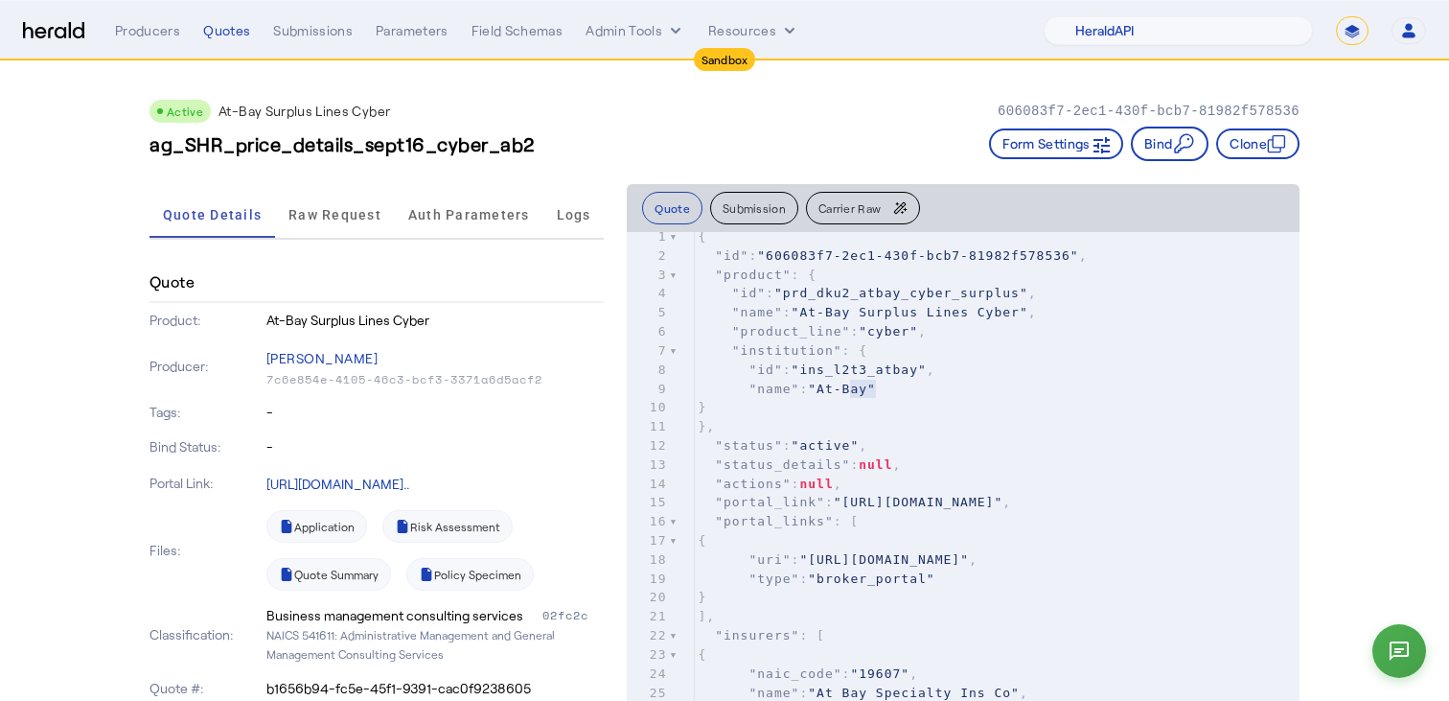
type textarea "******"
drag, startPoint x: 877, startPoint y: 387, endPoint x: 823, endPoint y: 388, distance: 53.7
click at [823, 388] on span ""At-Bay"" at bounding box center [842, 388] width 68 height 14
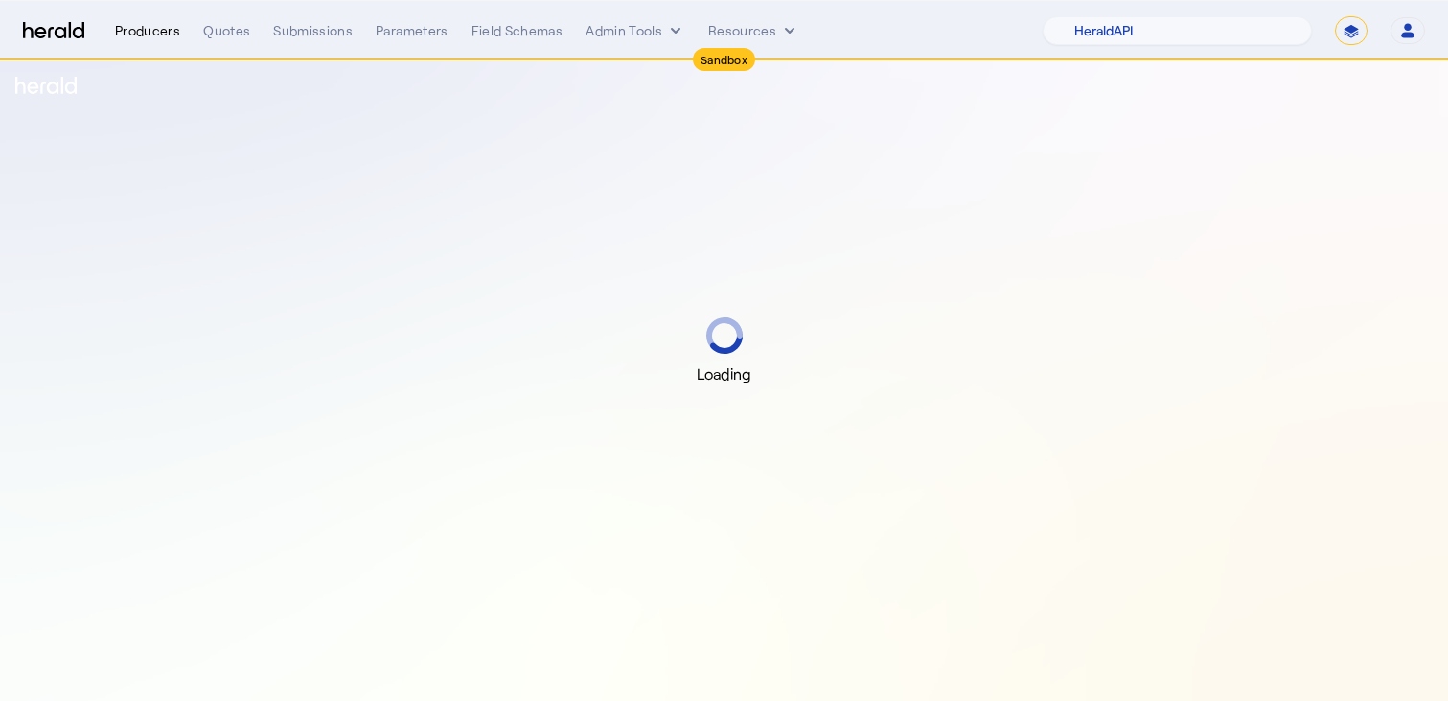
click at [165, 29] on div "Producers" at bounding box center [147, 30] width 65 height 19
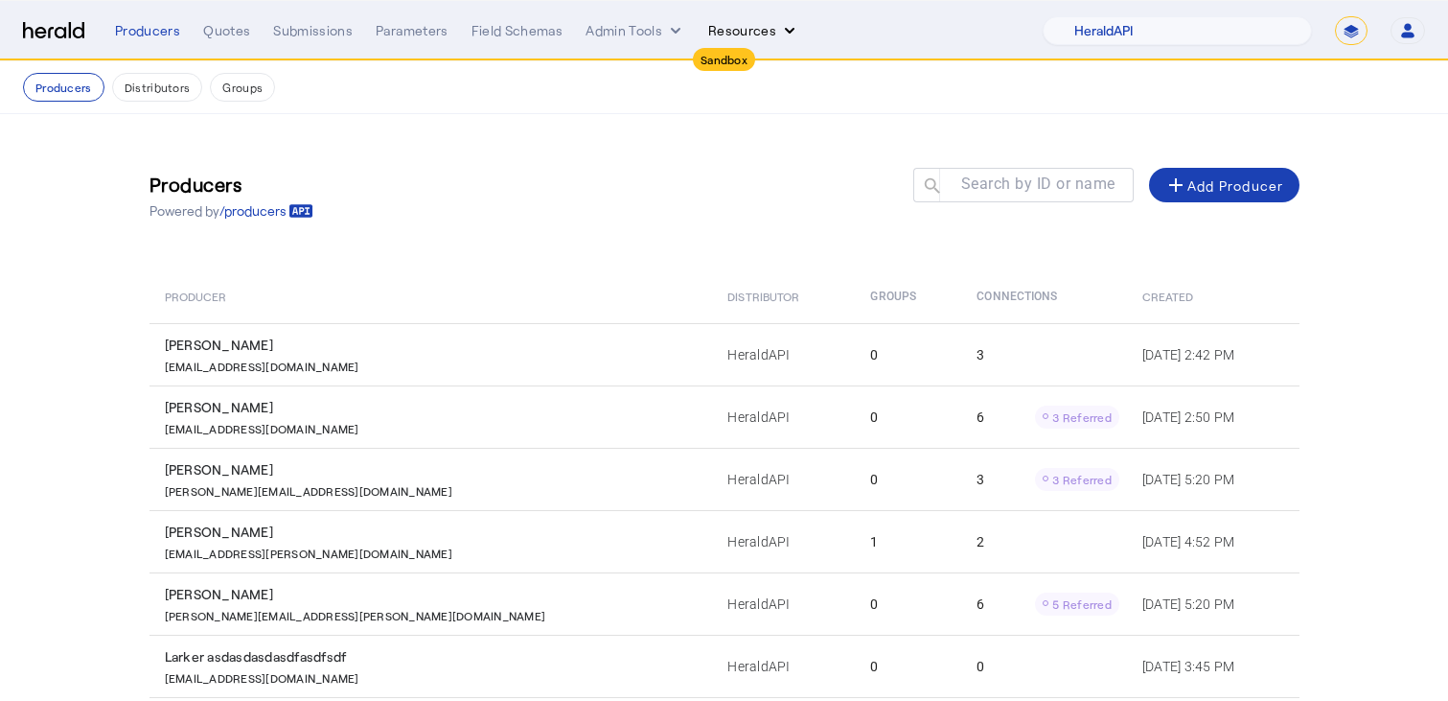
click at [744, 34] on button "Resources" at bounding box center [753, 30] width 91 height 19
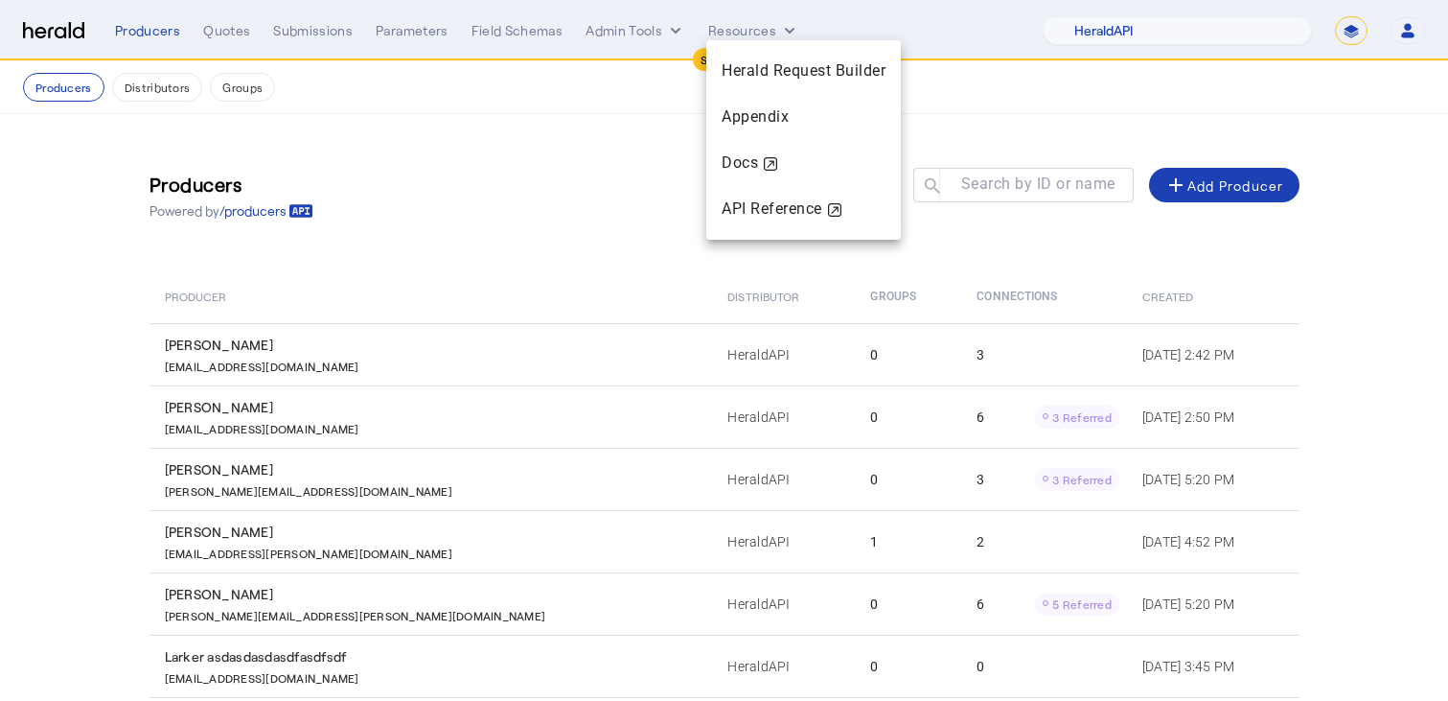
click at [634, 71] on div at bounding box center [724, 350] width 1448 height 701
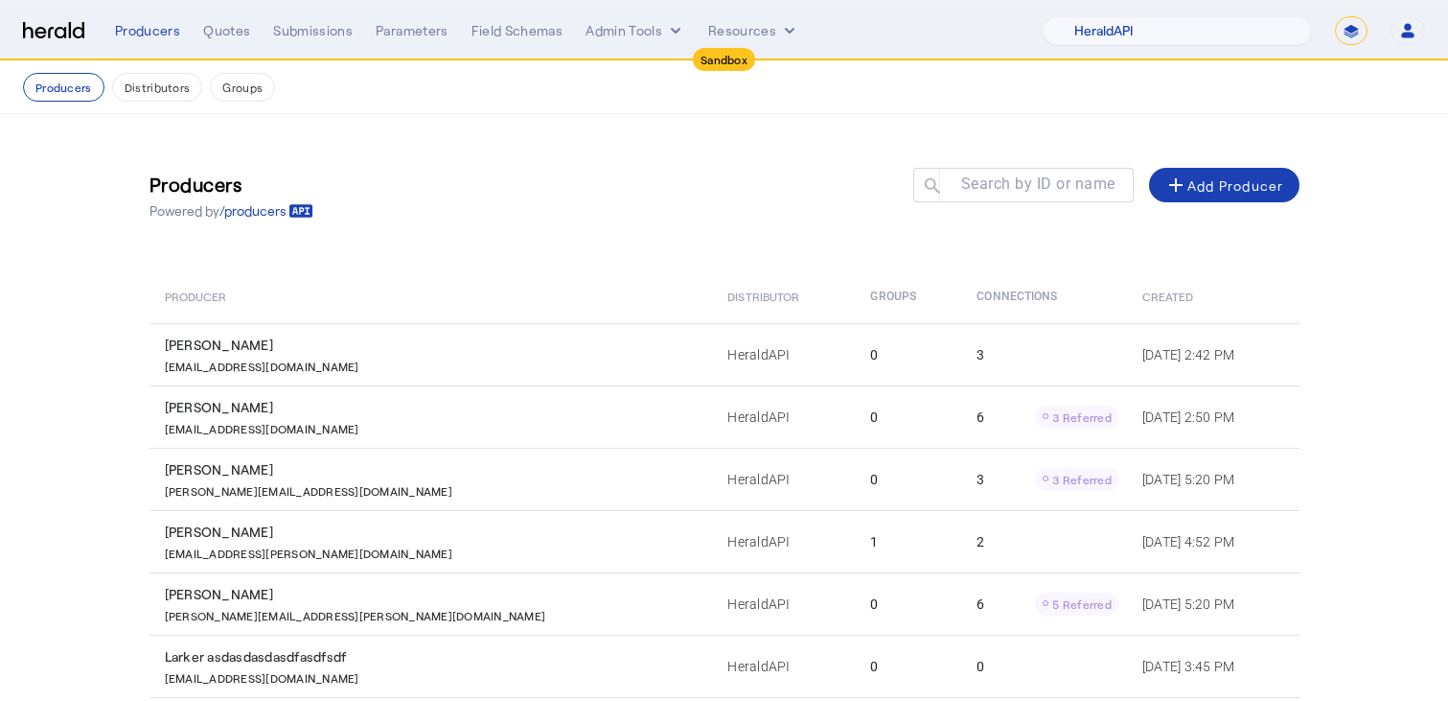
click at [676, 16] on div "Producers Quotes Submissions Parameters Field Schemas Admin Tools Resources 1Fo…" at bounding box center [770, 30] width 1310 height 29
click at [673, 31] on icon "internal dropdown menu" at bounding box center [676, 31] width 10 height 6
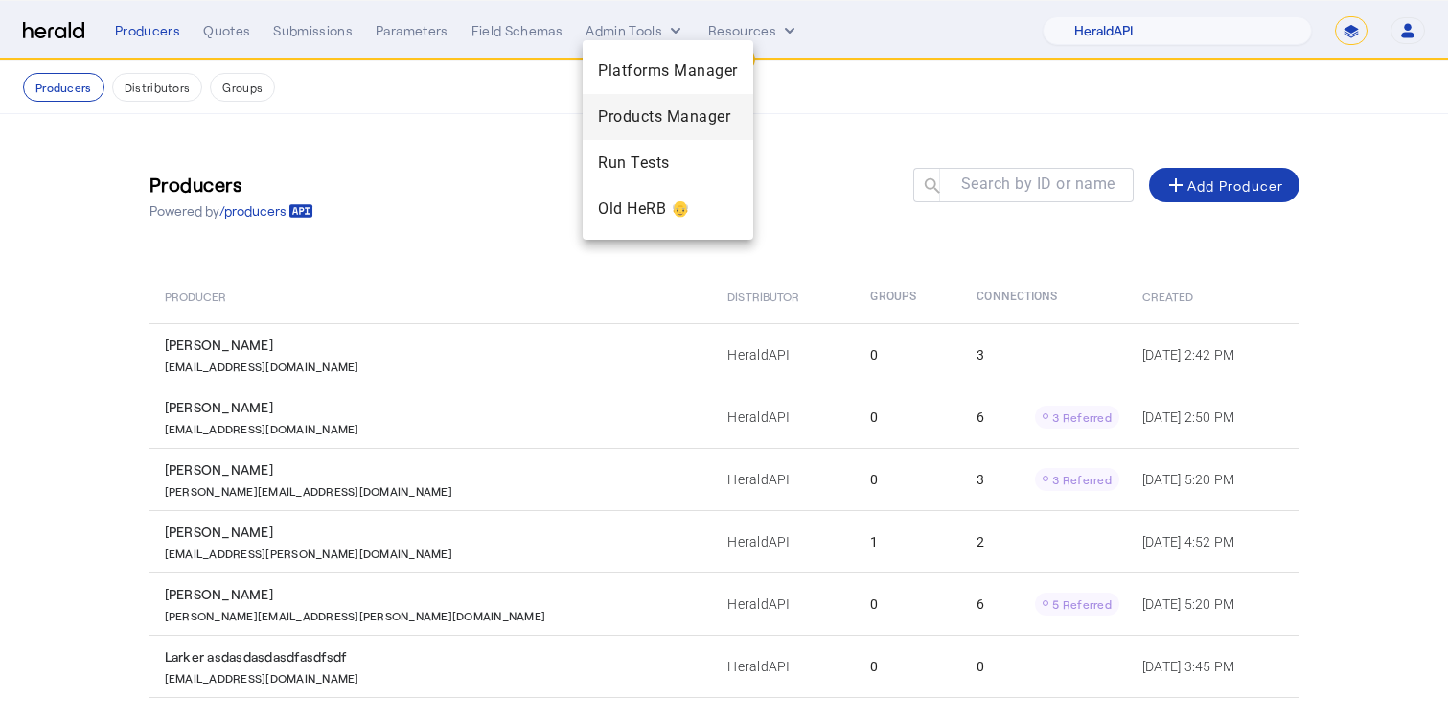
click at [644, 111] on span "Products Manager" at bounding box center [668, 116] width 140 height 23
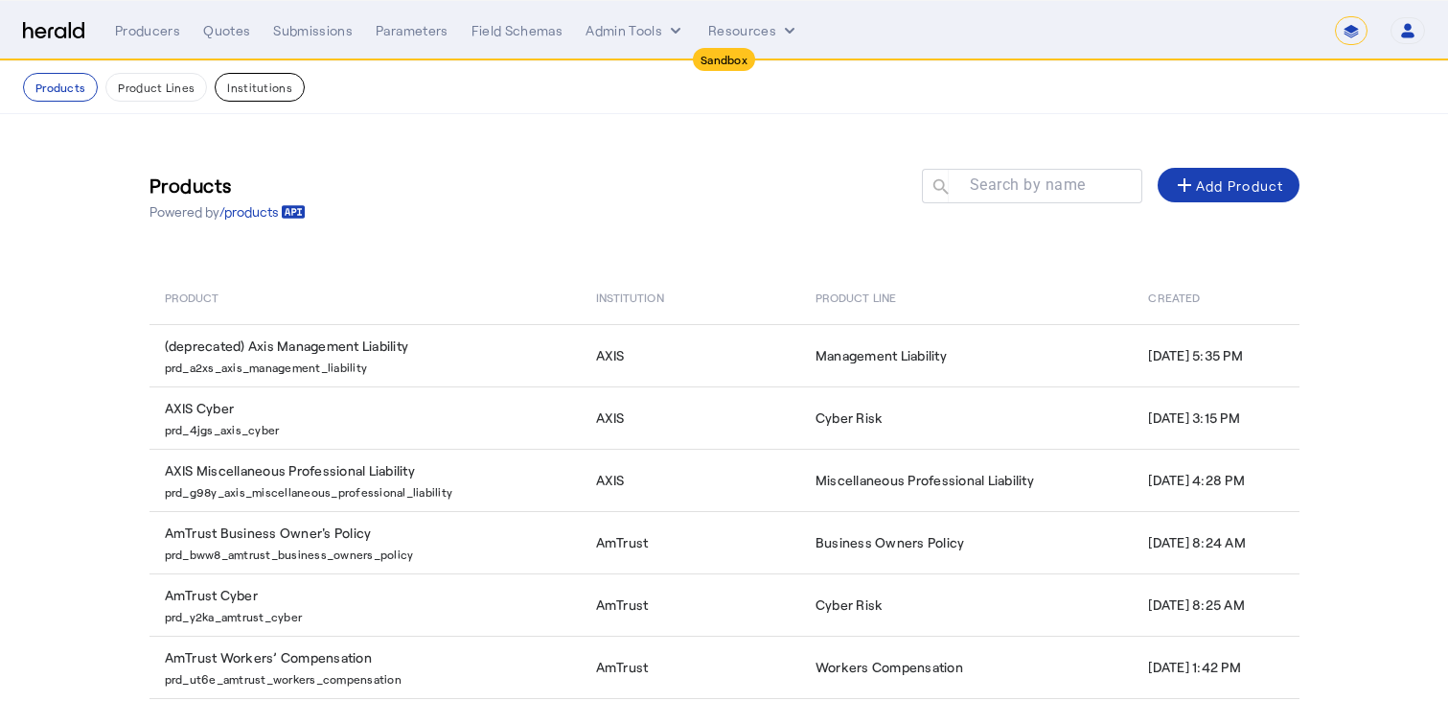
click at [271, 97] on button "Institutions" at bounding box center [260, 87] width 90 height 29
select select "pfm_2v8p_herald_api"
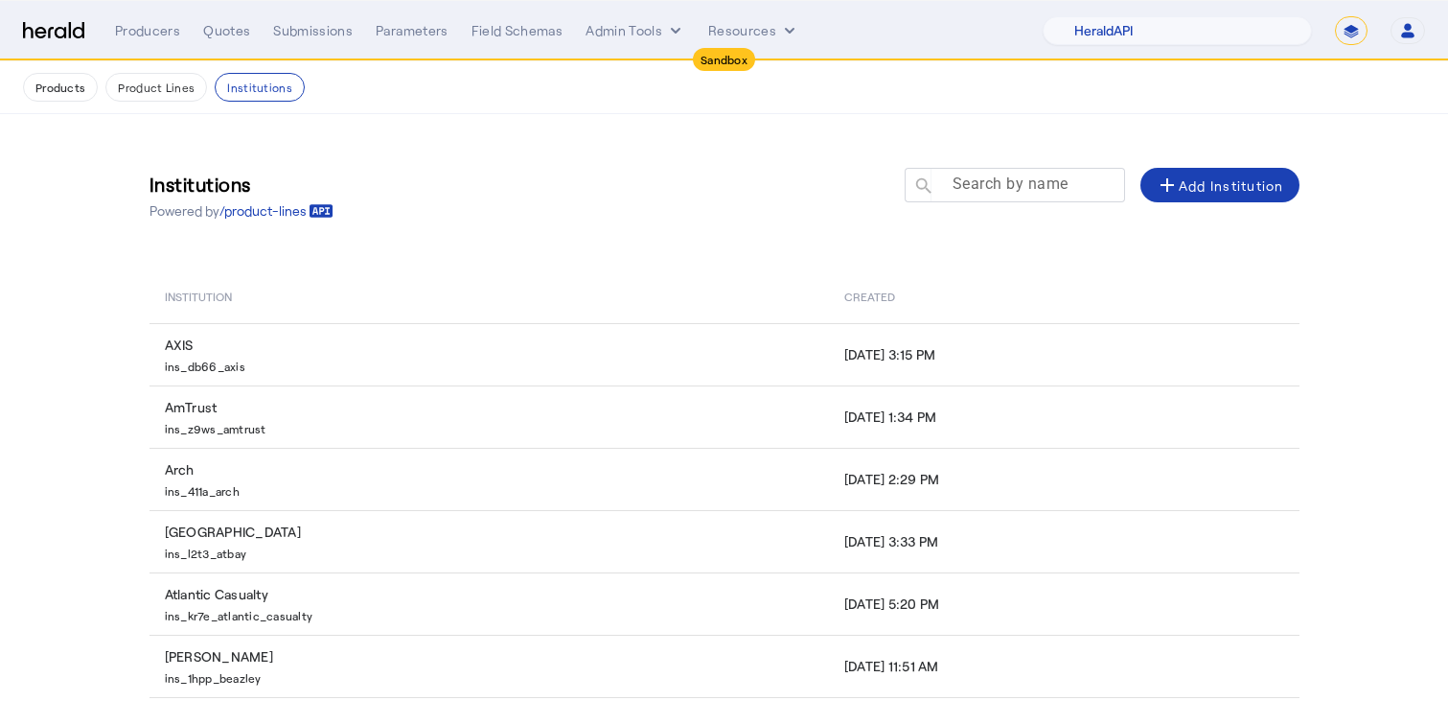
click at [1003, 175] on mat-label "Search by name" at bounding box center [1011, 183] width 116 height 18
click at [1003, 175] on input "Search by name" at bounding box center [1023, 184] width 173 height 23
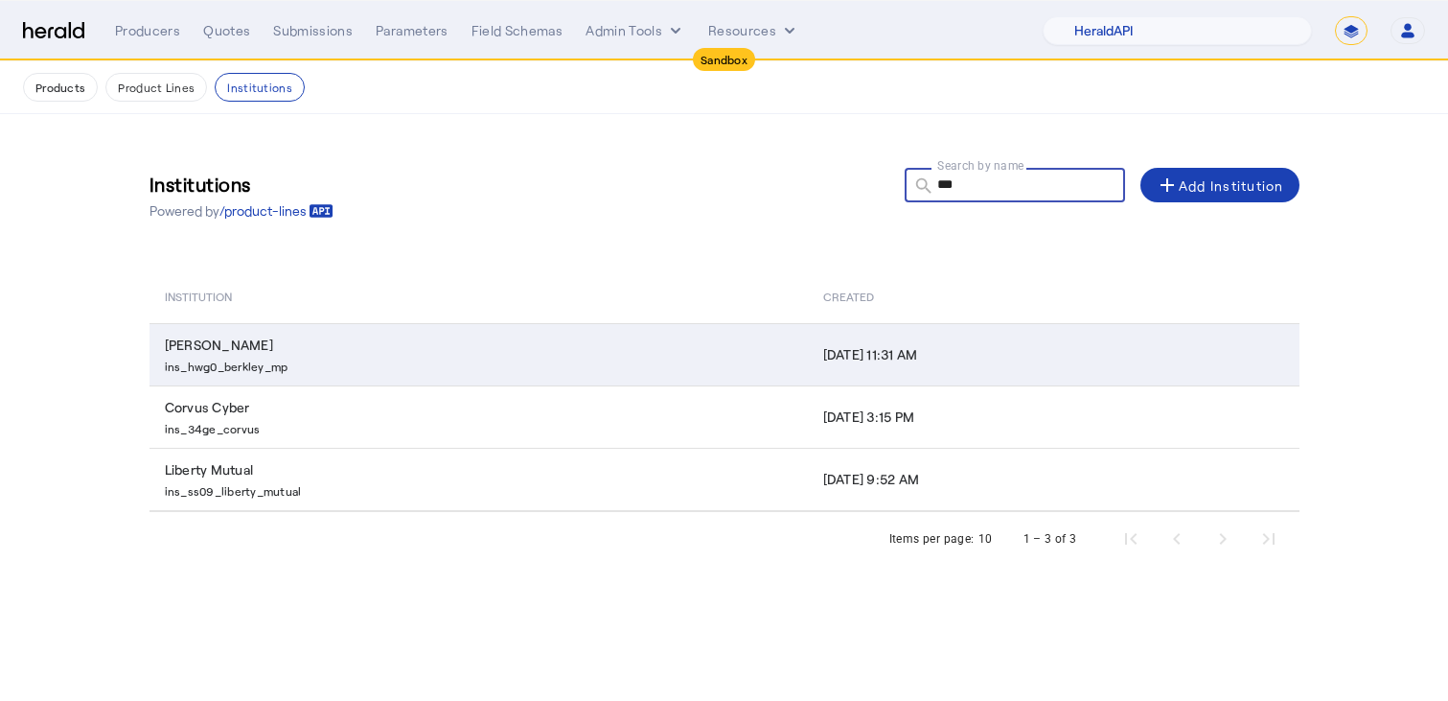
type input "***"
click at [344, 337] on td "Berkley MP ins_hwg0_berkley_mp" at bounding box center [479, 354] width 658 height 62
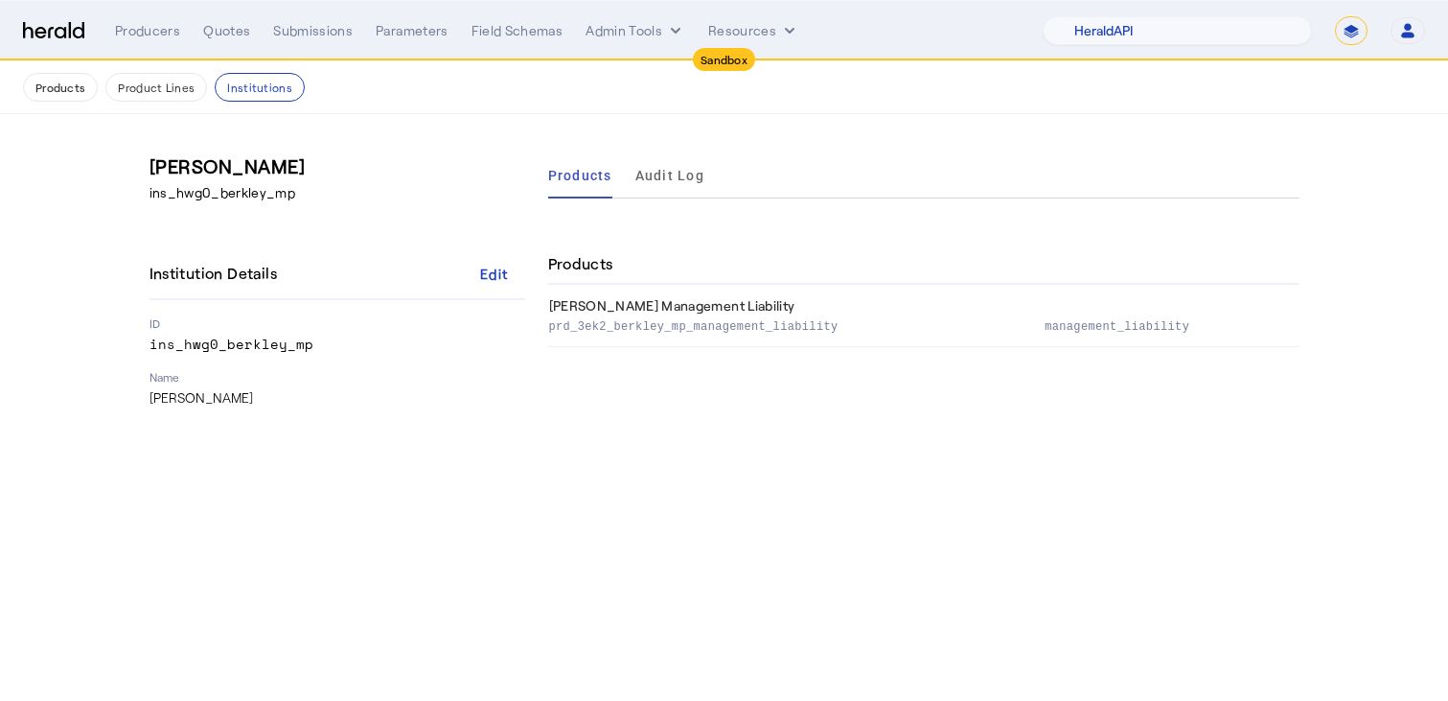
click at [182, 392] on p "Berkley MP" at bounding box center [338, 397] width 376 height 19
click at [249, 342] on p "ins_hwg0_berkley_mp" at bounding box center [338, 343] width 376 height 19
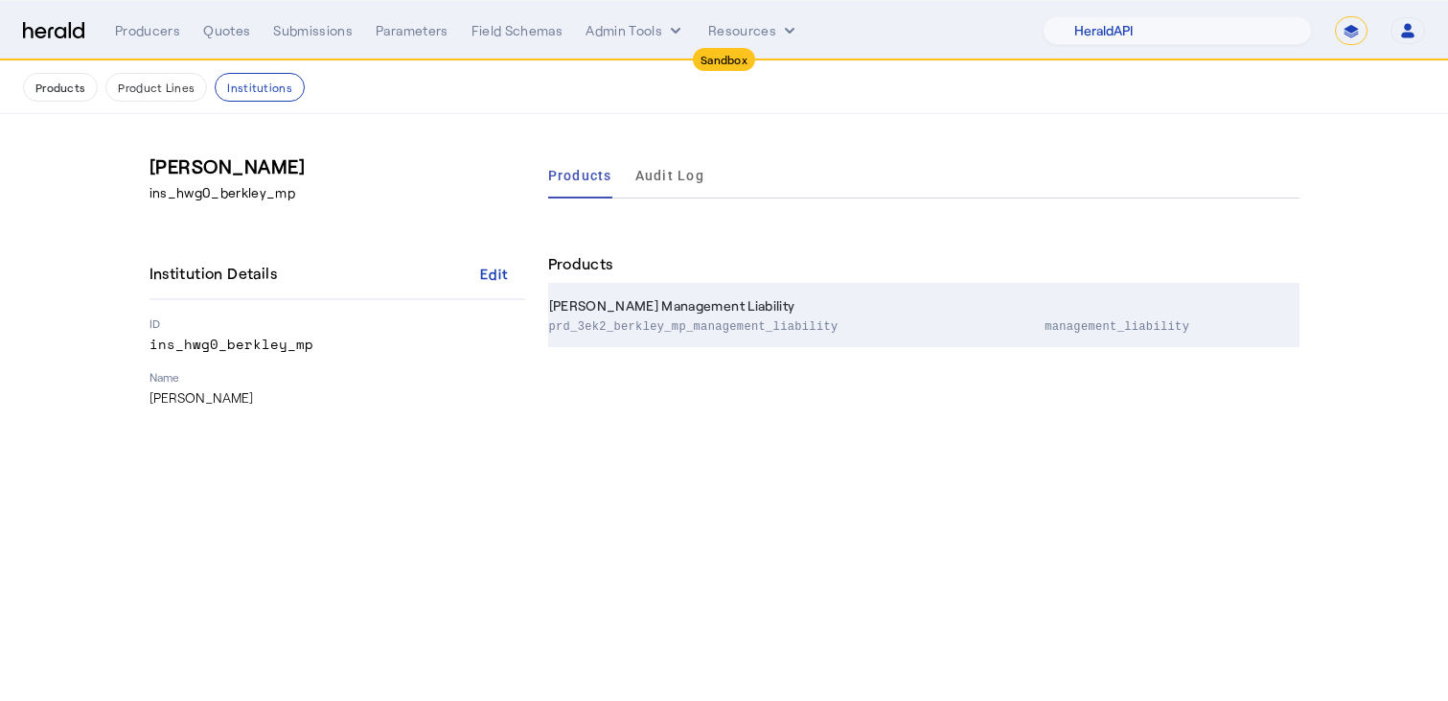
drag, startPoint x: 842, startPoint y: 330, endPoint x: 547, endPoint y: 328, distance: 294.3
click at [548, 328] on td "Berkley MP Management Liability prd_3ek2_berkley_mp_management_liability" at bounding box center [796, 316] width 496 height 62
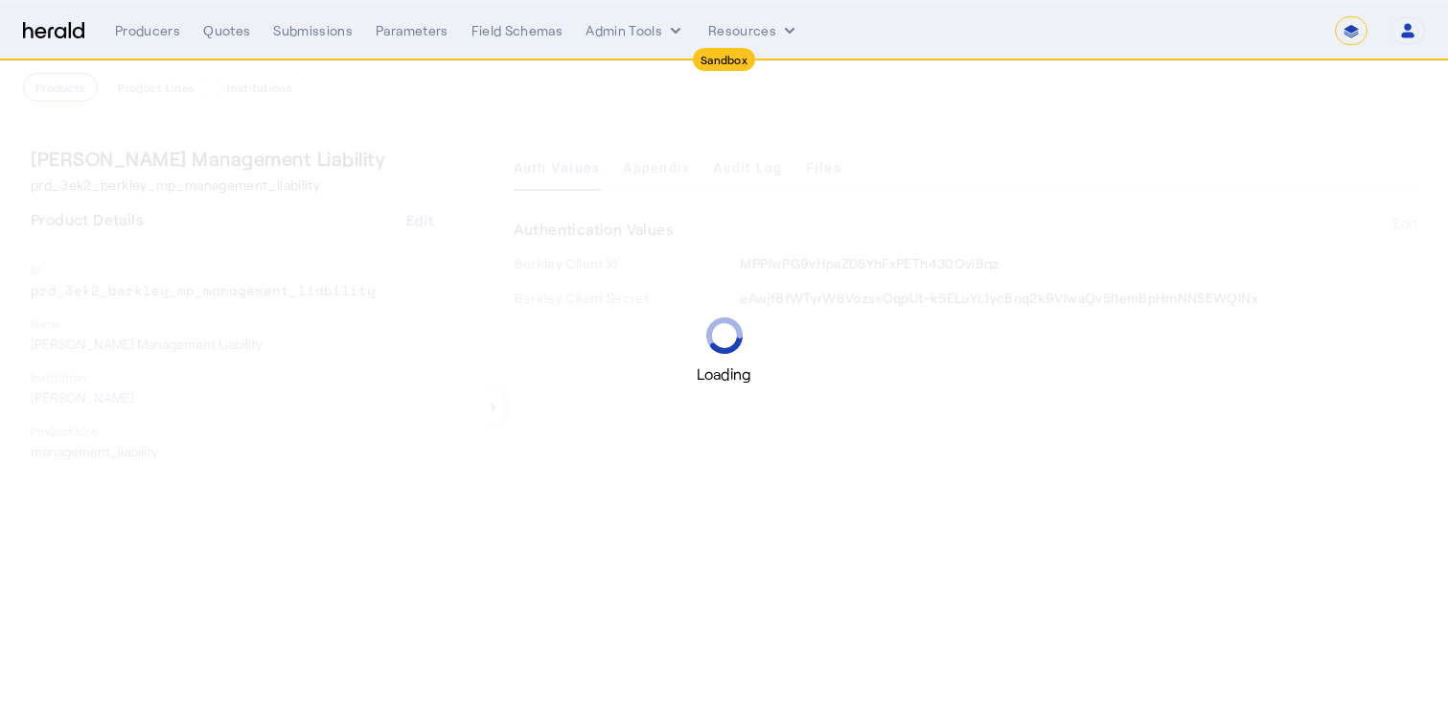
click at [282, 297] on div "Loading" at bounding box center [724, 350] width 1448 height 701
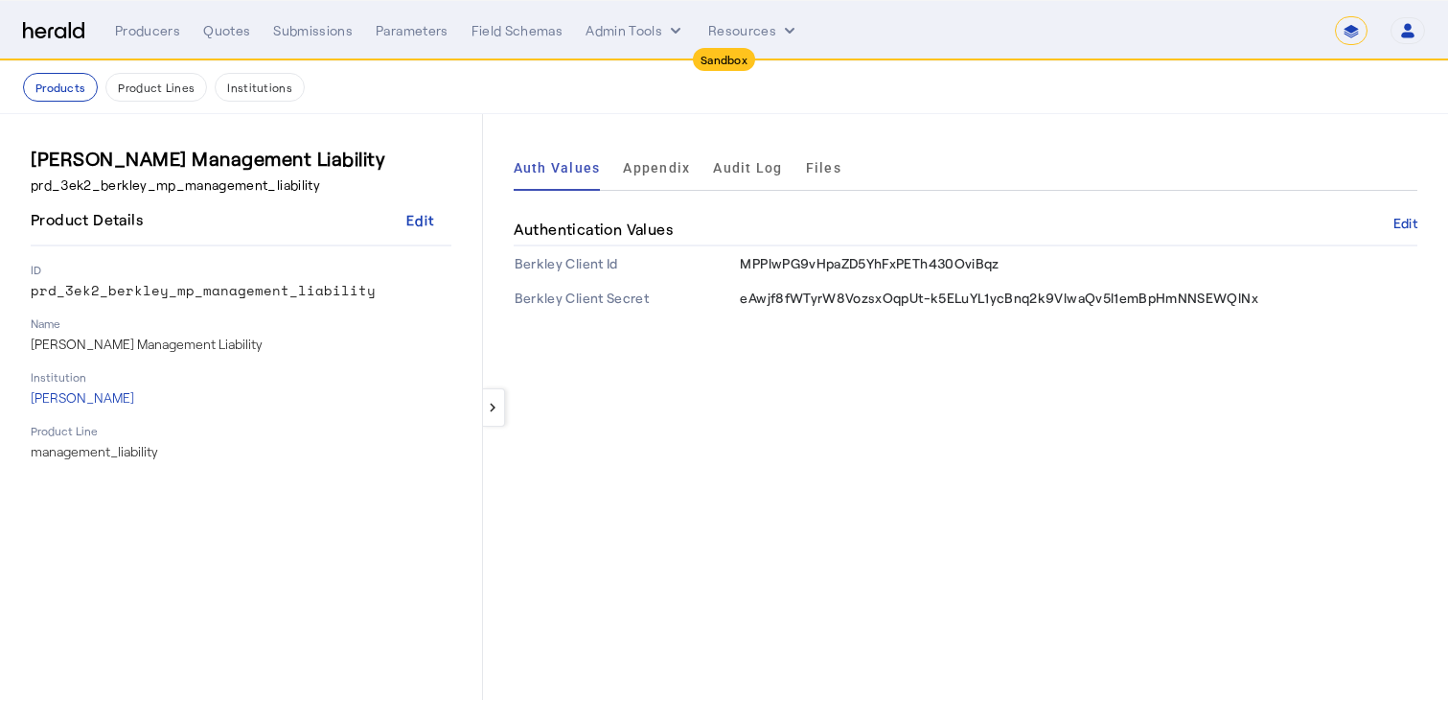
click at [280, 286] on p "prd_3ek2_berkley_mp_management_liability" at bounding box center [241, 290] width 421 height 19
copy p "prd_3ek2_berkley_mp_management_liability"
click at [680, 29] on icon "internal dropdown menu" at bounding box center [675, 30] width 19 height 19
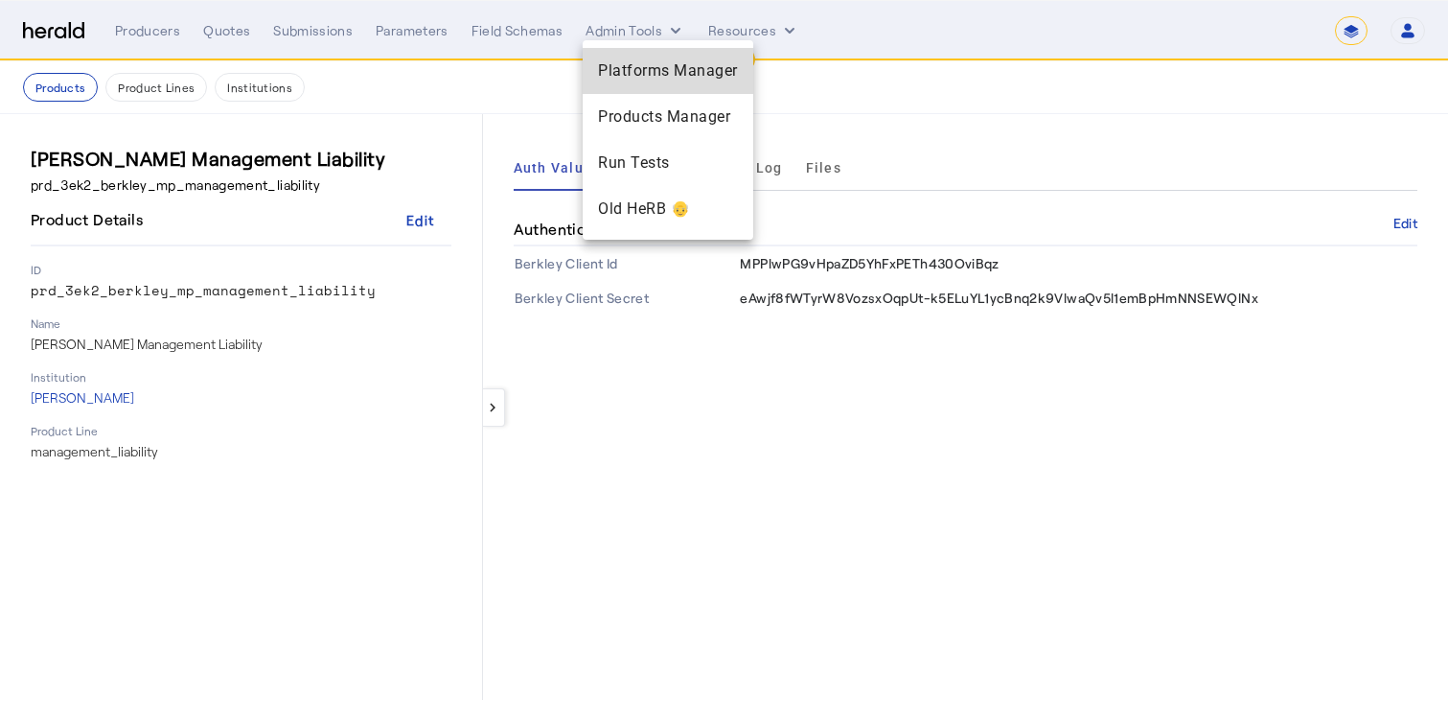
click at [669, 81] on span "Platforms Manager" at bounding box center [668, 70] width 140 height 23
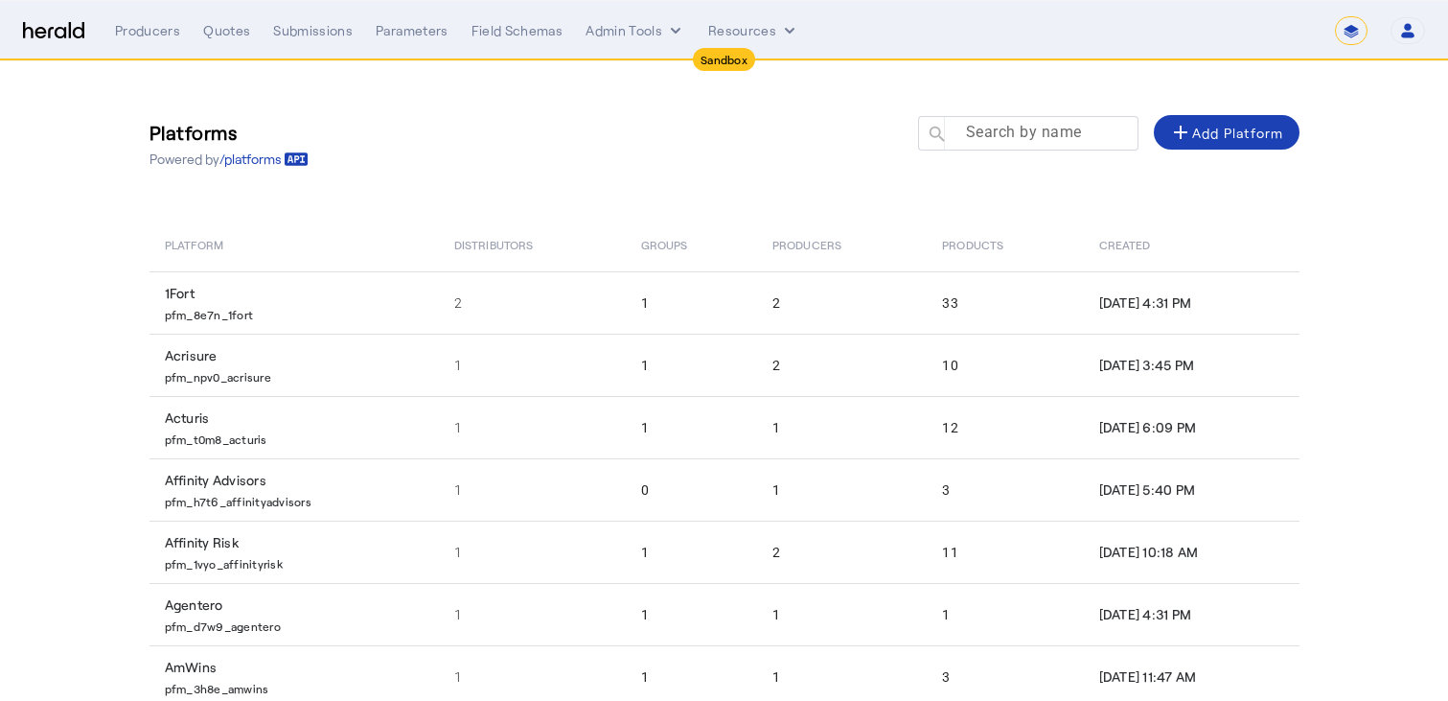
click at [1003, 126] on mat-label "Search by name" at bounding box center [1024, 132] width 116 height 18
click at [1003, 126] on input "Search by name" at bounding box center [1037, 132] width 173 height 23
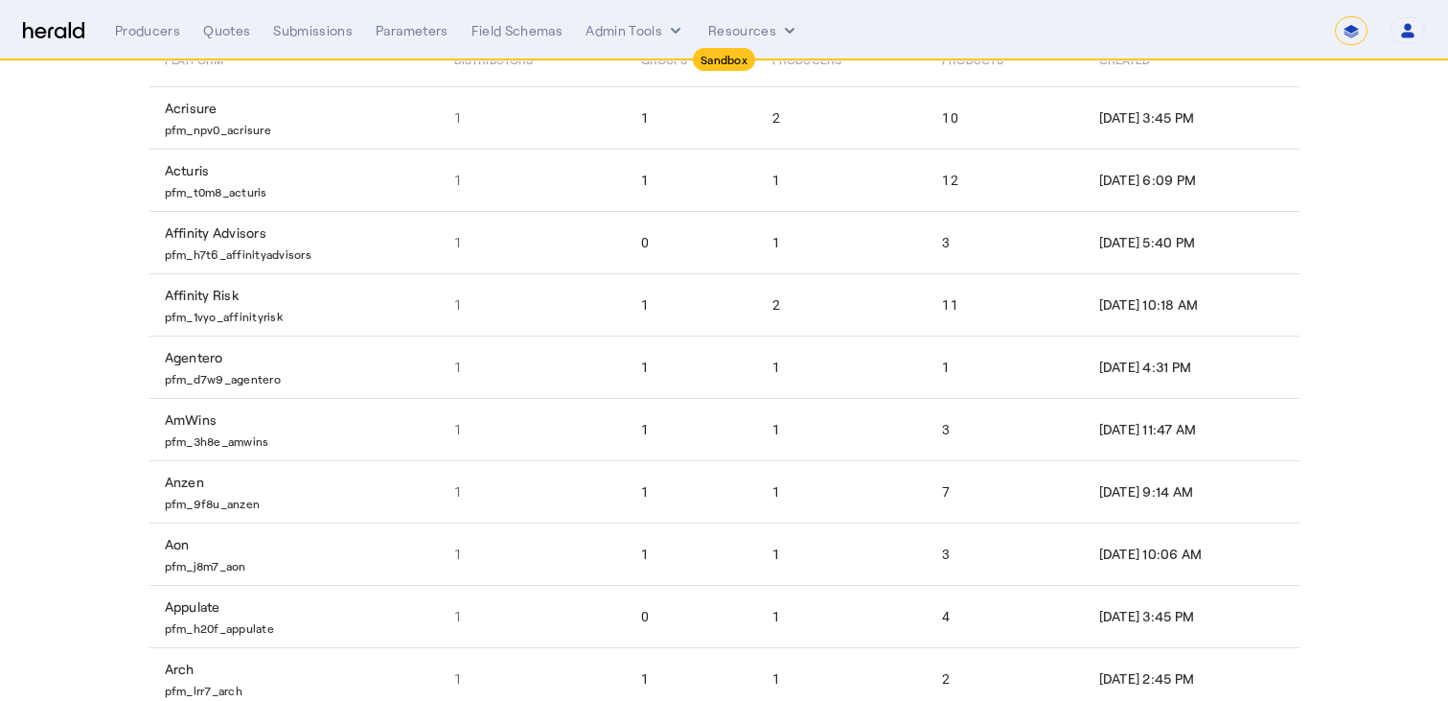
scroll to position [288, 0]
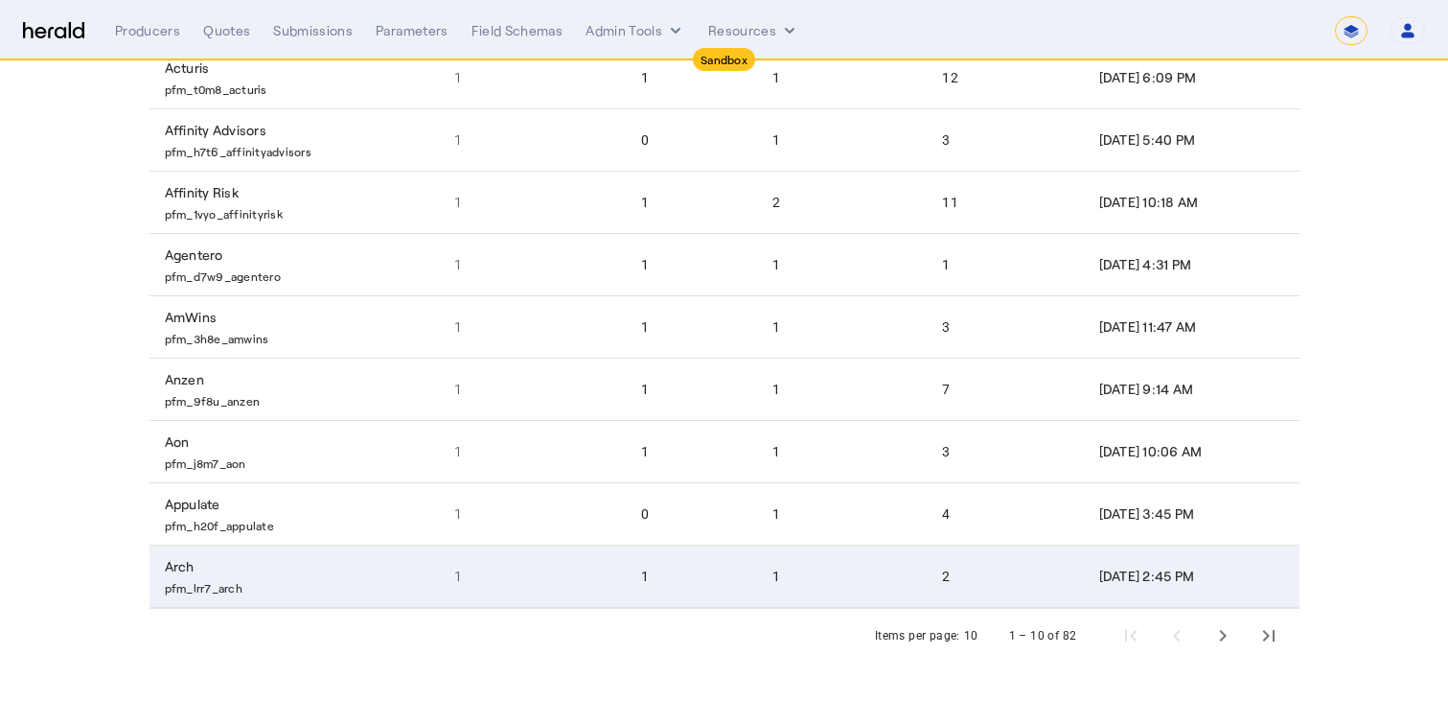
type input "*"
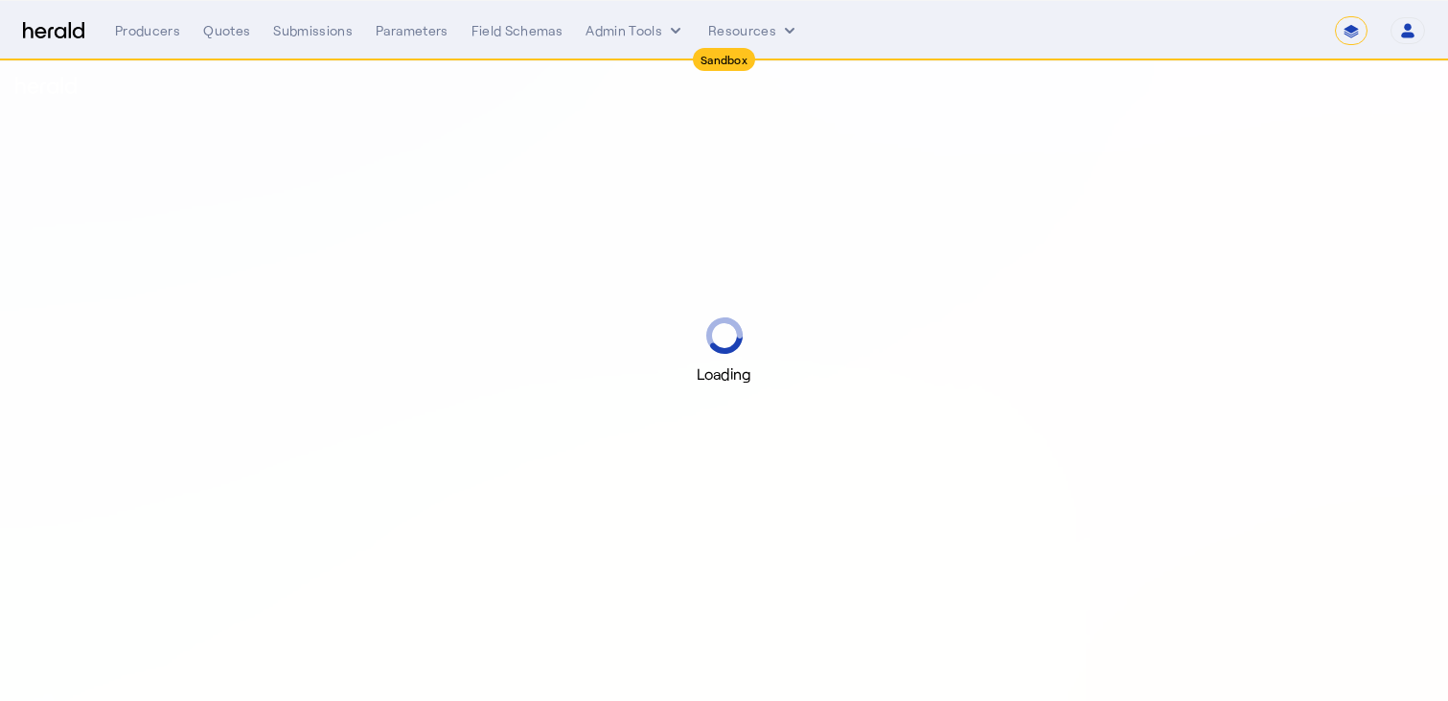
select select "*******"
select select "pfm_2v8p_herald_api"
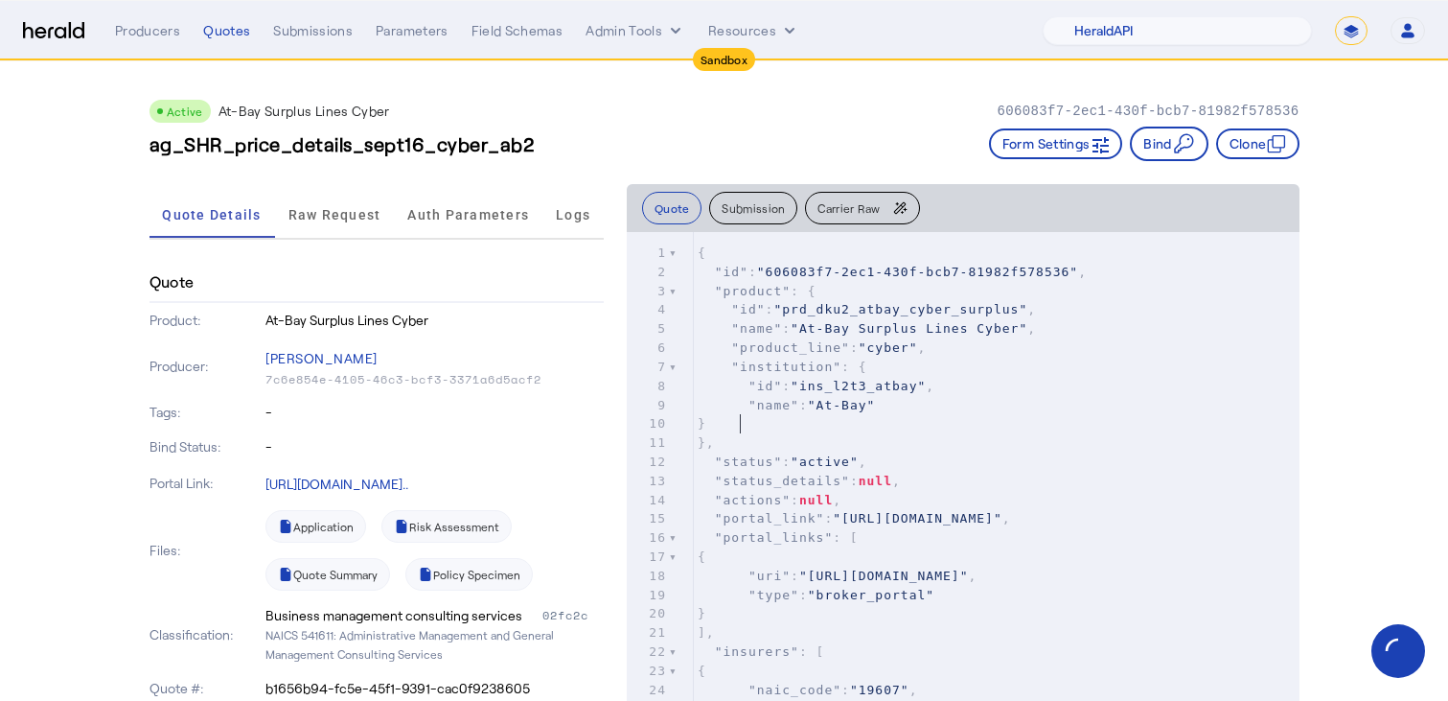
click at [918, 415] on pre "}" at bounding box center [997, 423] width 606 height 19
type input "********"
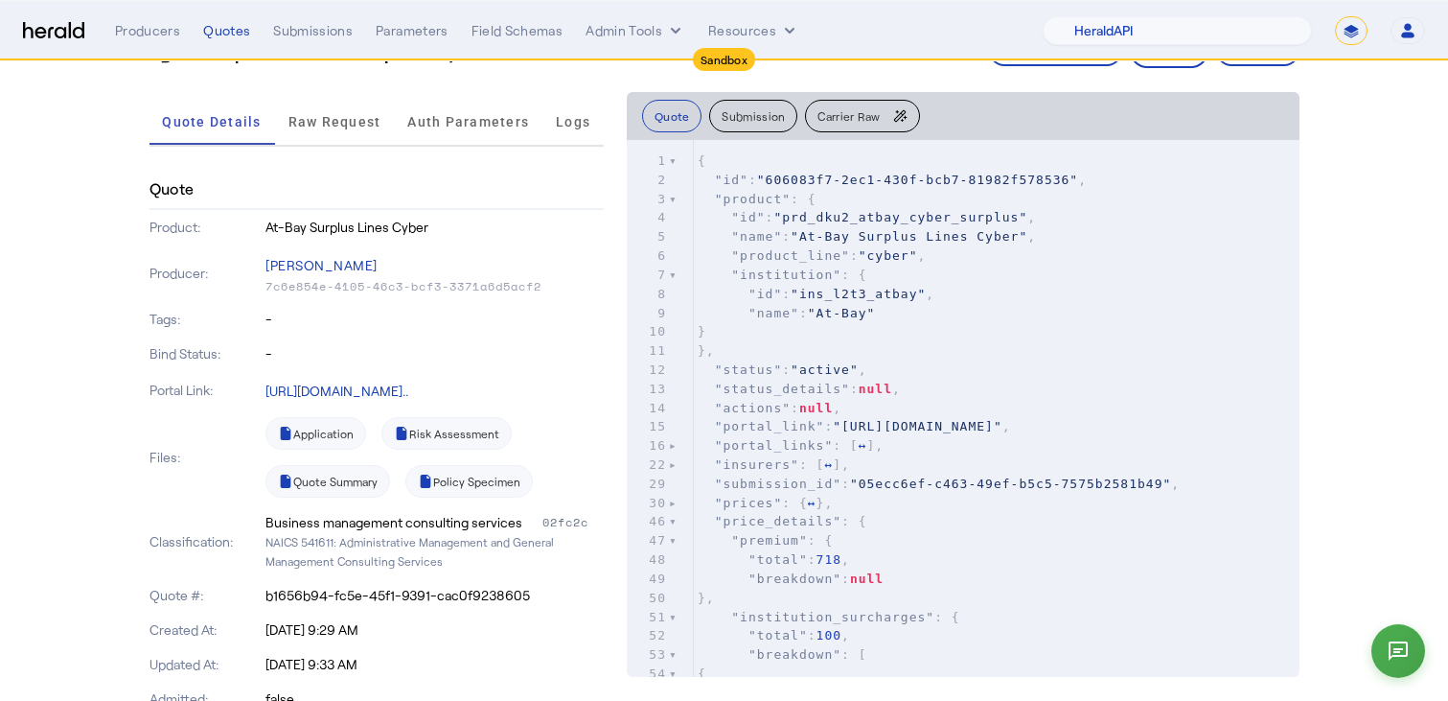
click at [668, 531] on div "46" at bounding box center [648, 521] width 42 height 19
click at [665, 531] on div "46" at bounding box center [648, 521] width 42 height 19
click at [668, 531] on div "46" at bounding box center [648, 521] width 42 height 19
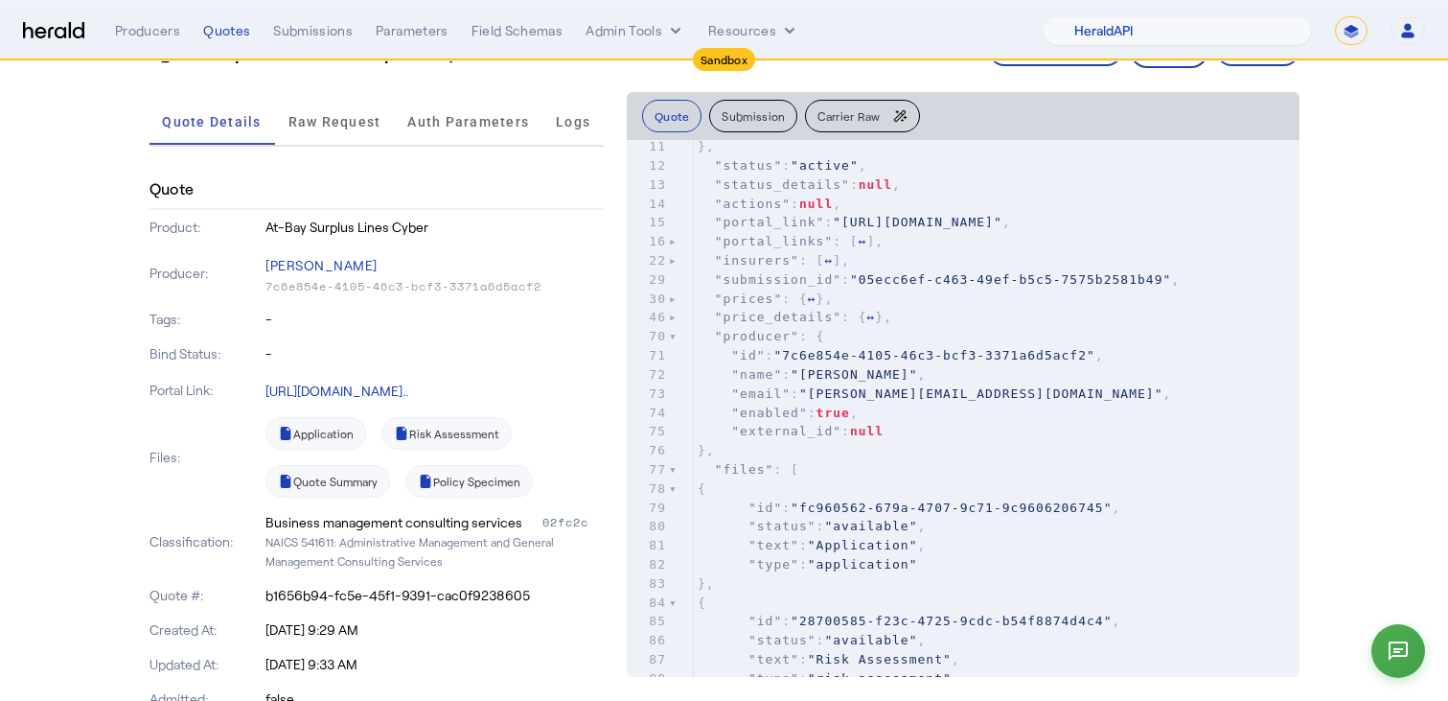
click at [694, 371] on div "1 { 2 "id" : "606083f7-2ec1-430f-bcb7-81982f578536" , 3 "product" : { 4 "id" : …" at bounding box center [997, 383] width 606 height 873
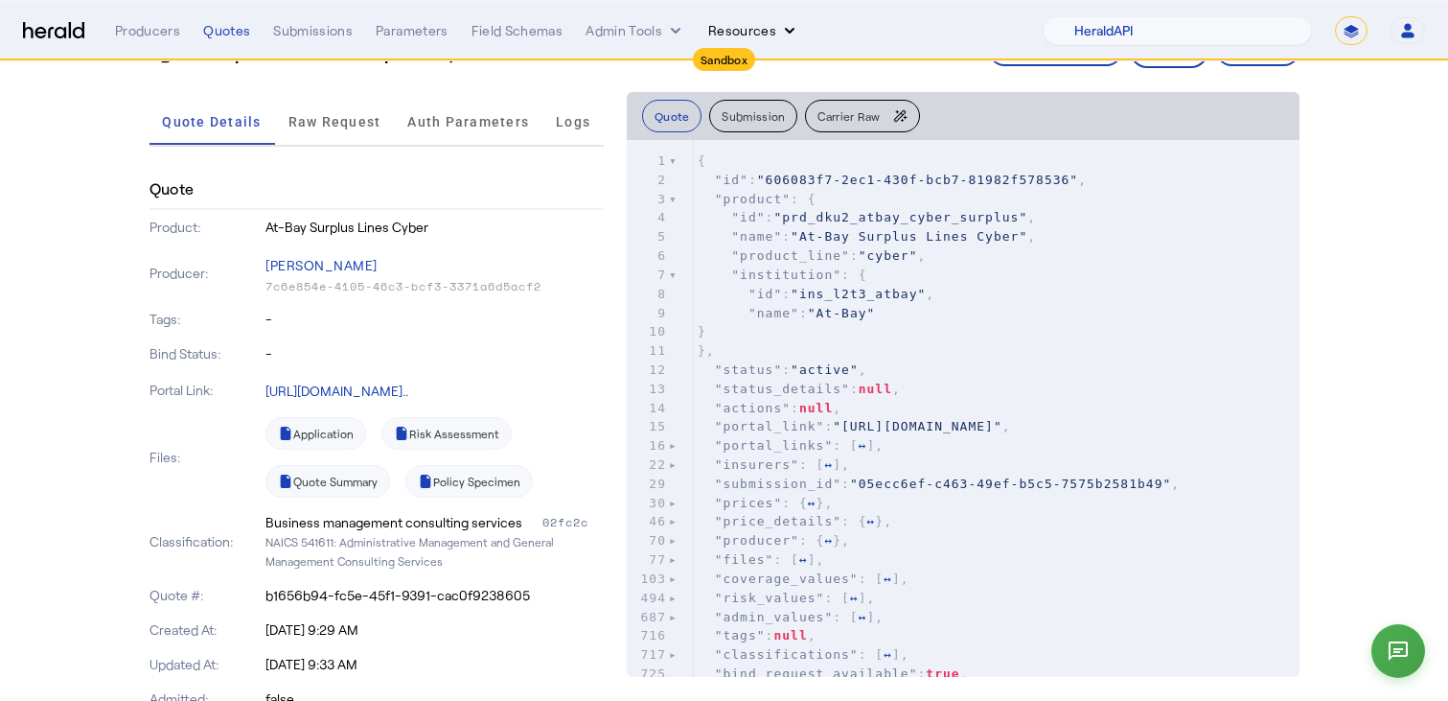
click at [780, 23] on icon "Resources dropdown menu" at bounding box center [789, 30] width 19 height 19
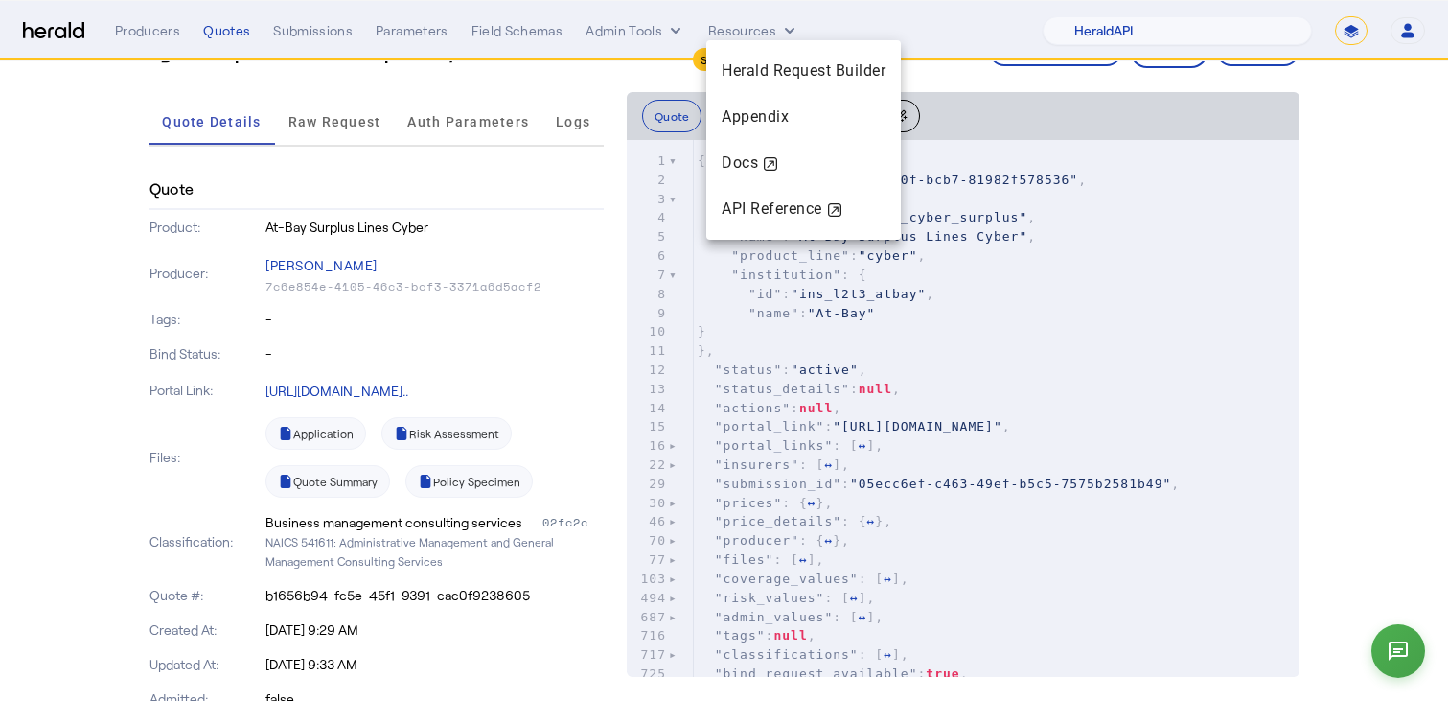
click at [653, 28] on div at bounding box center [724, 350] width 1448 height 701
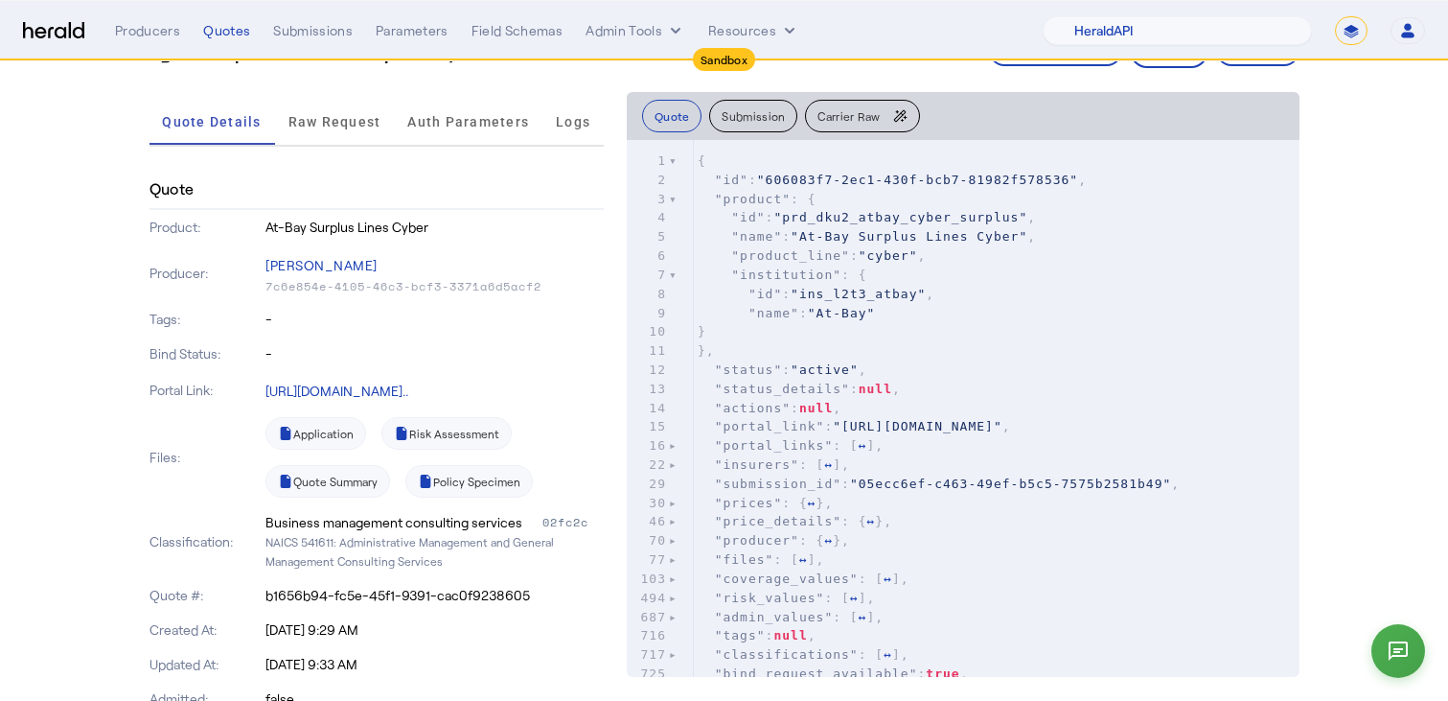
click at [653, 28] on button "Admin Tools" at bounding box center [636, 30] width 100 height 19
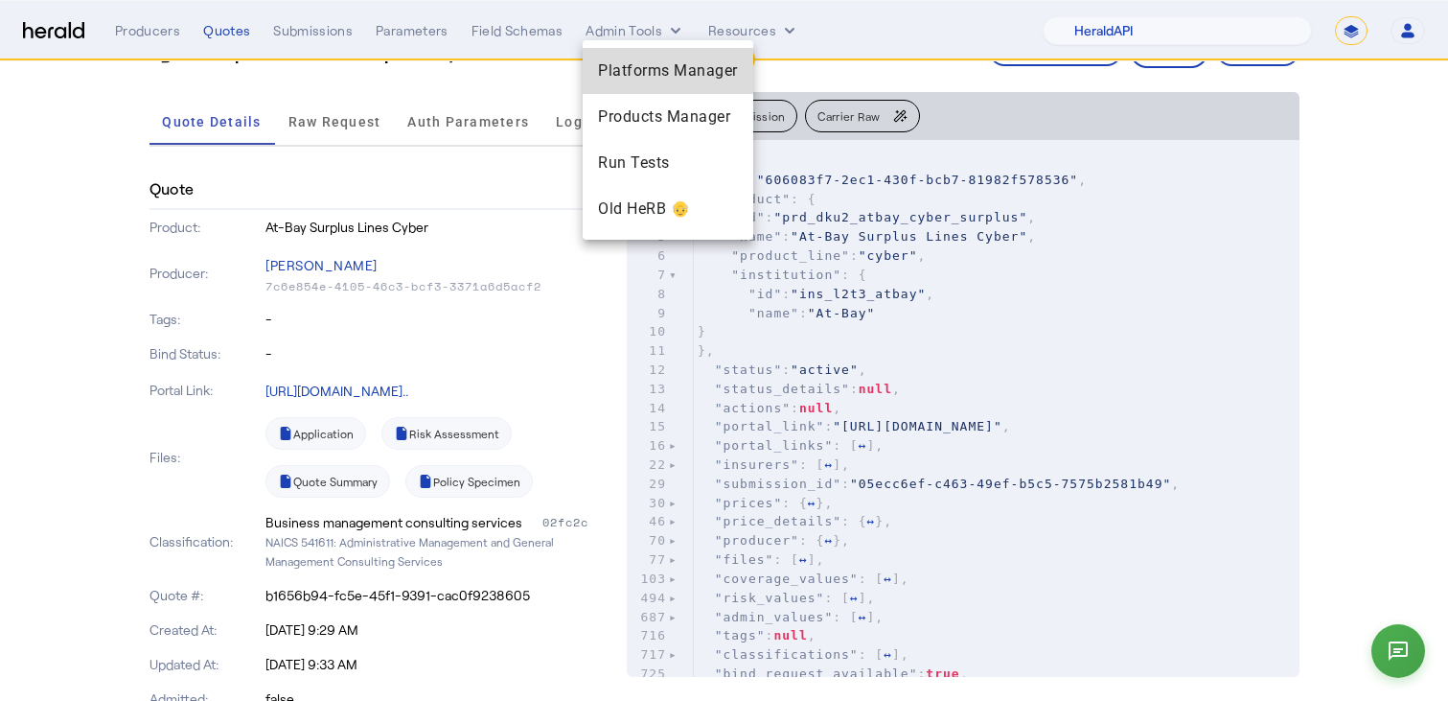
click at [680, 70] on span "Platforms Manager" at bounding box center [668, 70] width 140 height 23
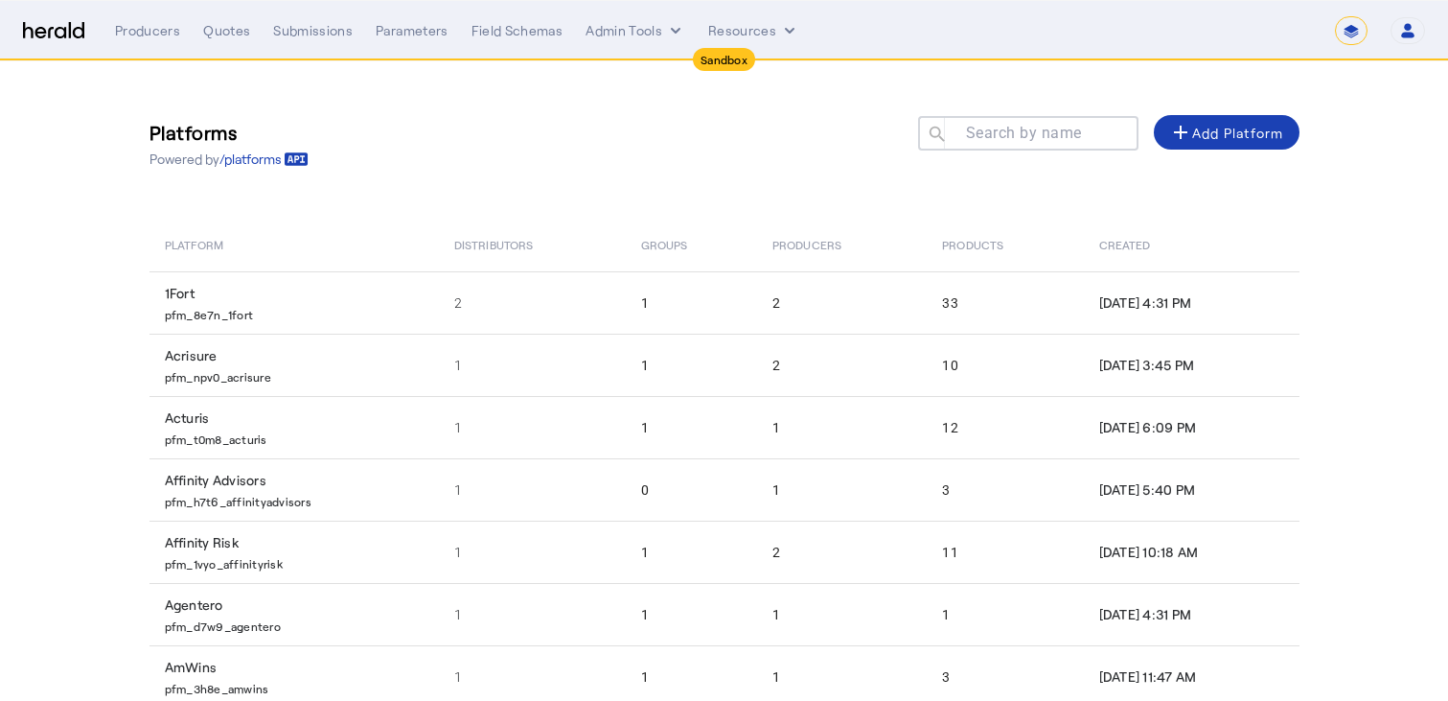
click at [982, 128] on mat-label "Search by name" at bounding box center [1024, 133] width 116 height 18
click at [982, 128] on input "Search by name" at bounding box center [1037, 132] width 173 height 23
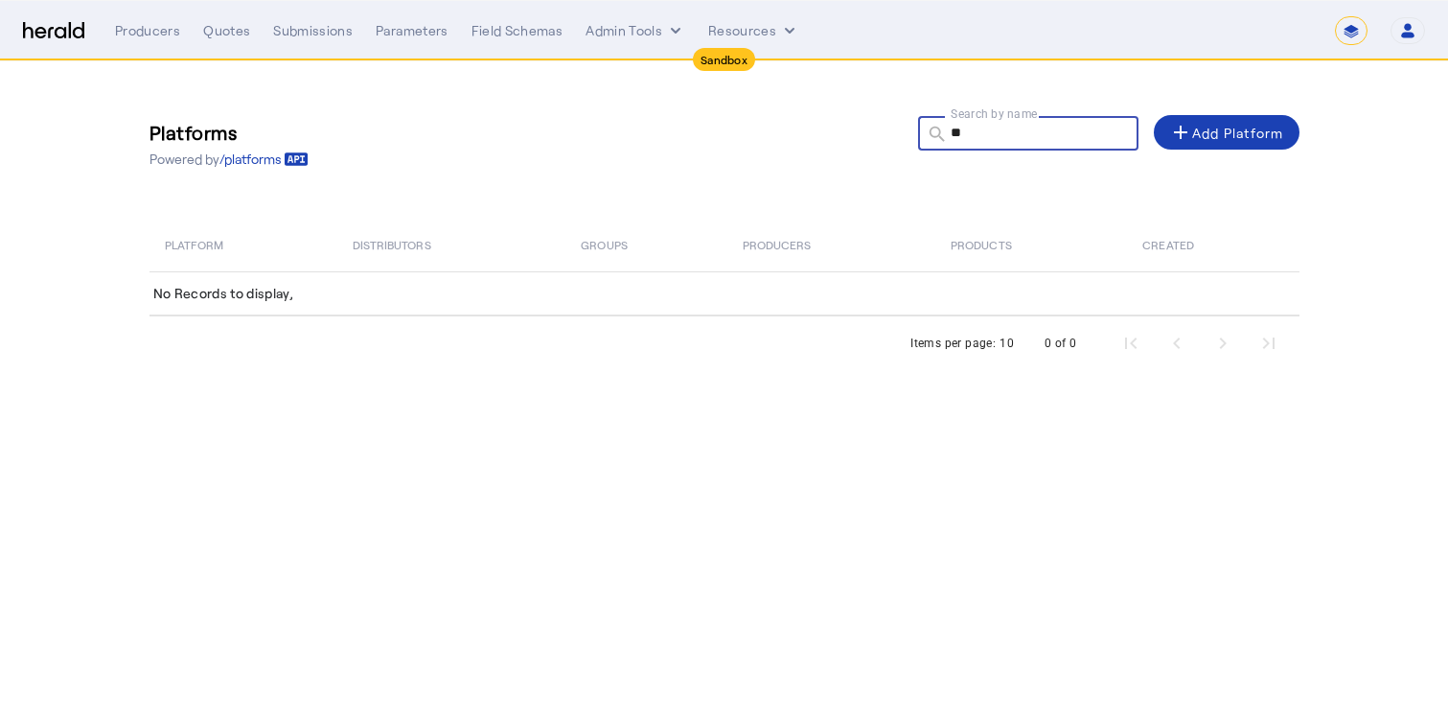
type input "*"
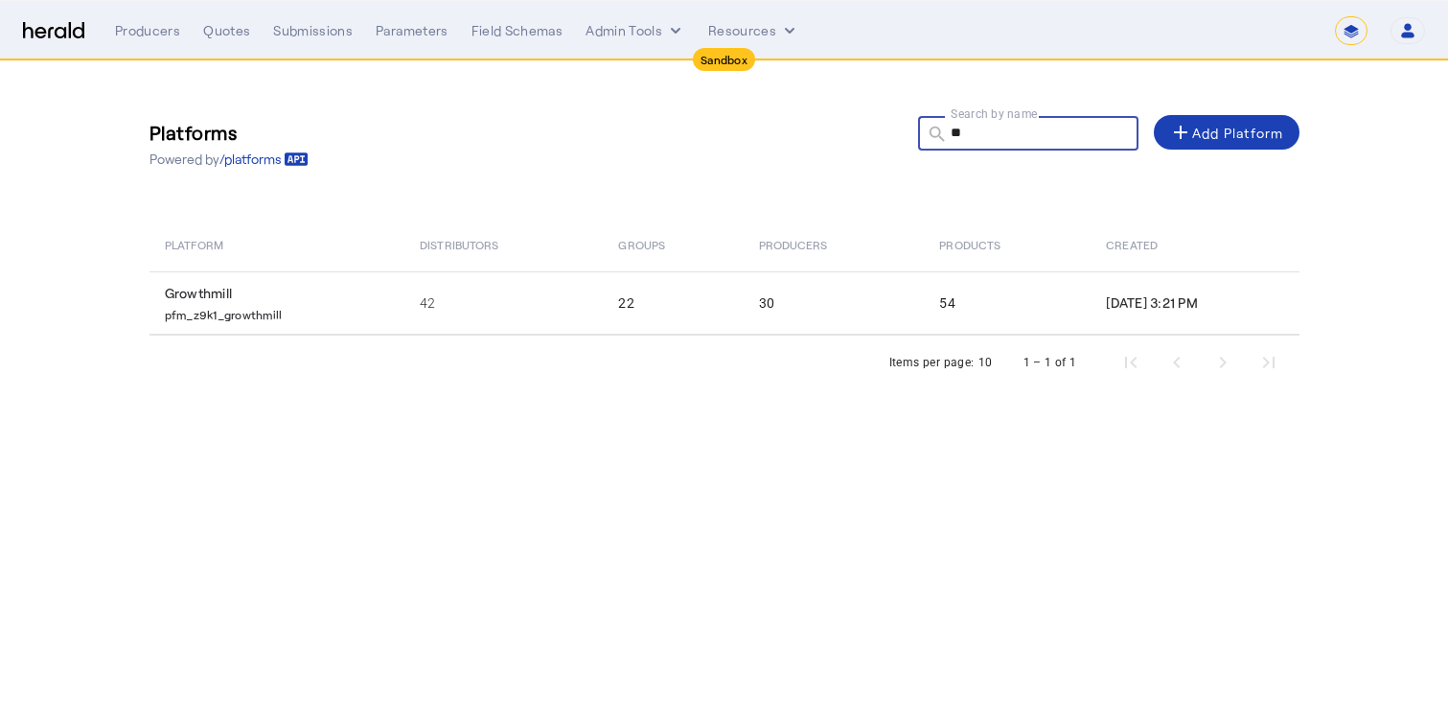
type input "*"
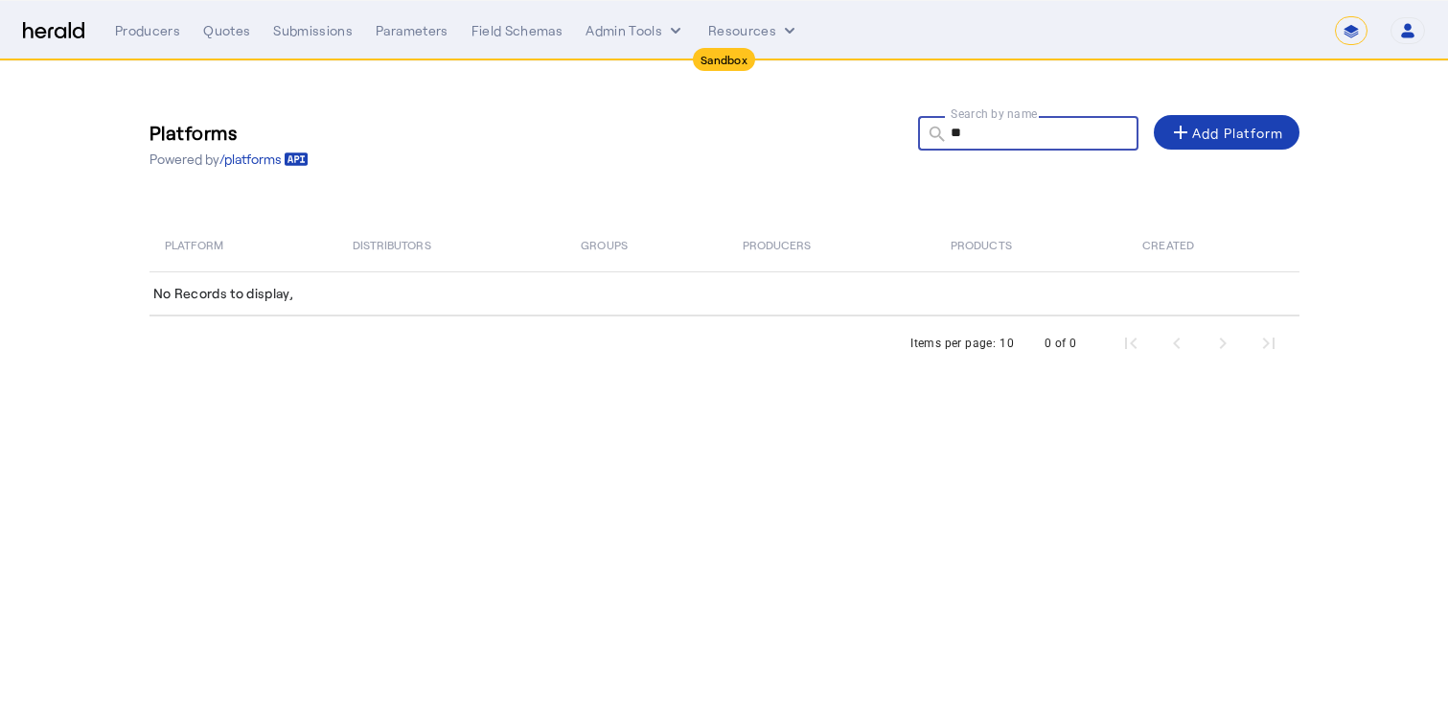
type input "*"
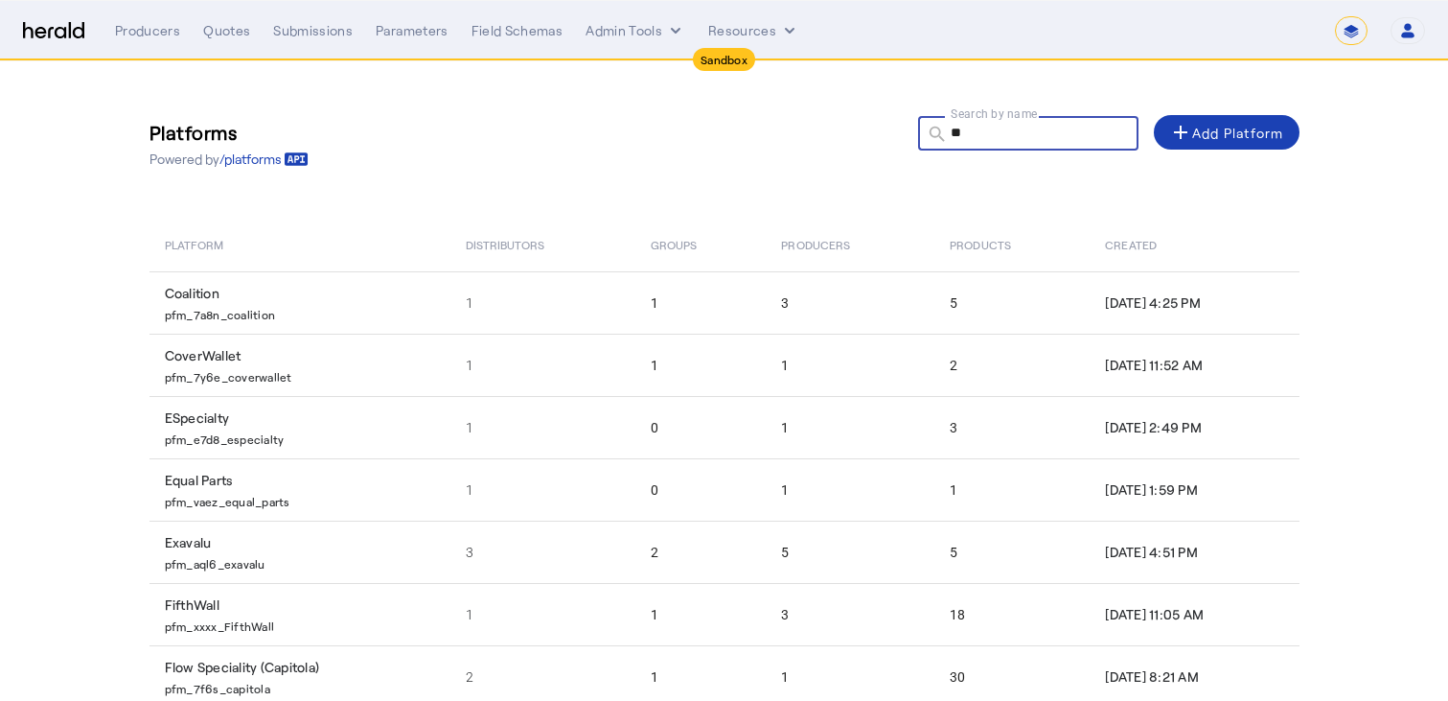
type input "*"
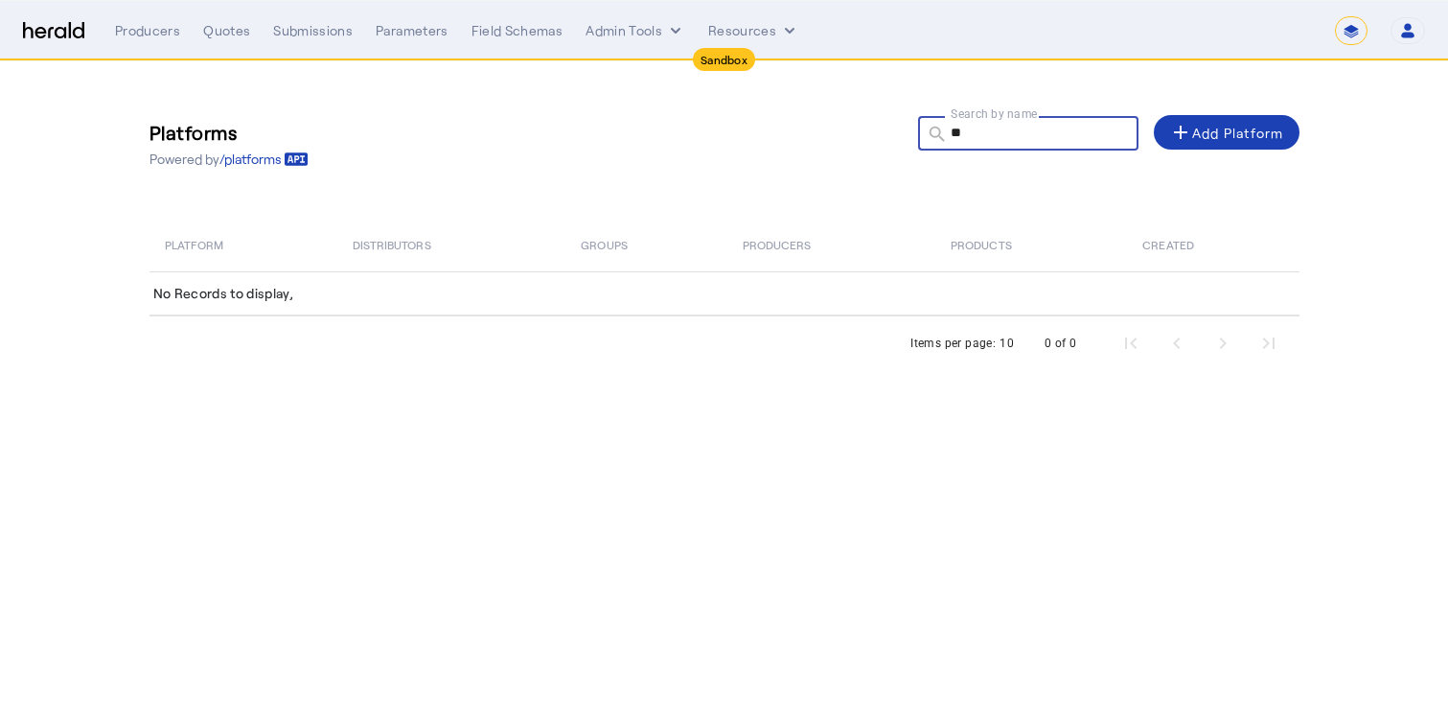
type input "*"
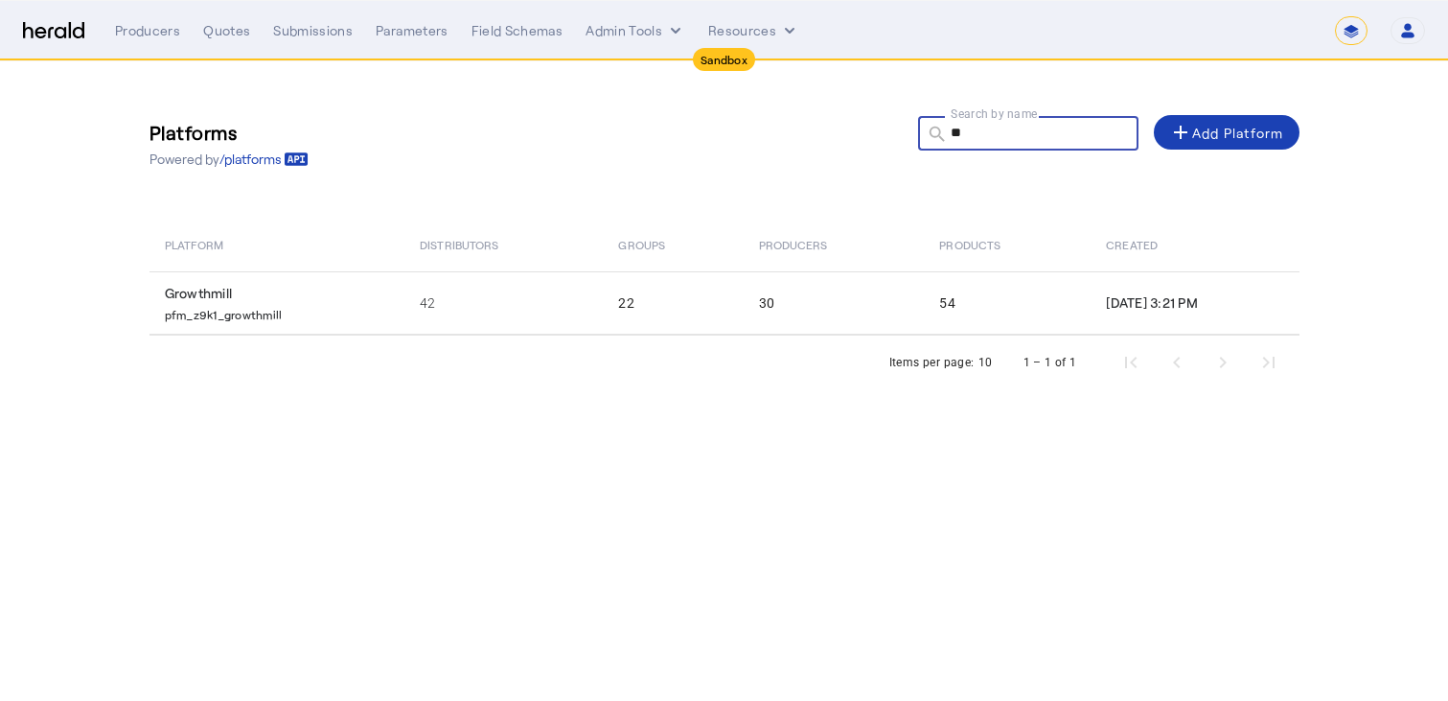
type input "*"
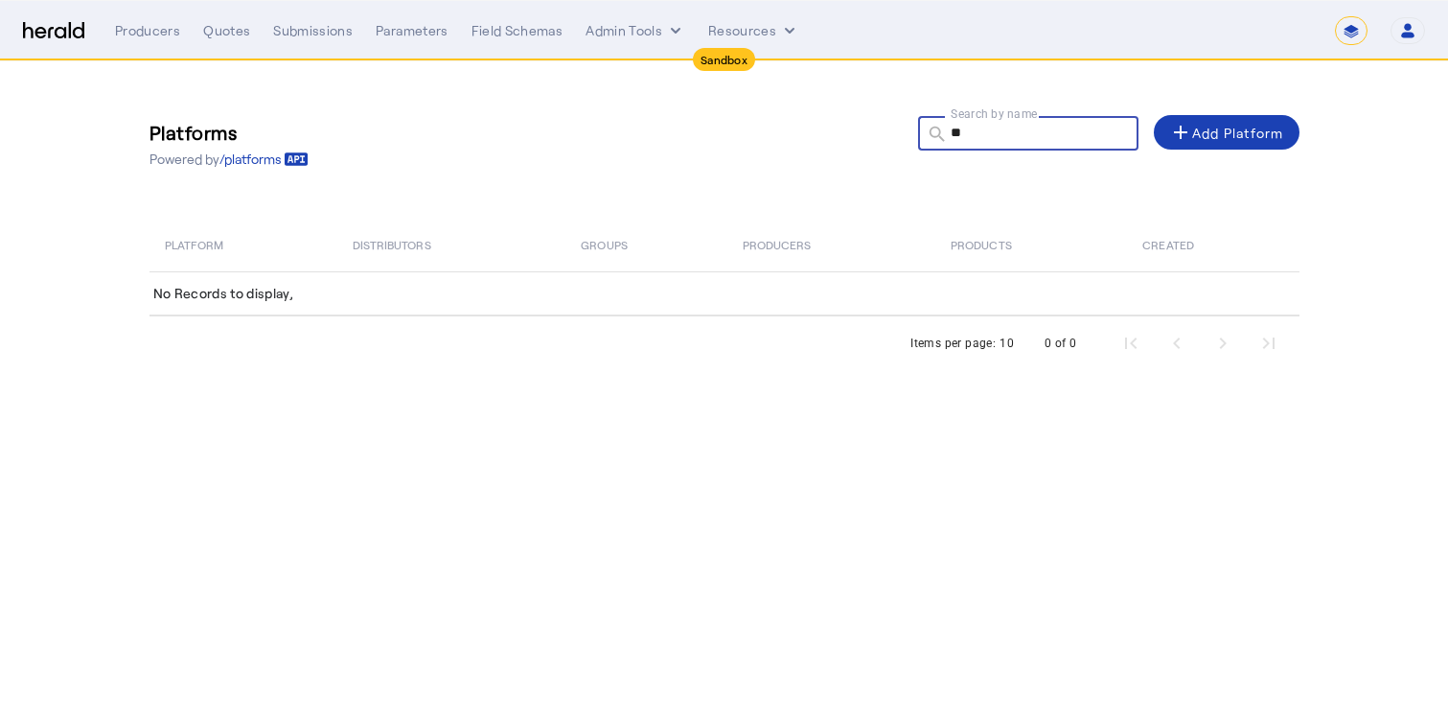
type input "*"
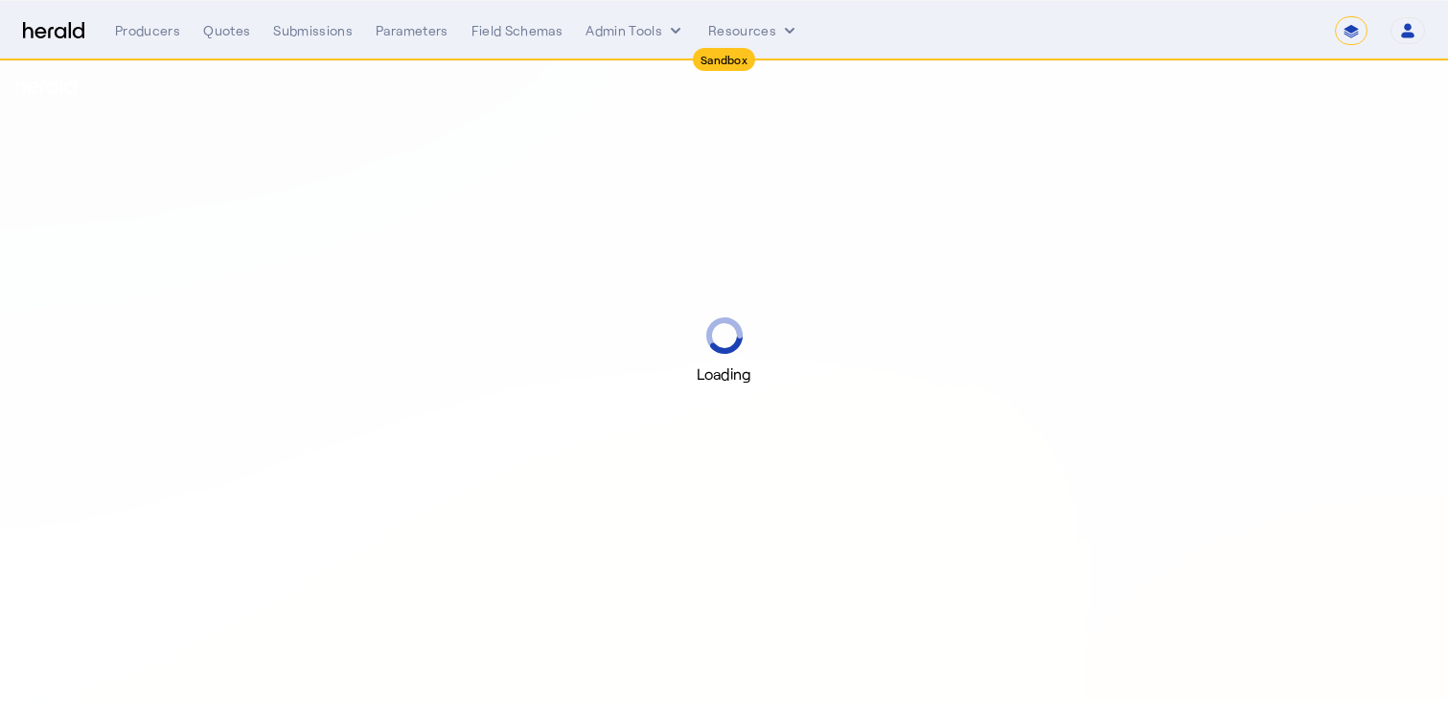
select select "*******"
select select "pfm_2v8p_herald_api"
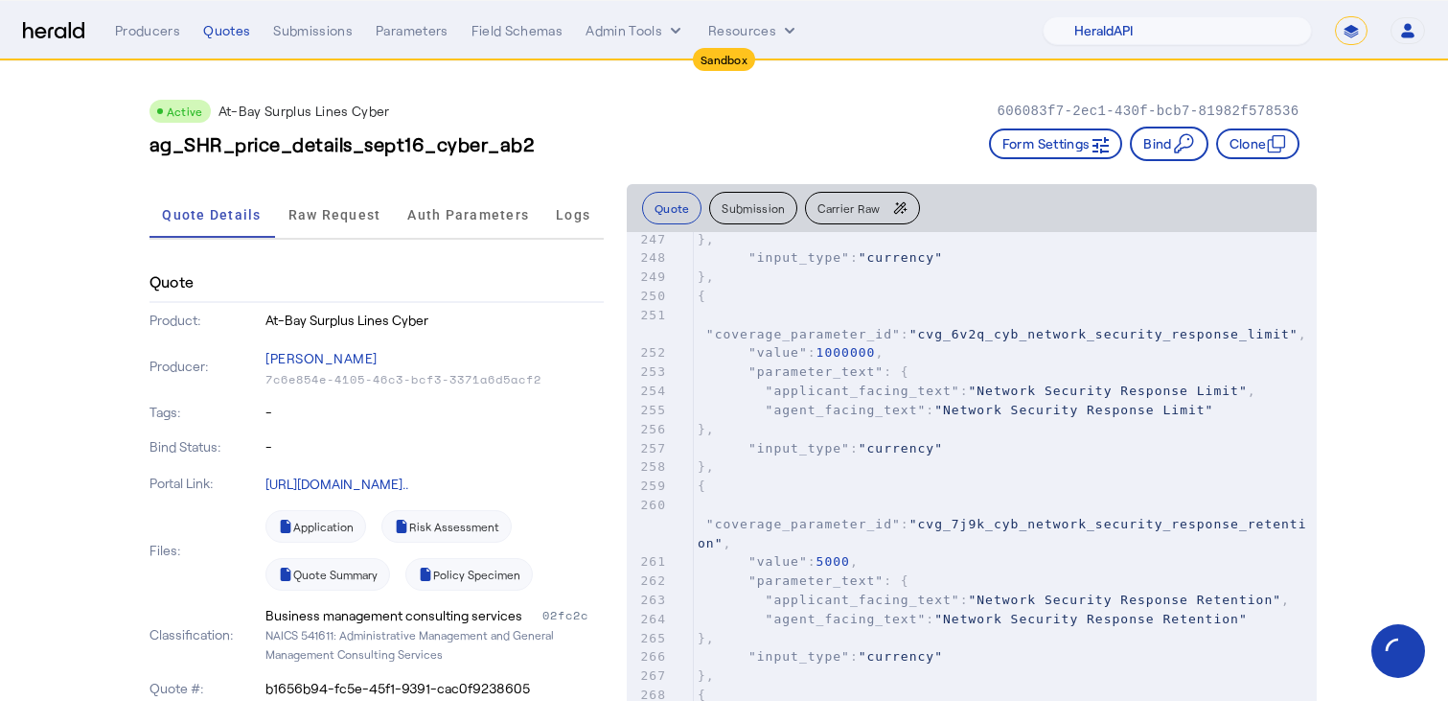
scroll to position [5012, 0]
click at [820, 325] on span ""coverage_parameter_id"" at bounding box center [803, 332] width 195 height 14
type textarea "**********"
click at [820, 325] on span ""coverage_parameter_id"" at bounding box center [803, 332] width 195 height 14
